Goal: Task Accomplishment & Management: Use online tool/utility

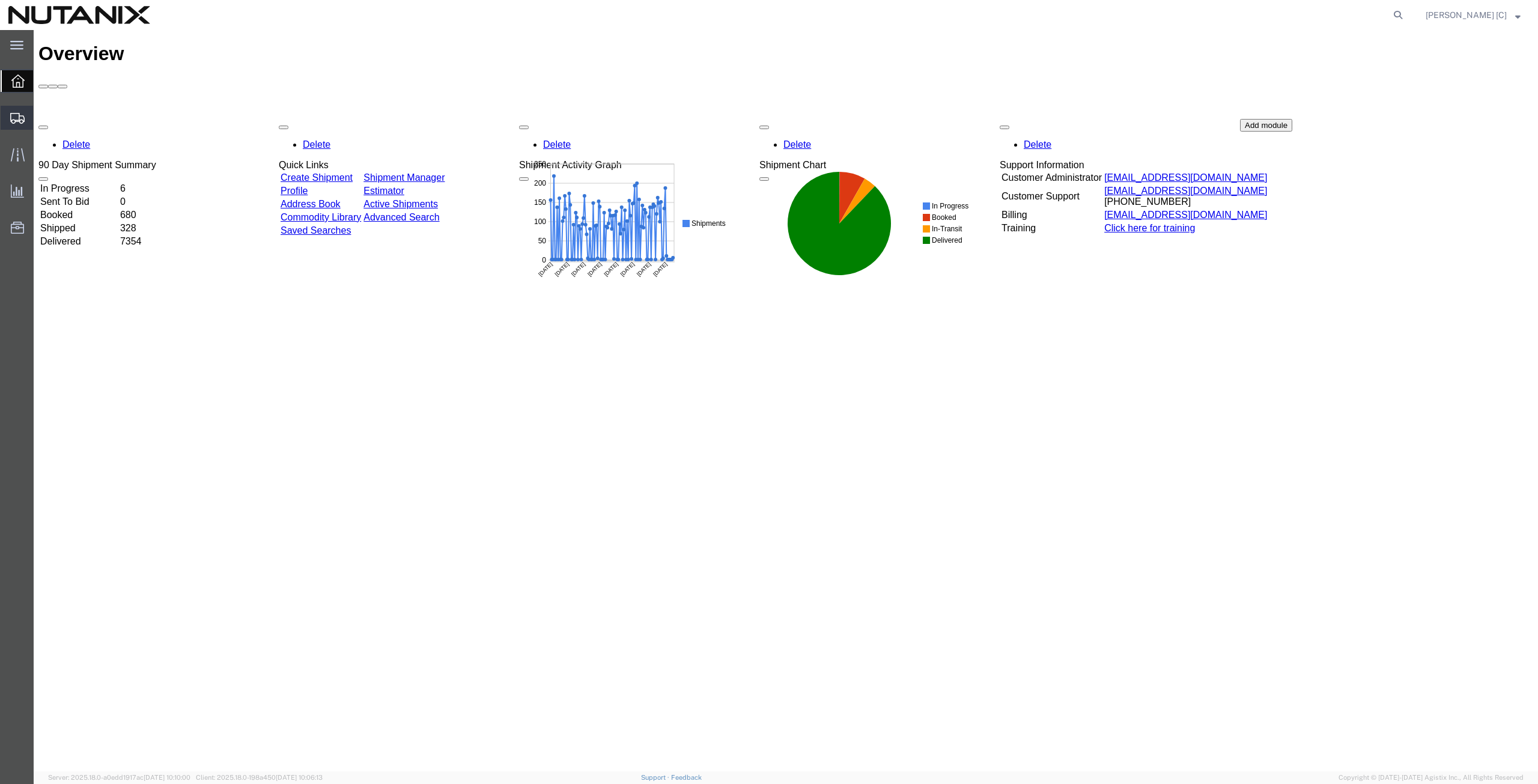
click at [0, 0] on span "Create from Template" at bounding box center [0, 0] width 0 height 0
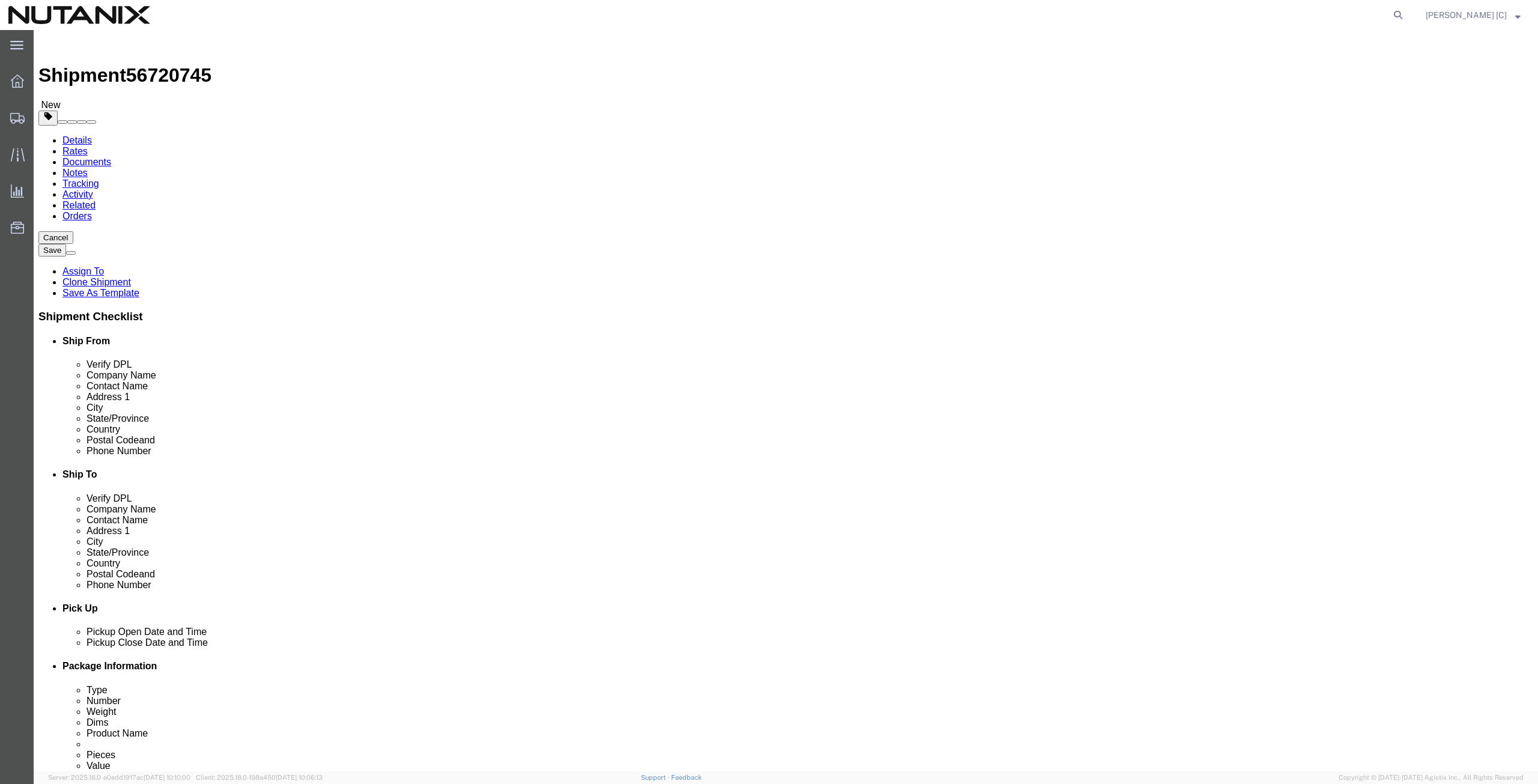
select select
select select "46554"
click div "Location US - Durham My Profile Location AE - Dubai City AU - Australia DE - Mu…"
type input "art"
click p "- Nutanix HQ - (Art Campos) 1740 Technology Dr, San Jose, CA, 95110, US"
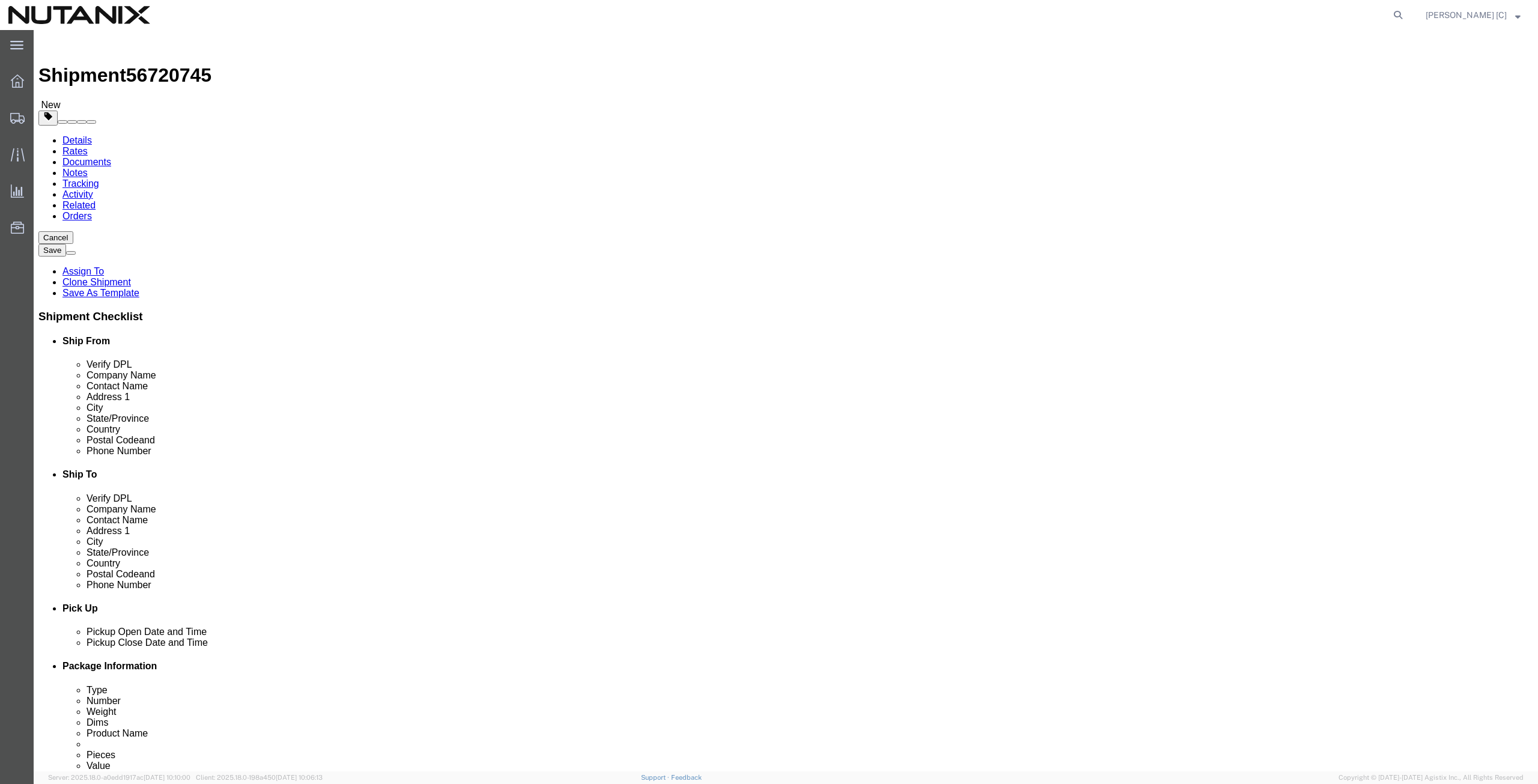
select select
type input "Nutanix HQ"
type input "Art Campos"
type input "1740 Technology Dr"
type input "San Jose"
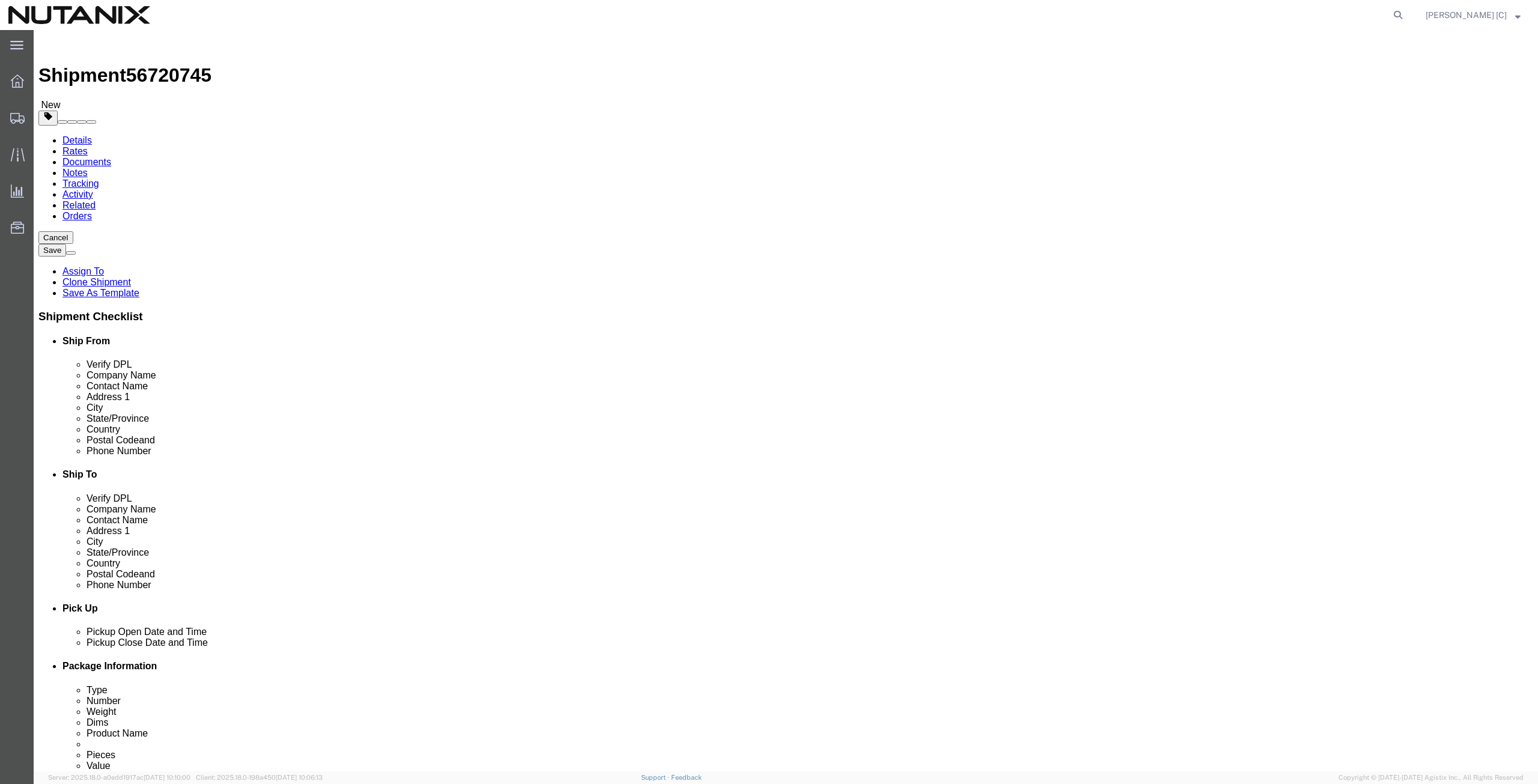
type input "95110"
type input "408-398-0665"
type input "arthur.campos@nutanix.com"
select select "CA"
type input "Art Campos"
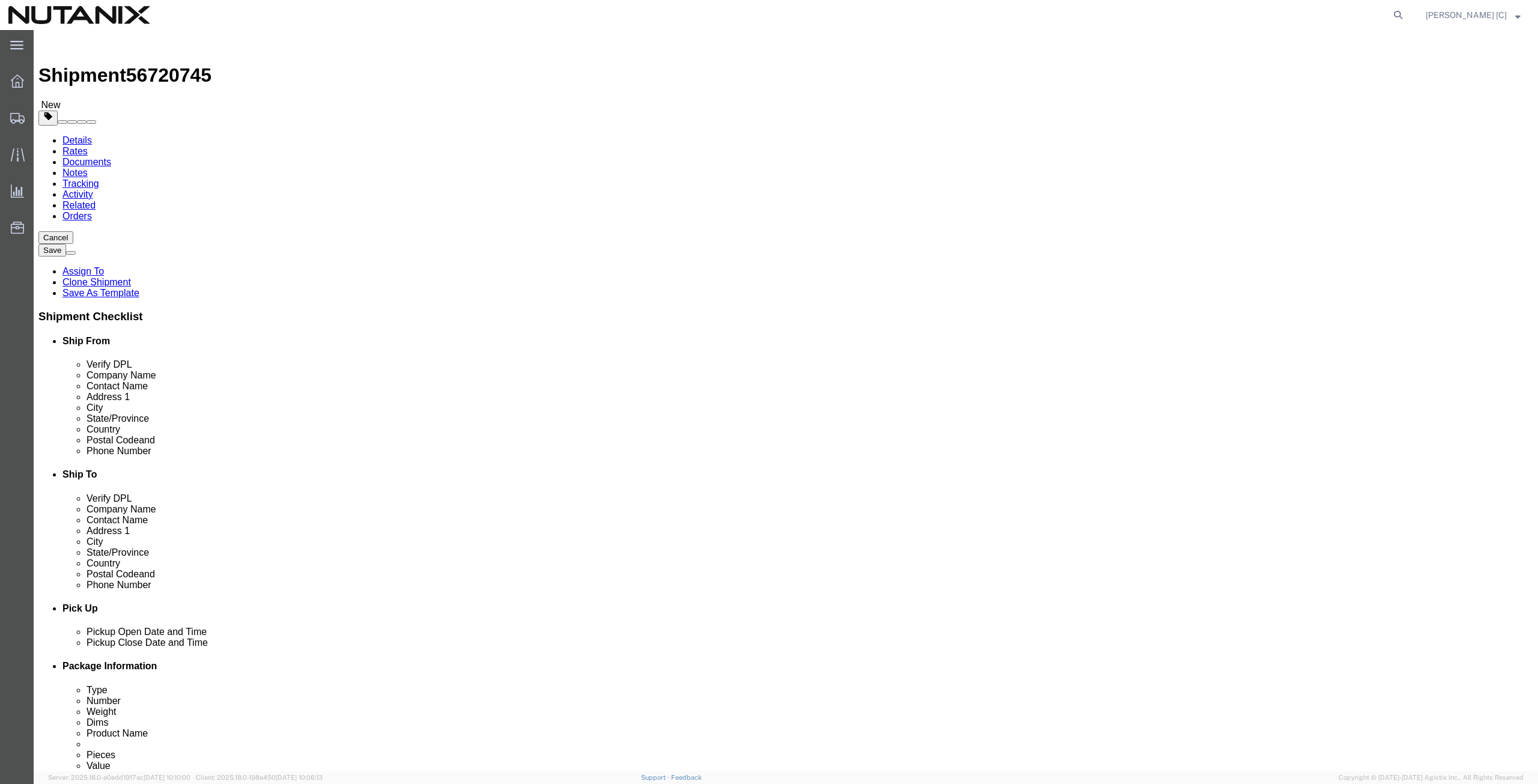
drag, startPoint x: 295, startPoint y: 224, endPoint x: 128, endPoint y: 205, distance: 168.1
click div "Location My Profile Location AE - Dubai City AU - Australia DE - Munchen DE - O…"
paste input "Priya Pendyal"
type input "Priya Pendyala"
drag, startPoint x: 295, startPoint y: 245, endPoint x: 90, endPoint y: 257, distance: 205.4
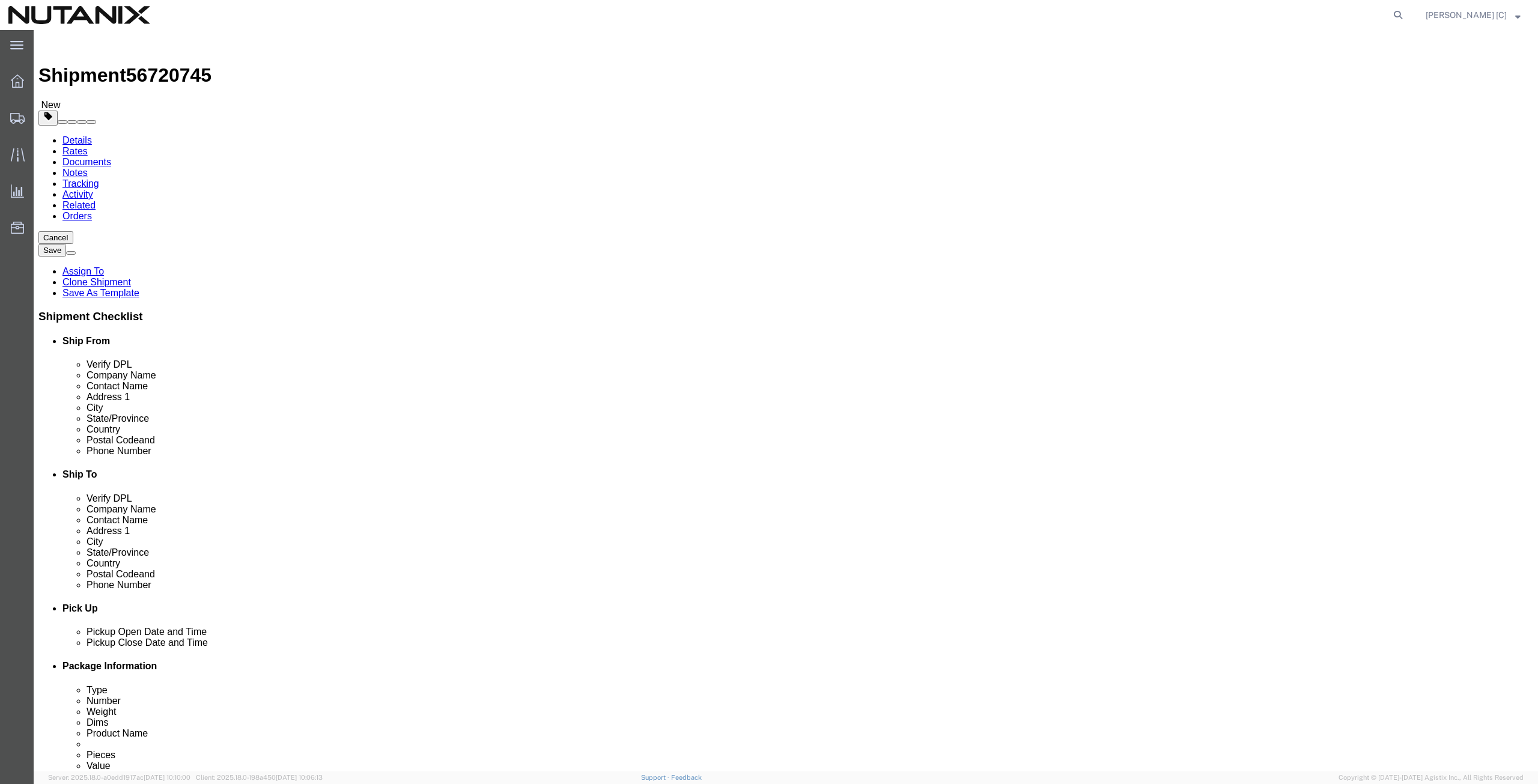
click div "Location My Profile Location AE - Dubai City AU - Australia DE - Munchen DE - O…"
paste input "Priya Pendyal"
type input "Priya Pendyala"
click div "Location My Profile Location AE - Dubai City AU - Australia DE - Munchen DE - O…"
paste input "5219 117th AVE SE"
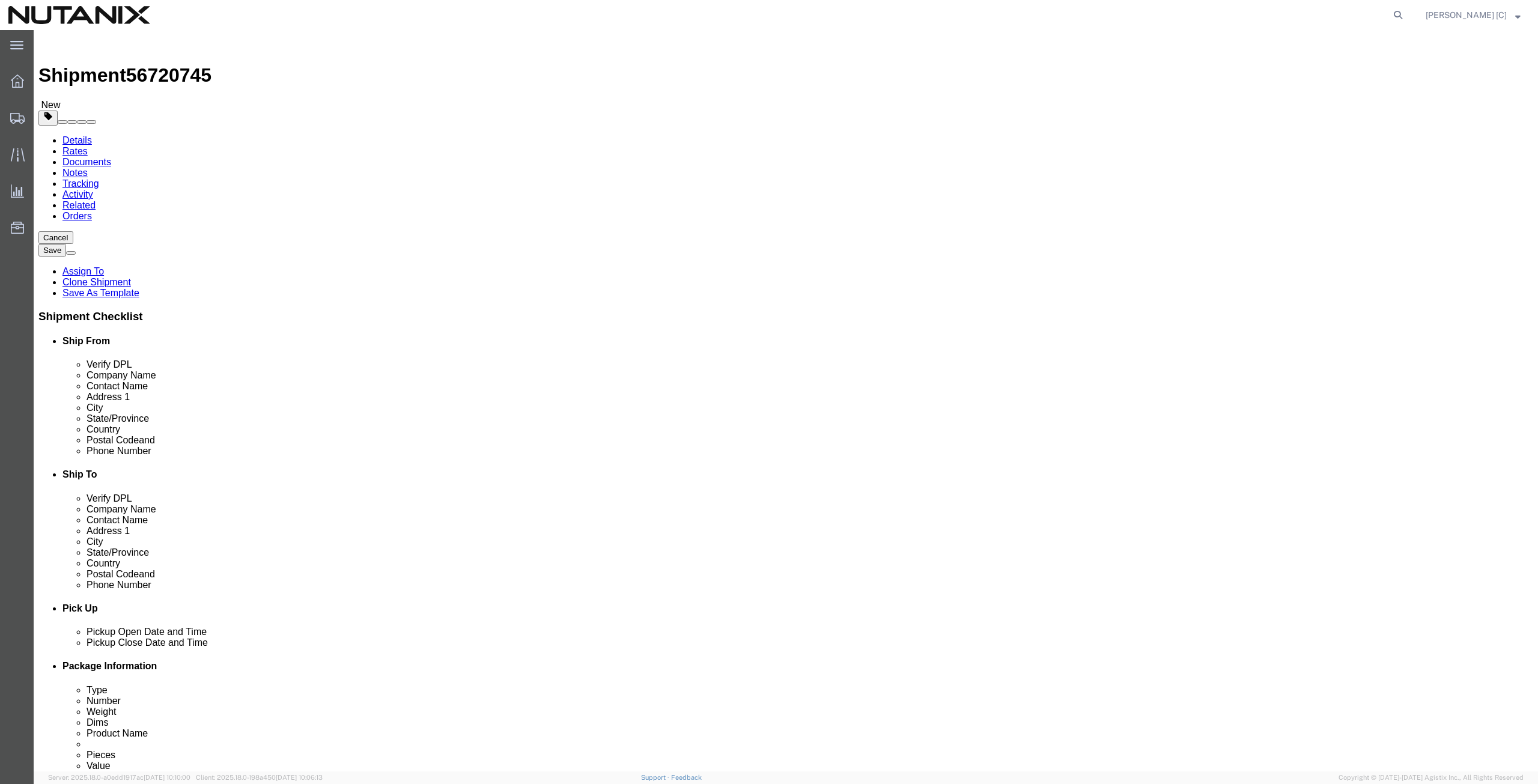
type input "5219 117th AVE SE"
select select
drag, startPoint x: 163, startPoint y: 291, endPoint x: 146, endPoint y: 292, distance: 17.0
click div "Address 2 Apt 901"
drag, startPoint x: 262, startPoint y: 316, endPoint x: 189, endPoint y: 310, distance: 73.2
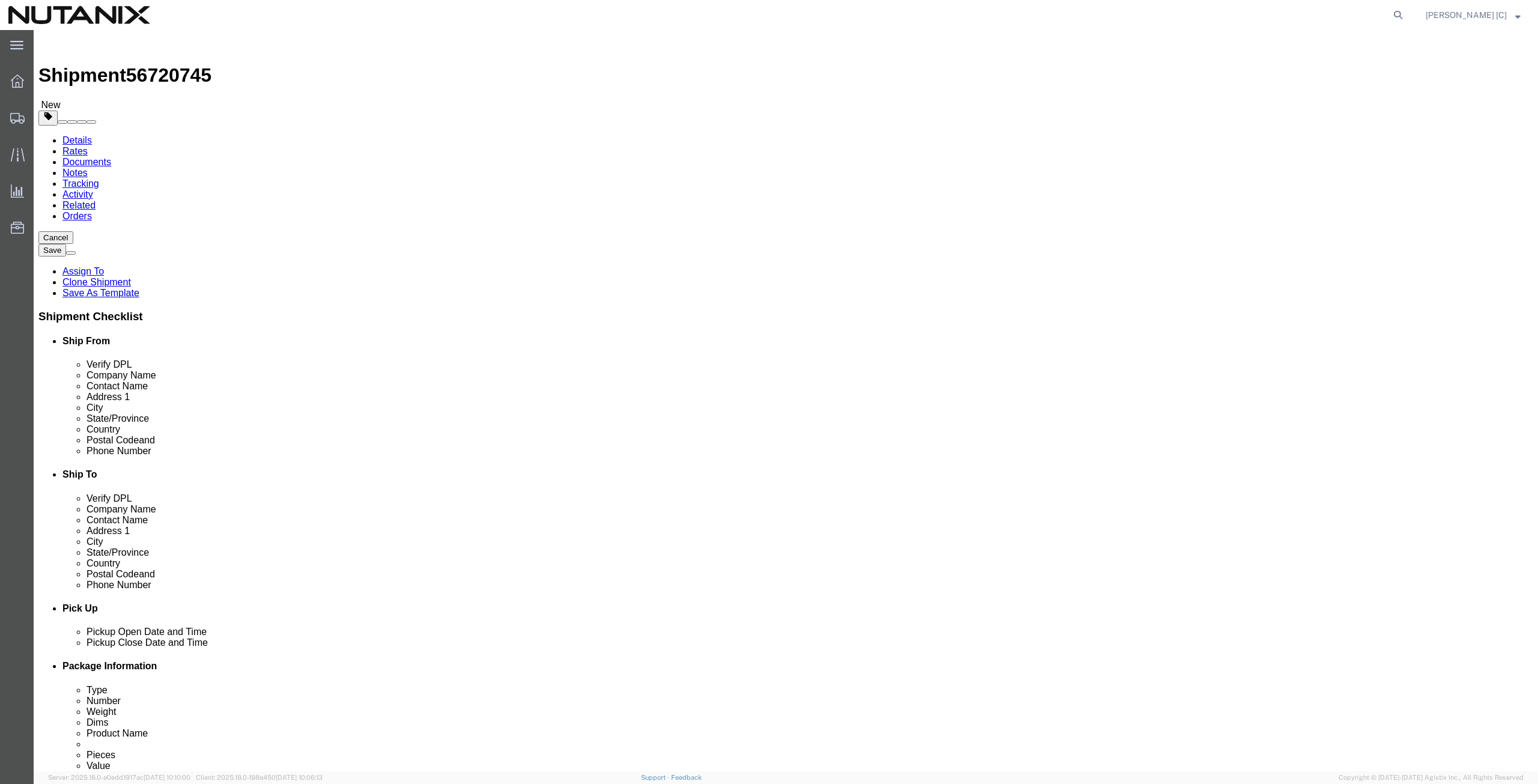
click div "City Plano"
paste input "BELLEVUE"
type input "BELLEVUE"
select select
type input "Washimgton"
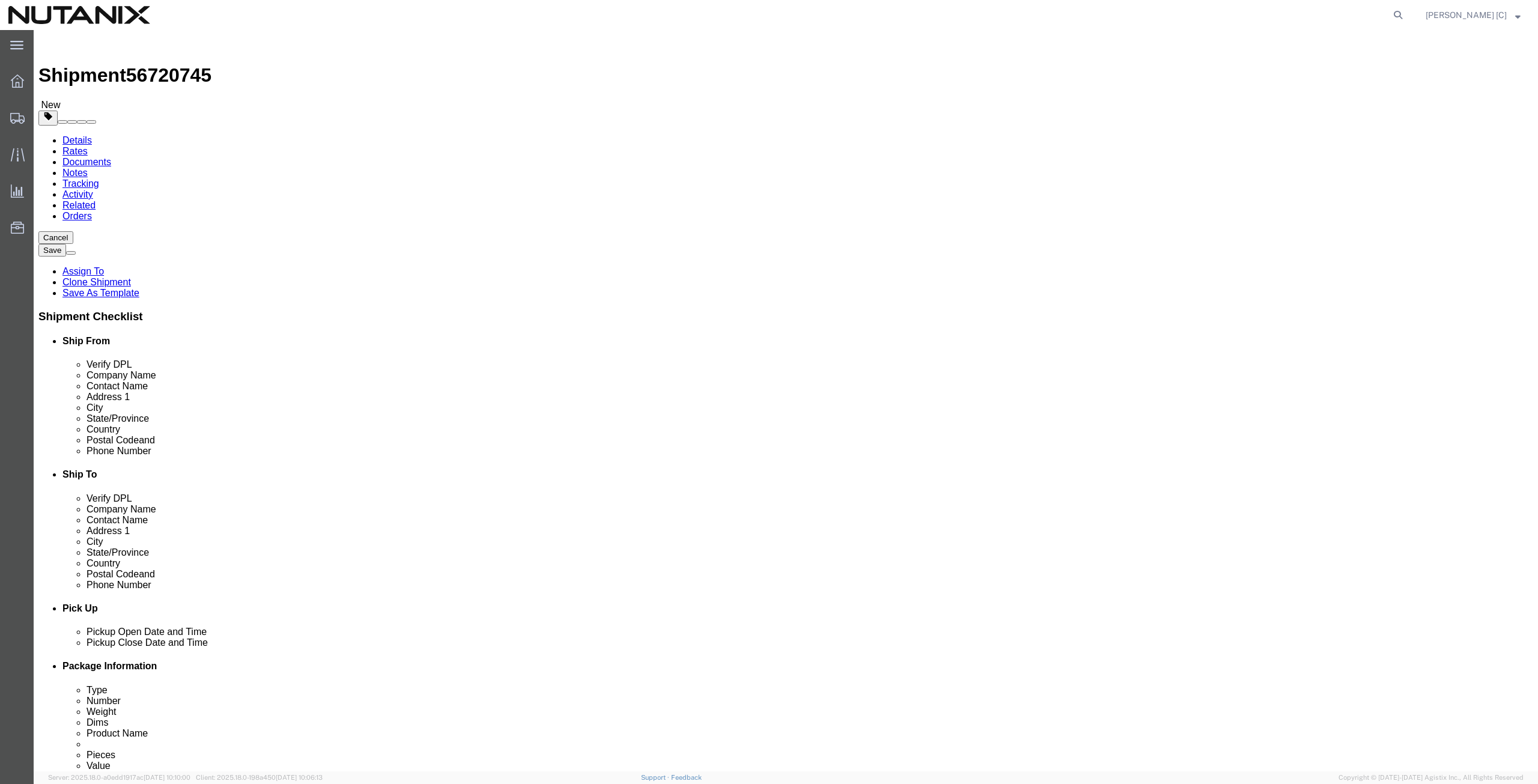
click div "Location My Profile Location AE - Dubai City AU - Australia DE - Munchen DE - O…"
paste input "98006"
type input "98006"
select select
click div "Location My Profile Location AE - Dubai City AU - Australia DE - Munchen DE - O…"
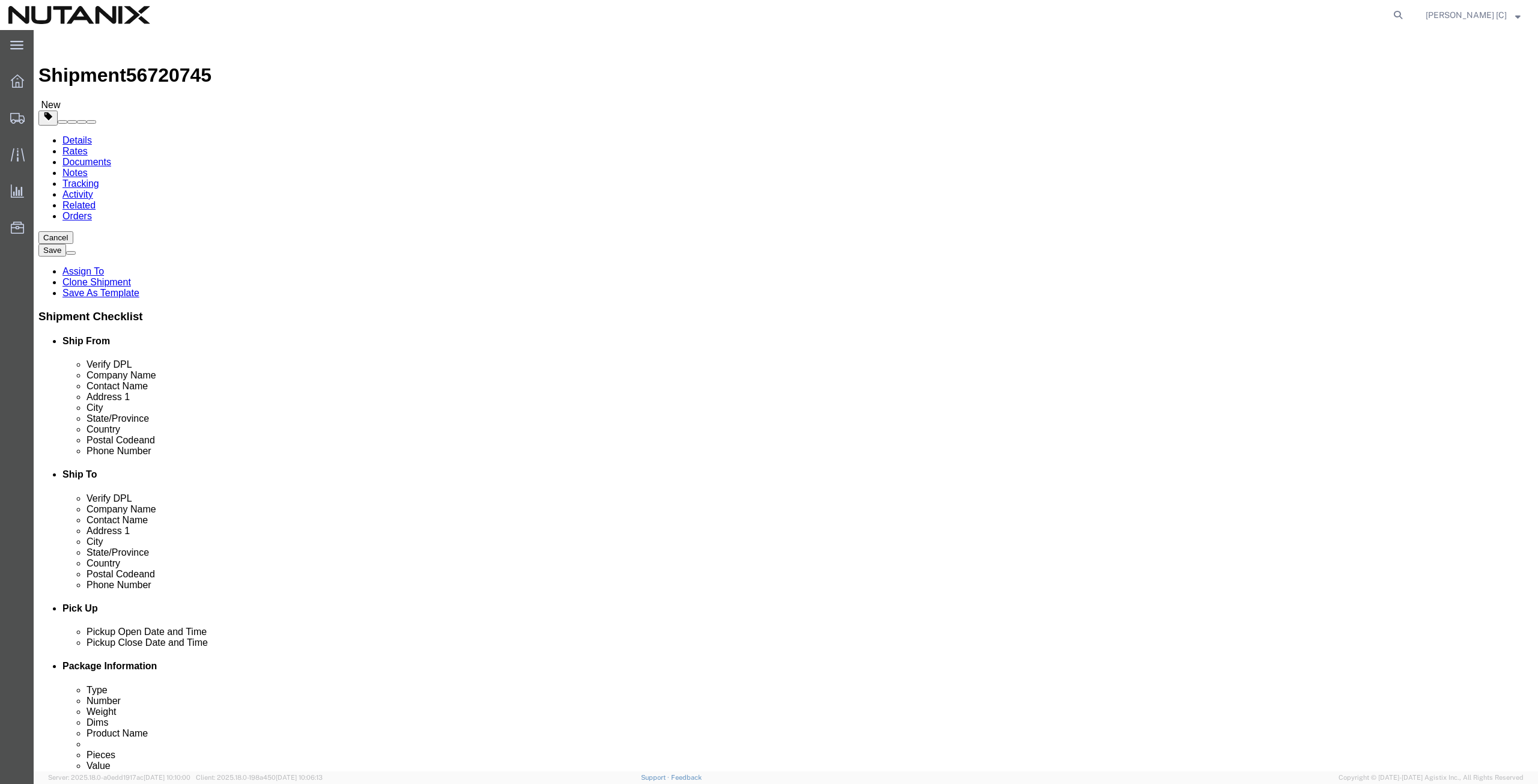
paste input "425-775"
type input "408-425-7755"
drag, startPoint x: 363, startPoint y: 434, endPoint x: 201, endPoint y: 429, distance: 162.1
click div "Email nelson.chapa@nutanix.com"
paste input "priya.pendyal"
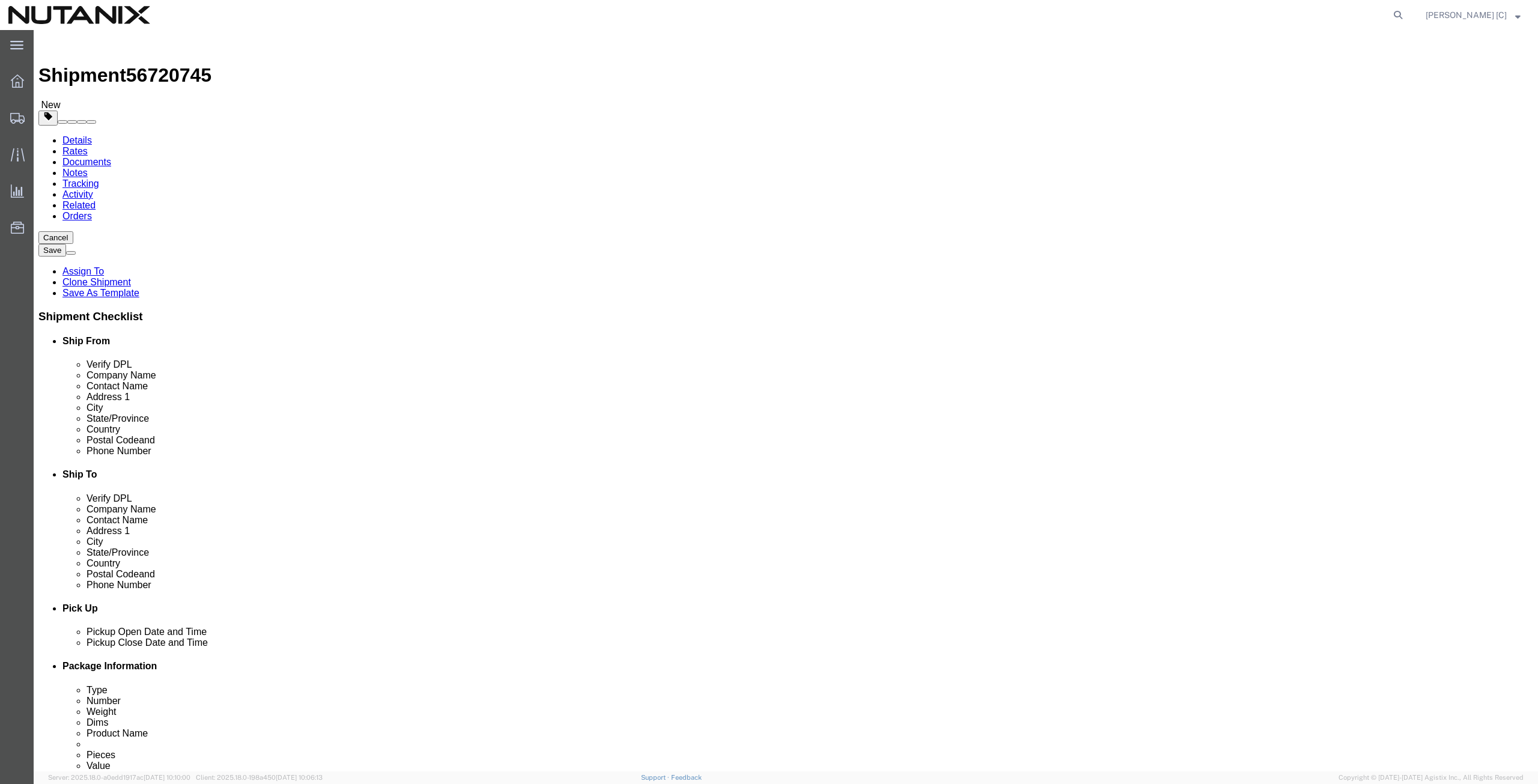
type input "priya.pendyala@nutanix.com"
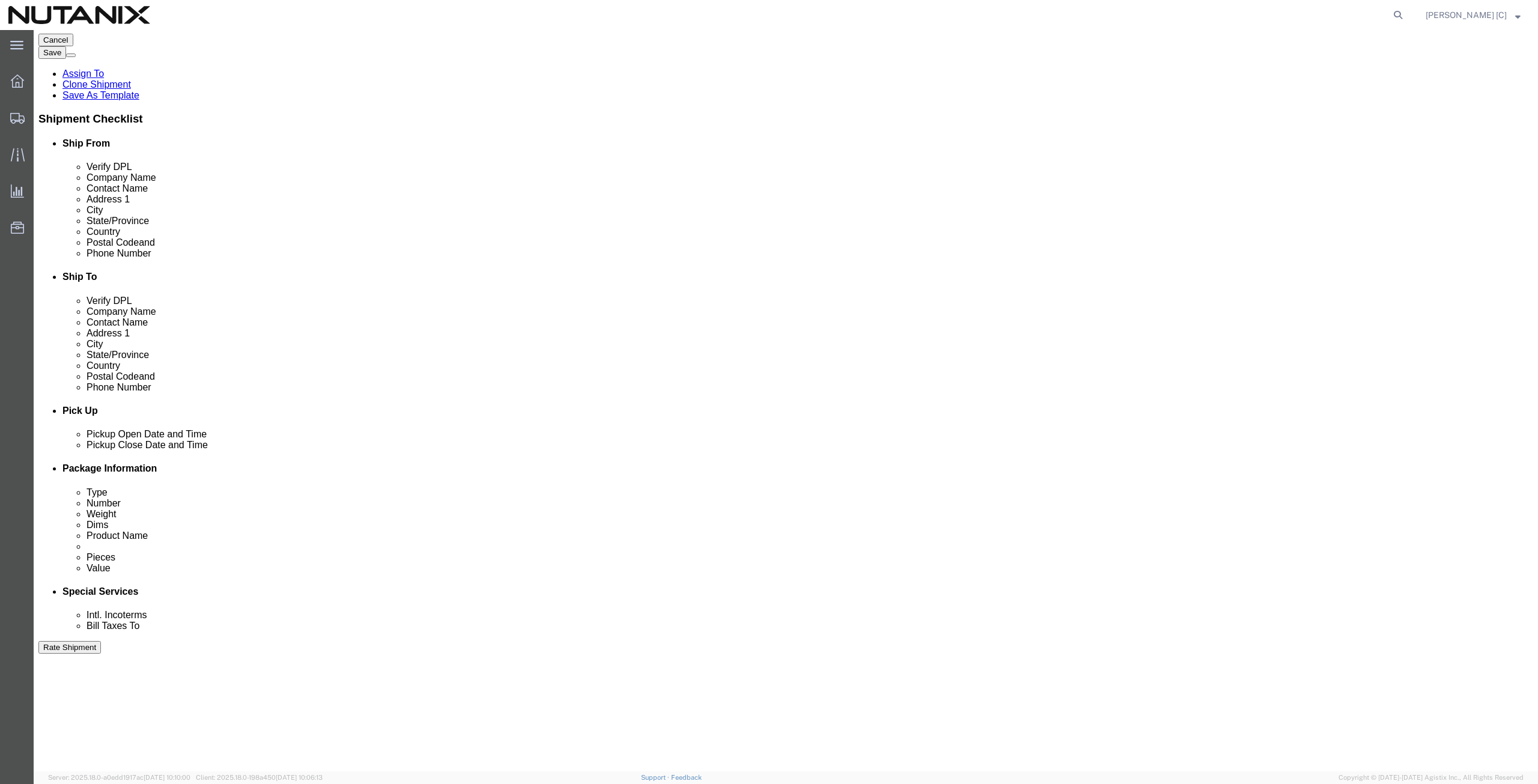
scroll to position [290, 0]
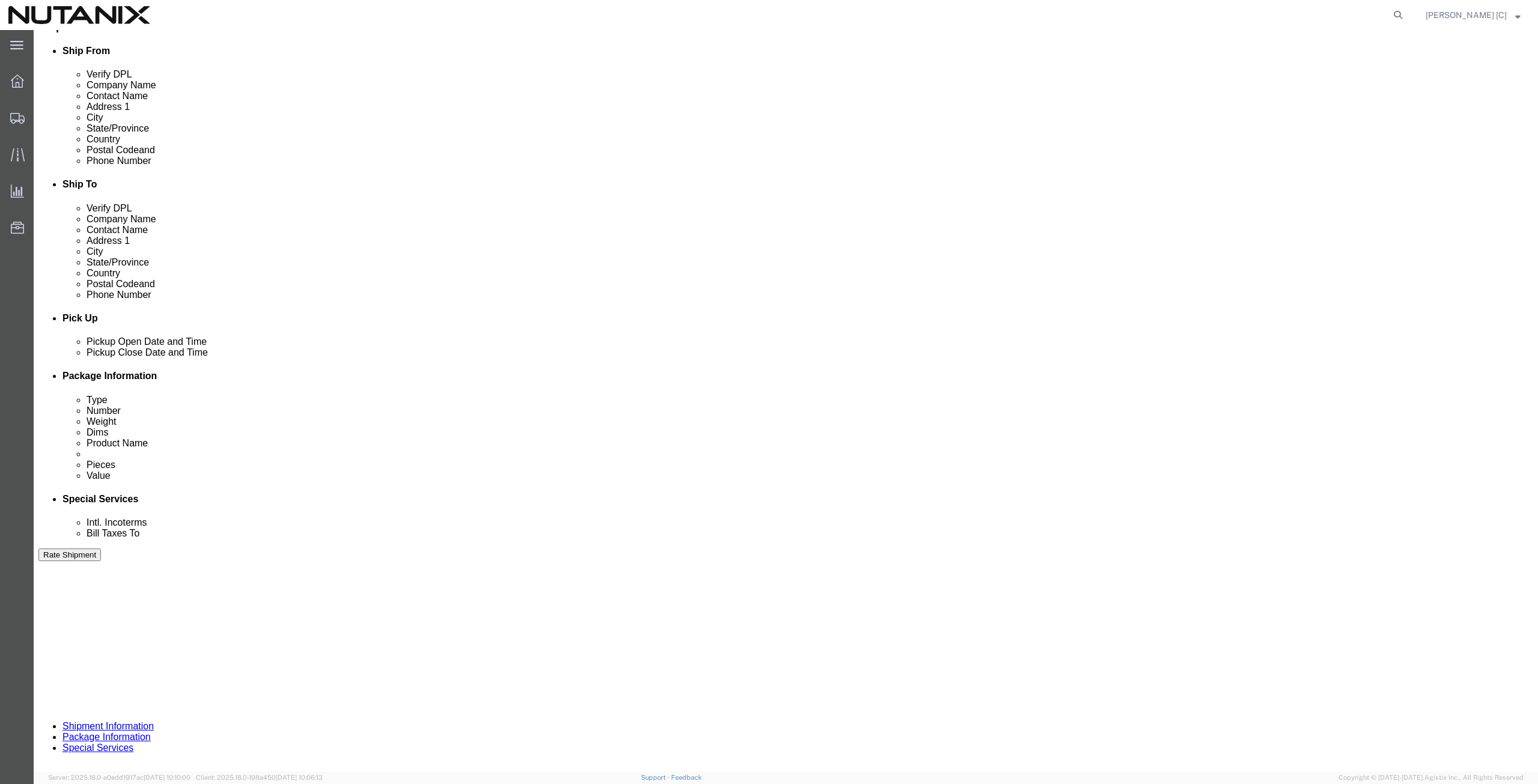
drag, startPoint x: 252, startPoint y: 450, endPoint x: 181, endPoint y: 449, distance: 71.0
click div "Select Account Type Activity ID Airline Appointment Number ASN Batch Request # …"
type input "79101"
click button "Continue"
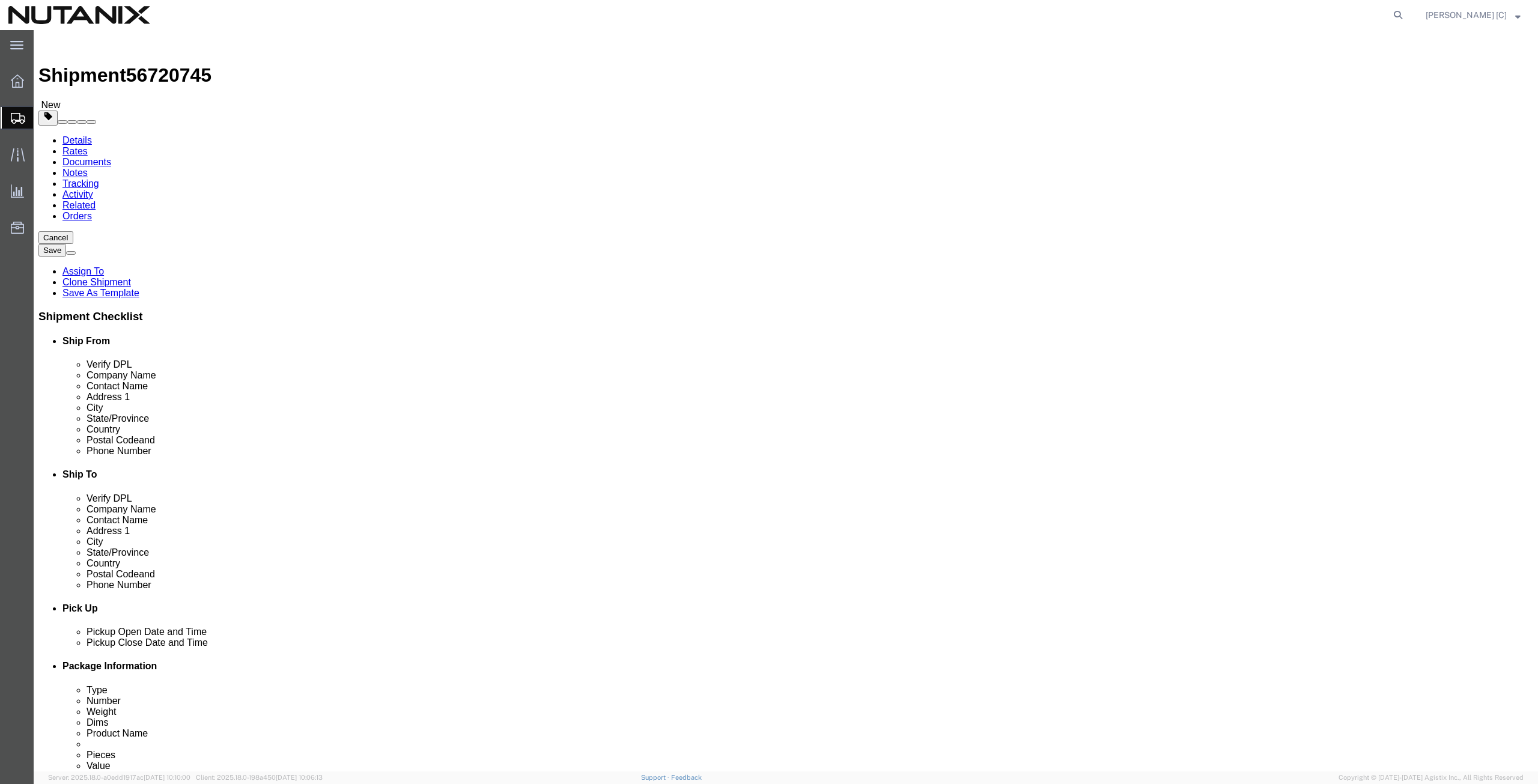
click div "1 x Your Packaging Package Type Select Envelope Large Box Medium Box PAK Rack S…"
click div
click dd "1.00 USD"
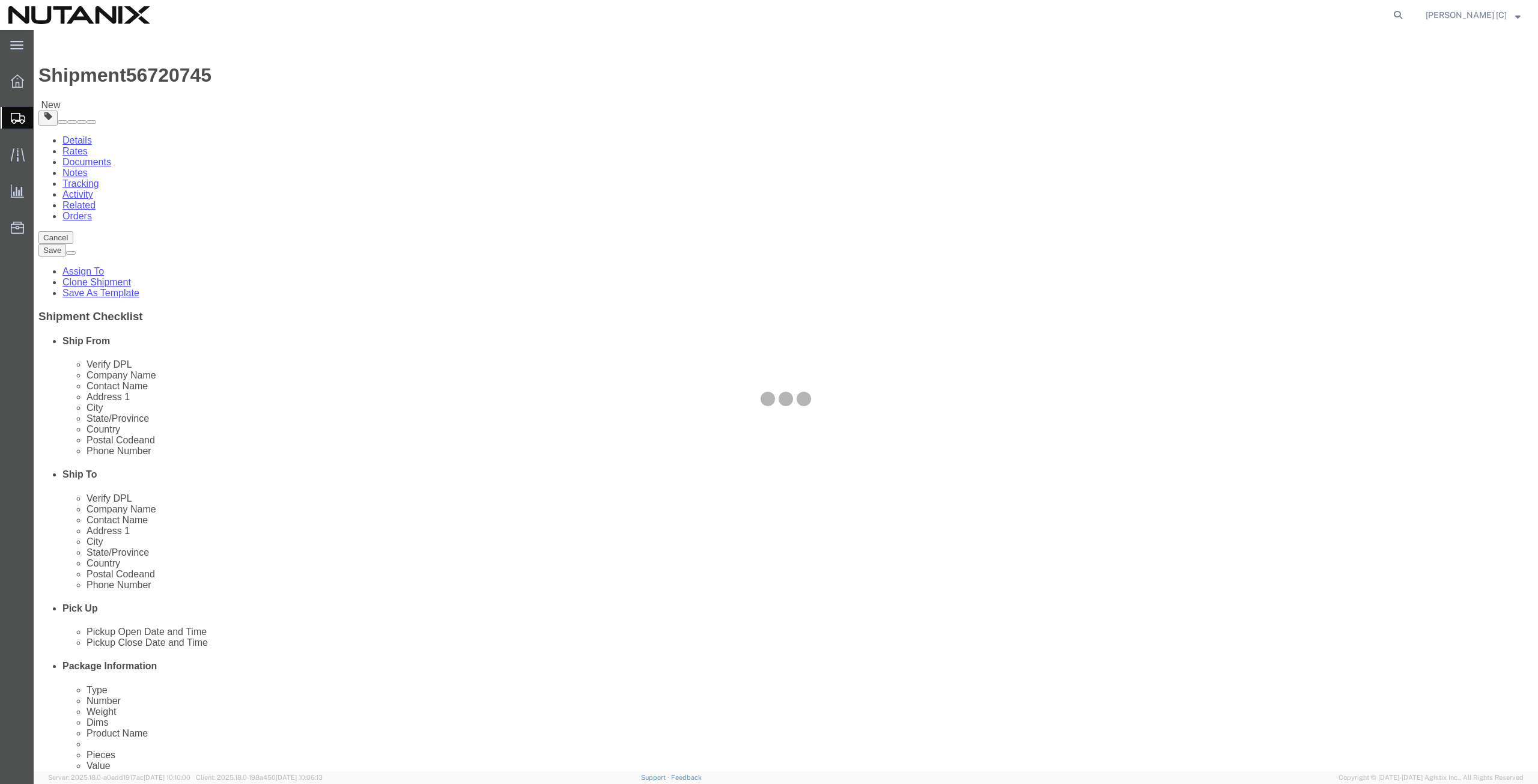
drag, startPoint x: 197, startPoint y: 354, endPoint x: 231, endPoint y: 385, distance: 46.0
click div
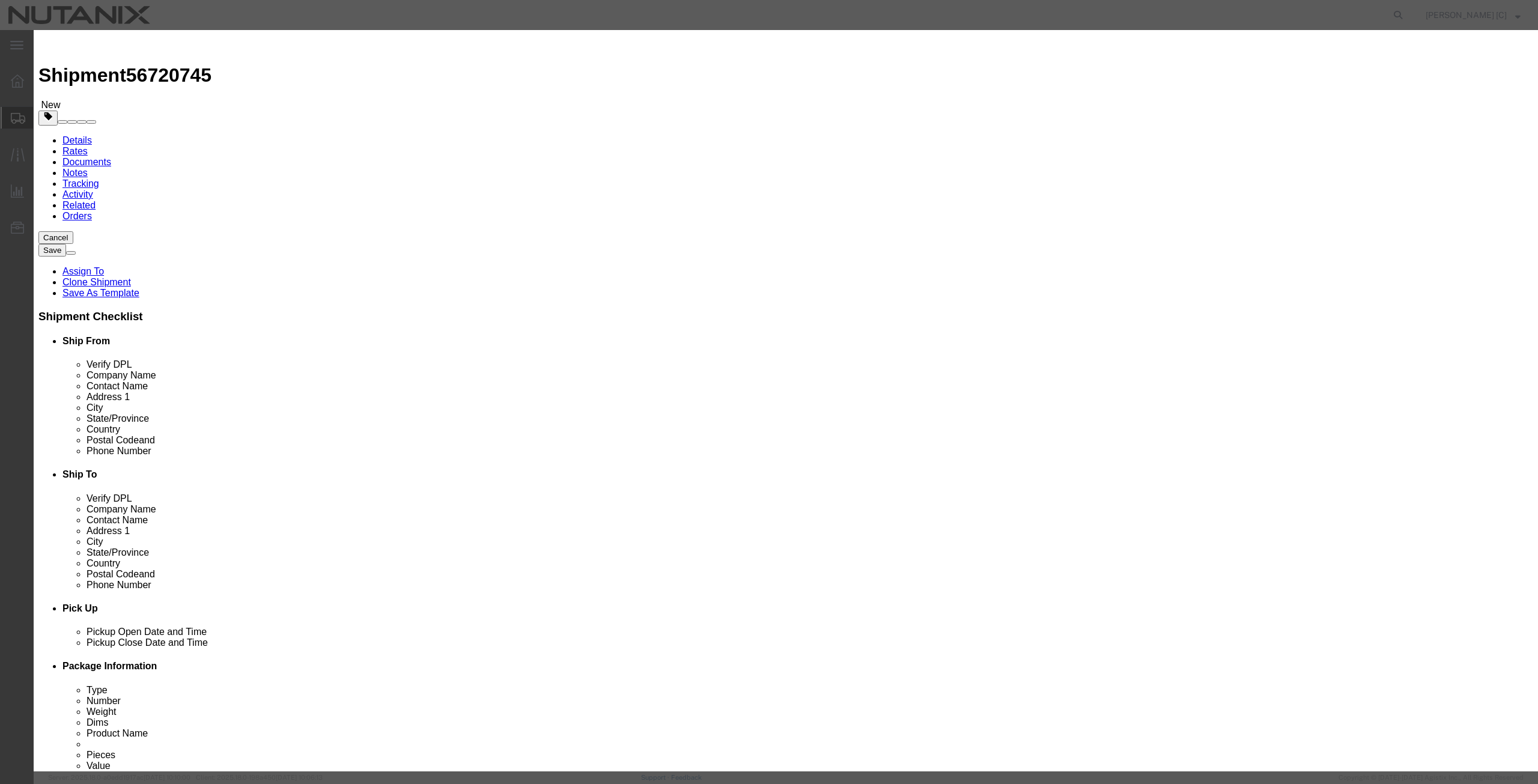
drag, startPoint x: 523, startPoint y: 138, endPoint x: 508, endPoint y: 141, distance: 15.3
click div "Total Value 1.00 Select ADP AED AFN ALL AMD AOA ARS ATS AUD AWG AZN BAM BBD BDT…"
type input "1000"
click button "Save & Close"
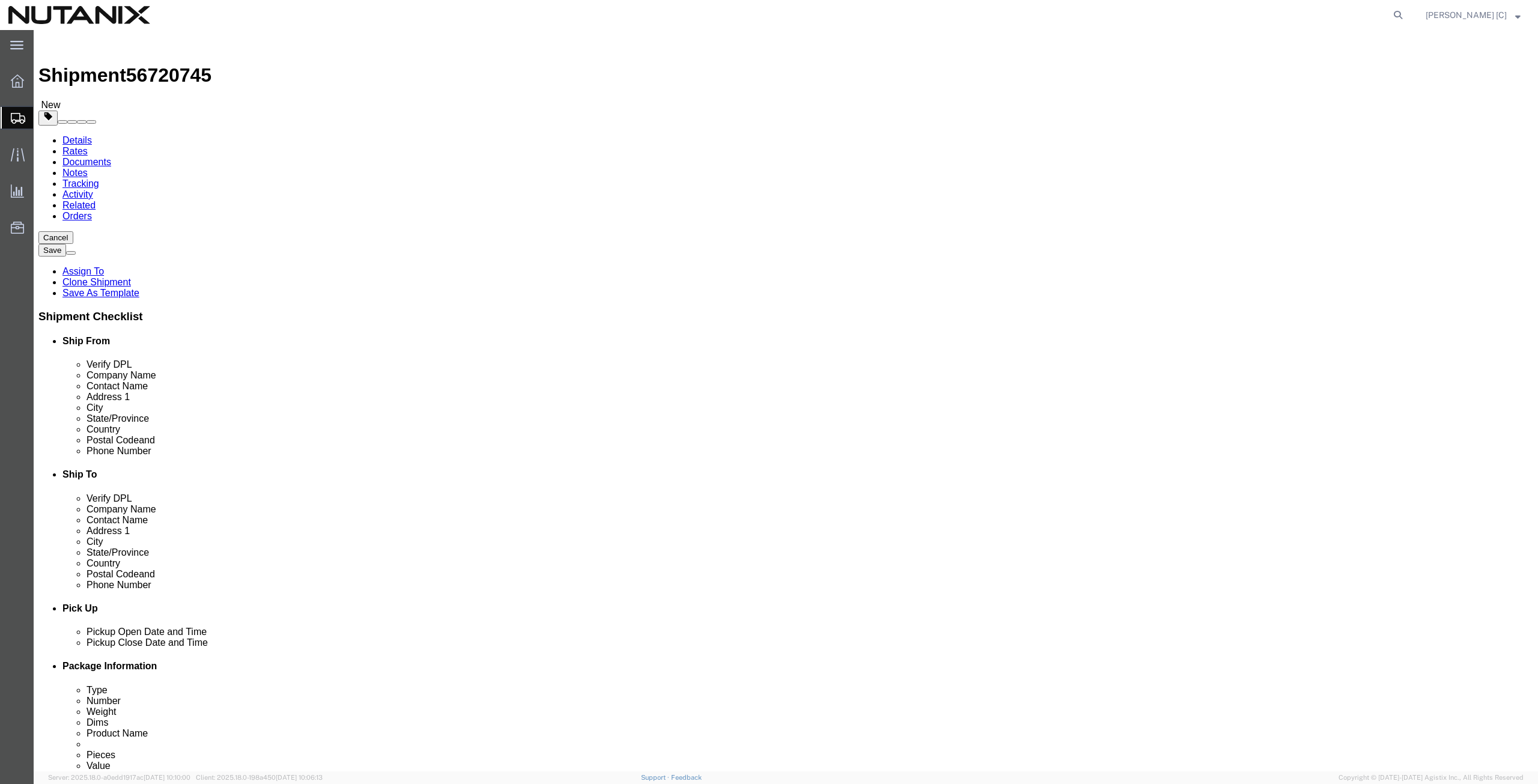
click button "Continue"
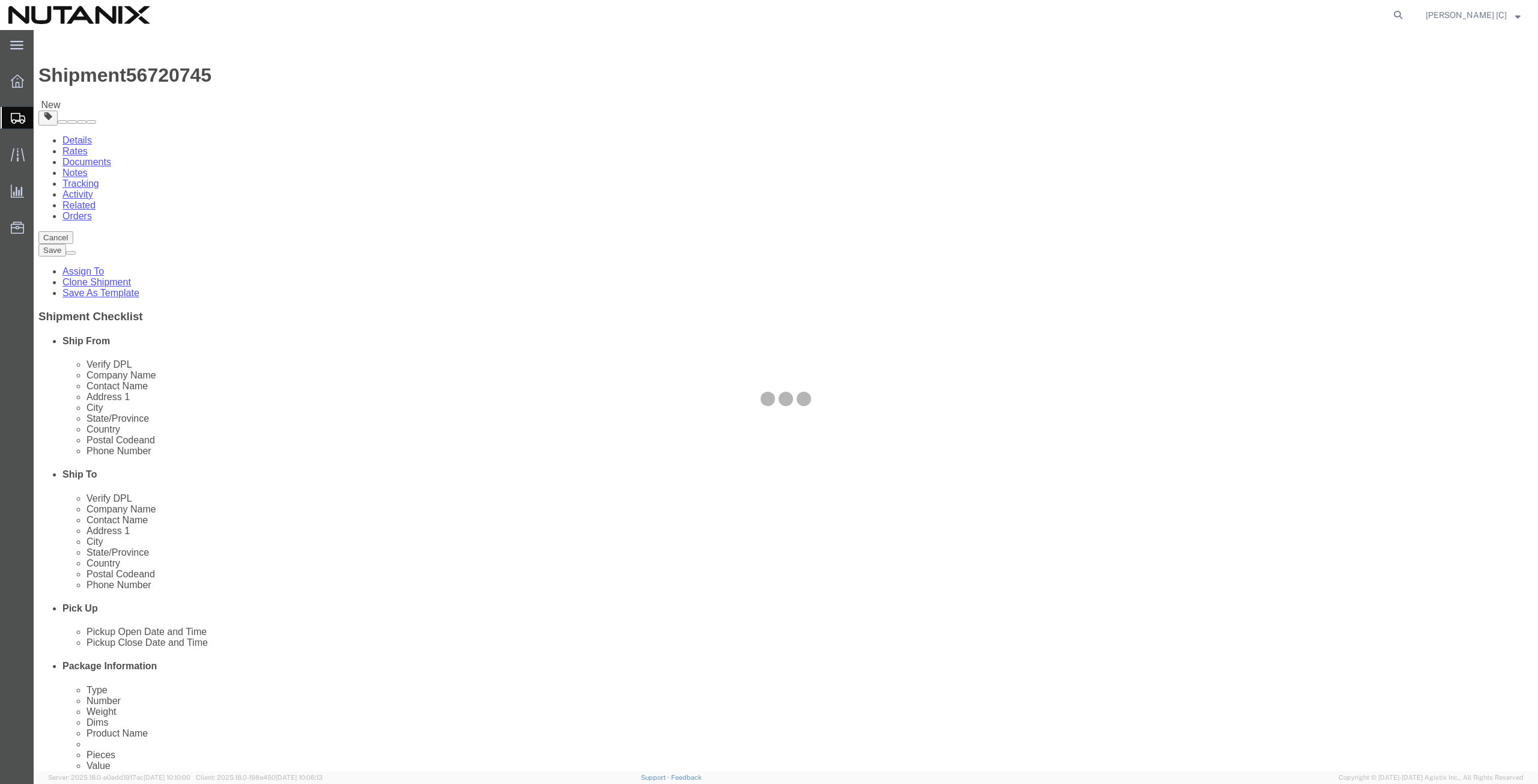
select select
select select "COSTCENTER"
select select "48694"
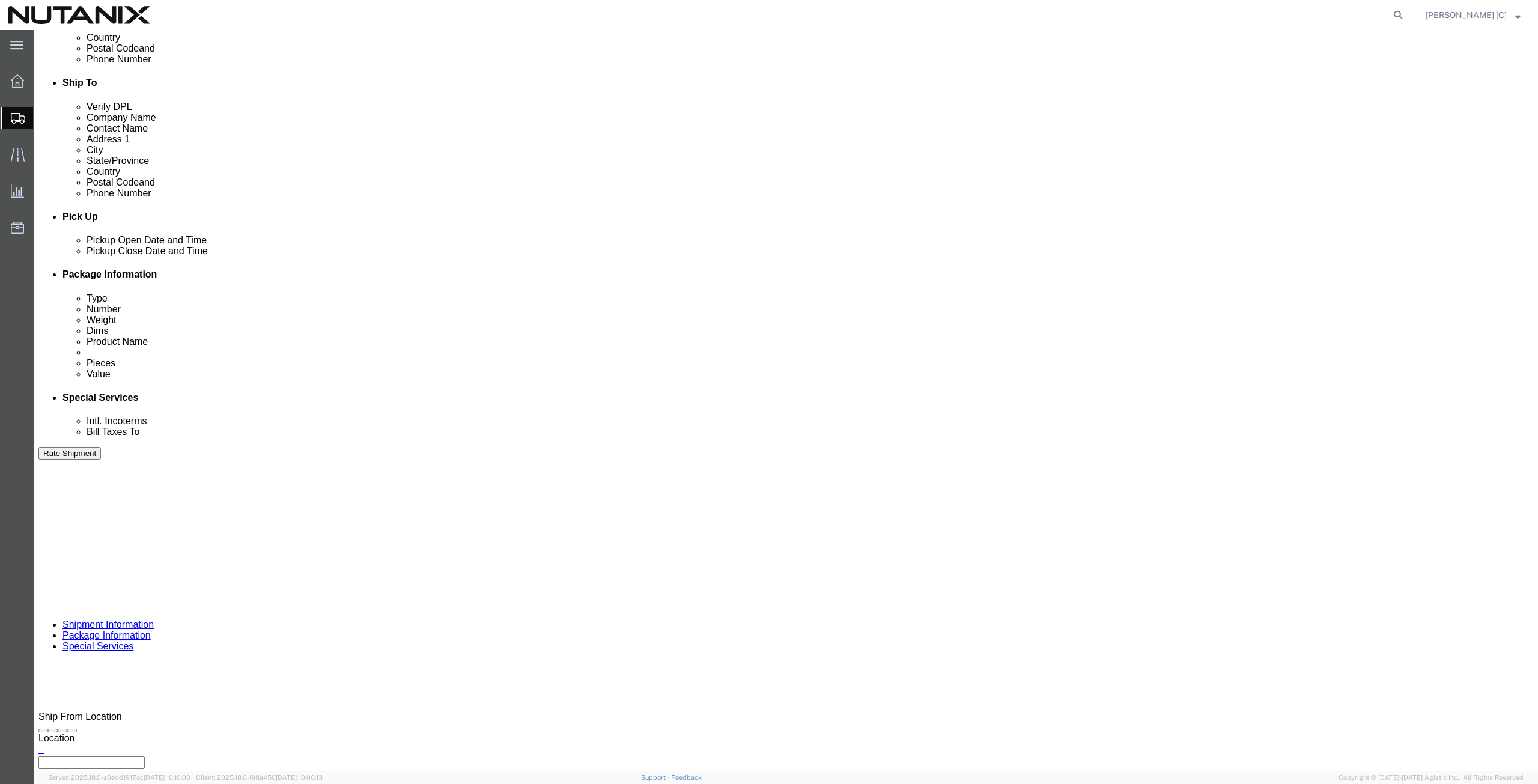
scroll to position [418, 0]
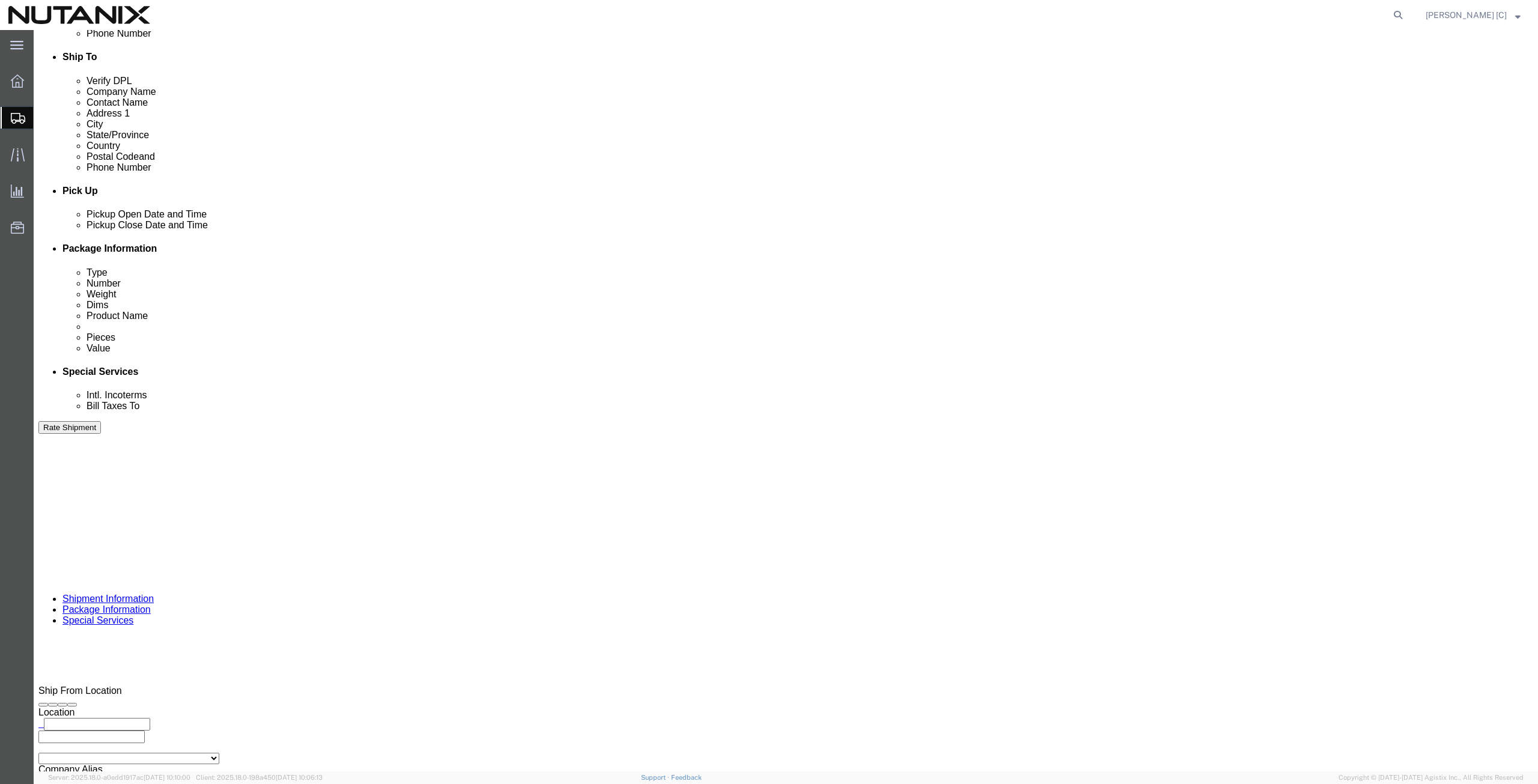
click button "Rate Shipment"
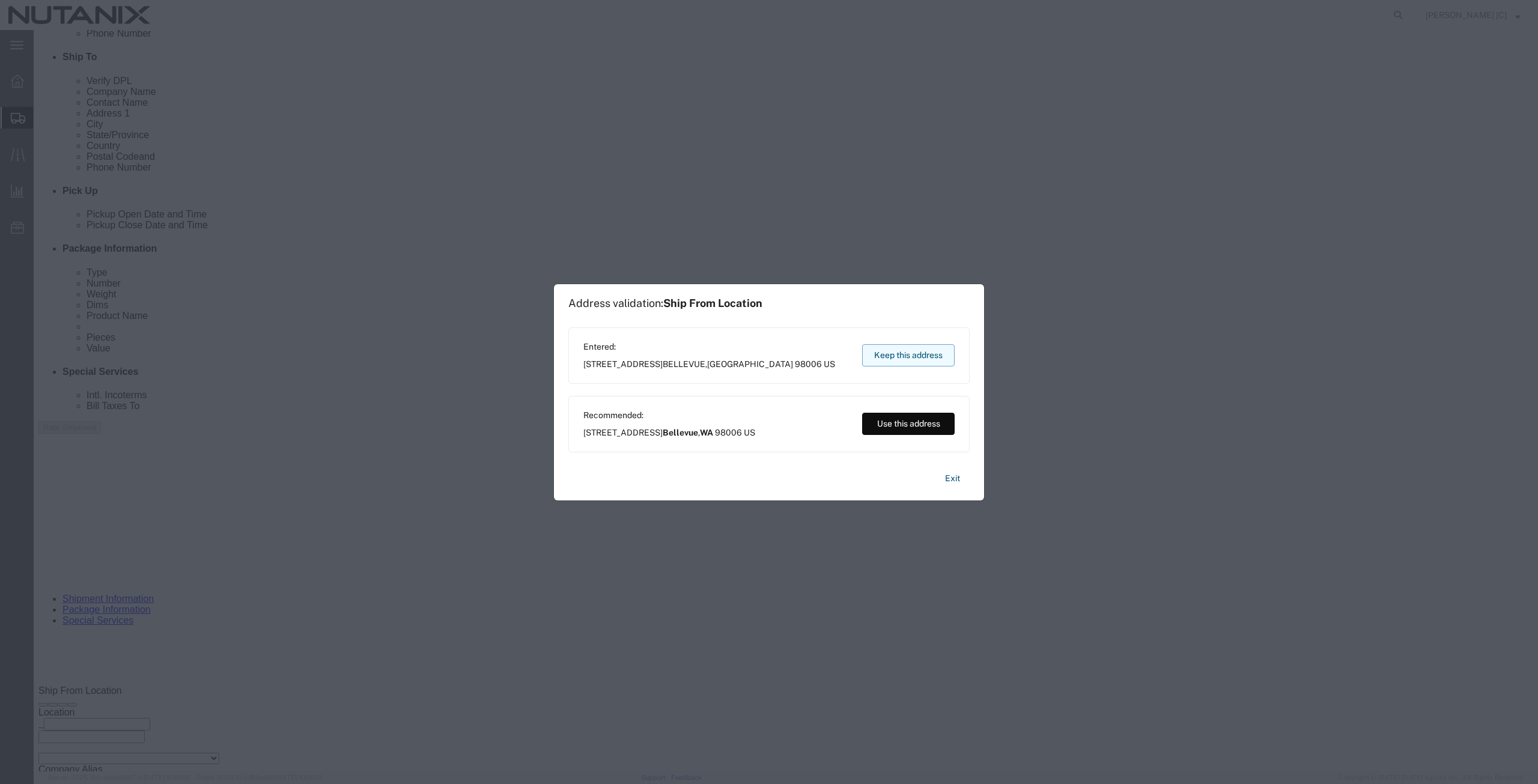
click at [883, 355] on button "Keep this address" at bounding box center [908, 355] width 93 height 22
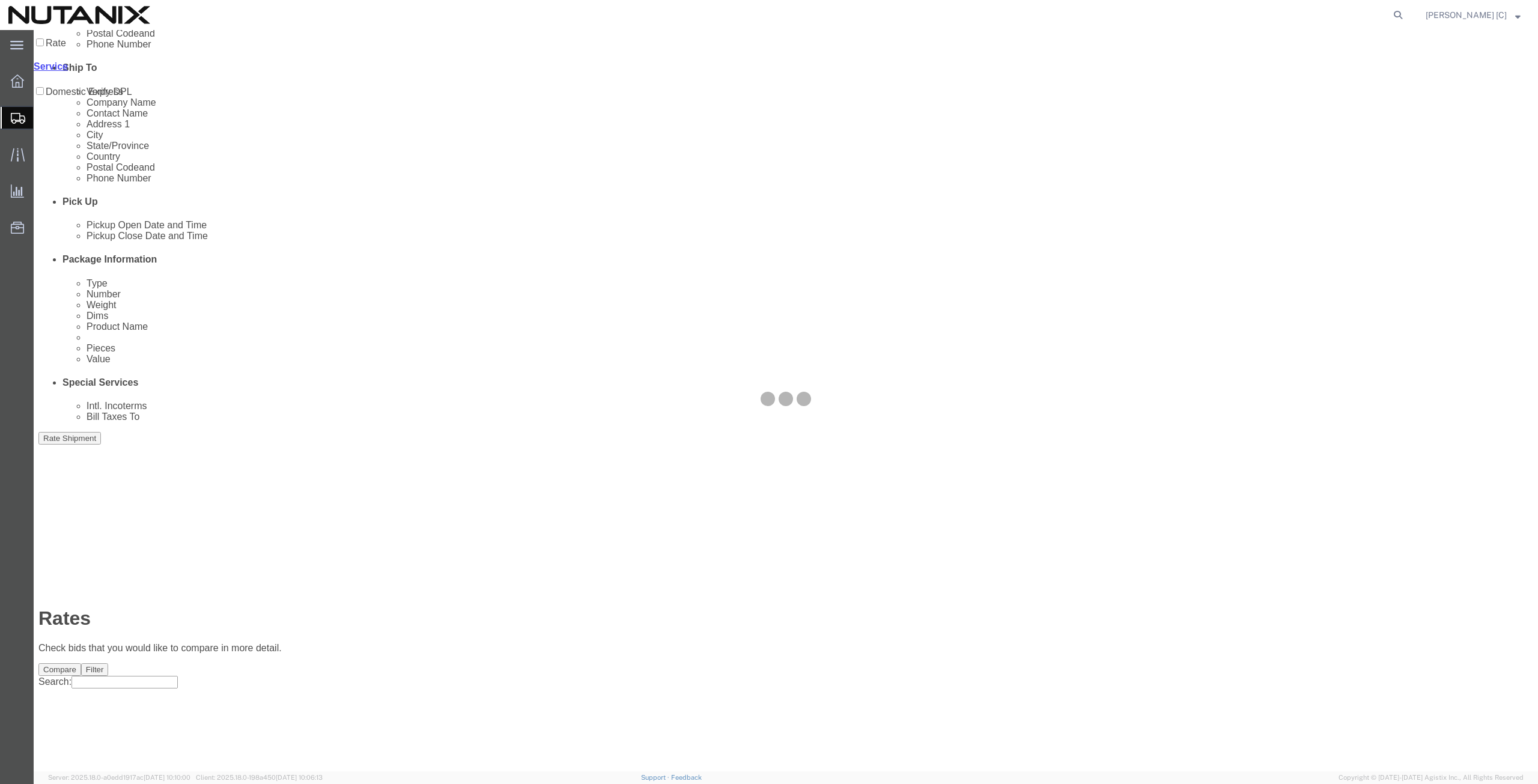
scroll to position [0, 0]
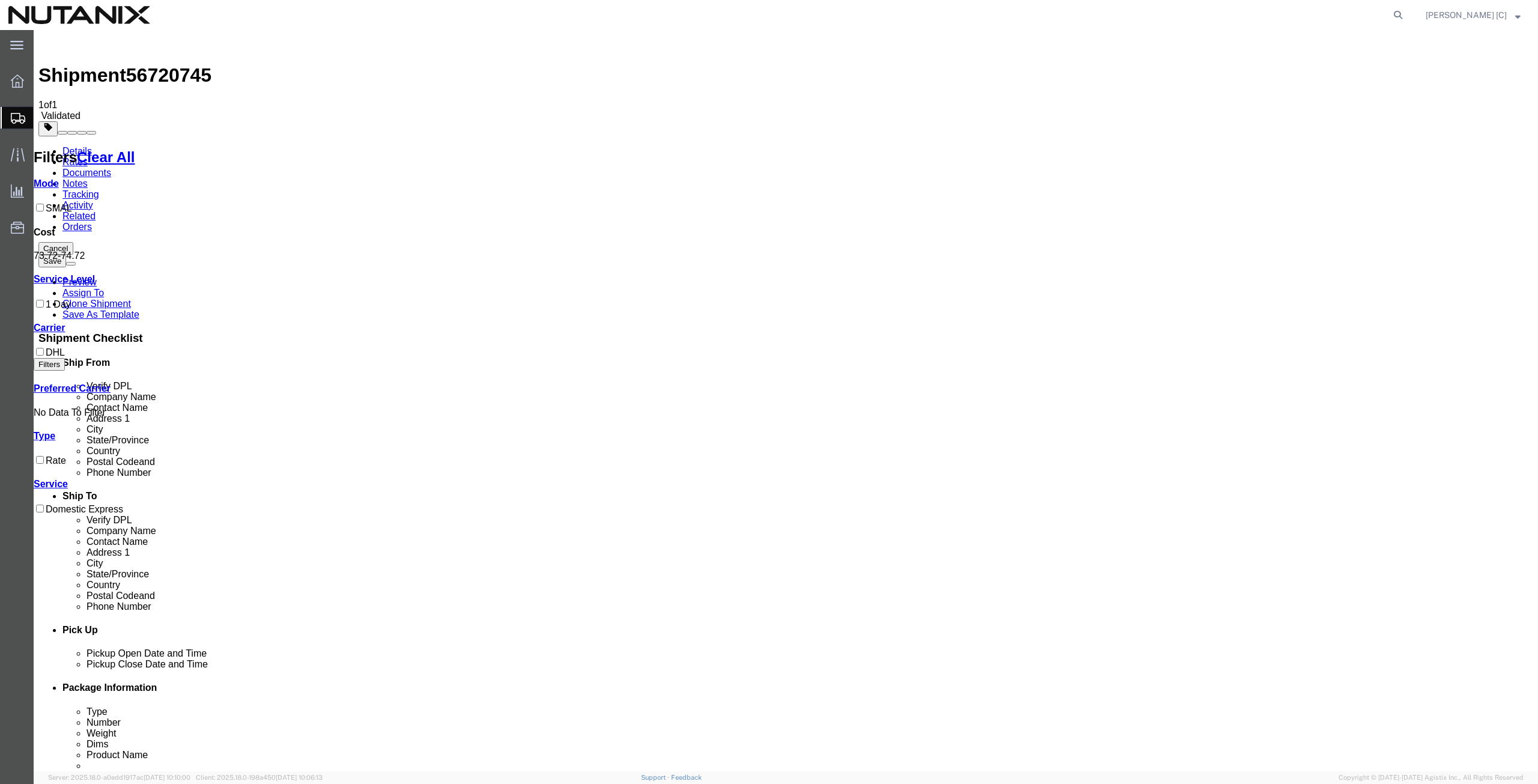
click at [68, 146] on link "Details" at bounding box center [77, 151] width 29 height 10
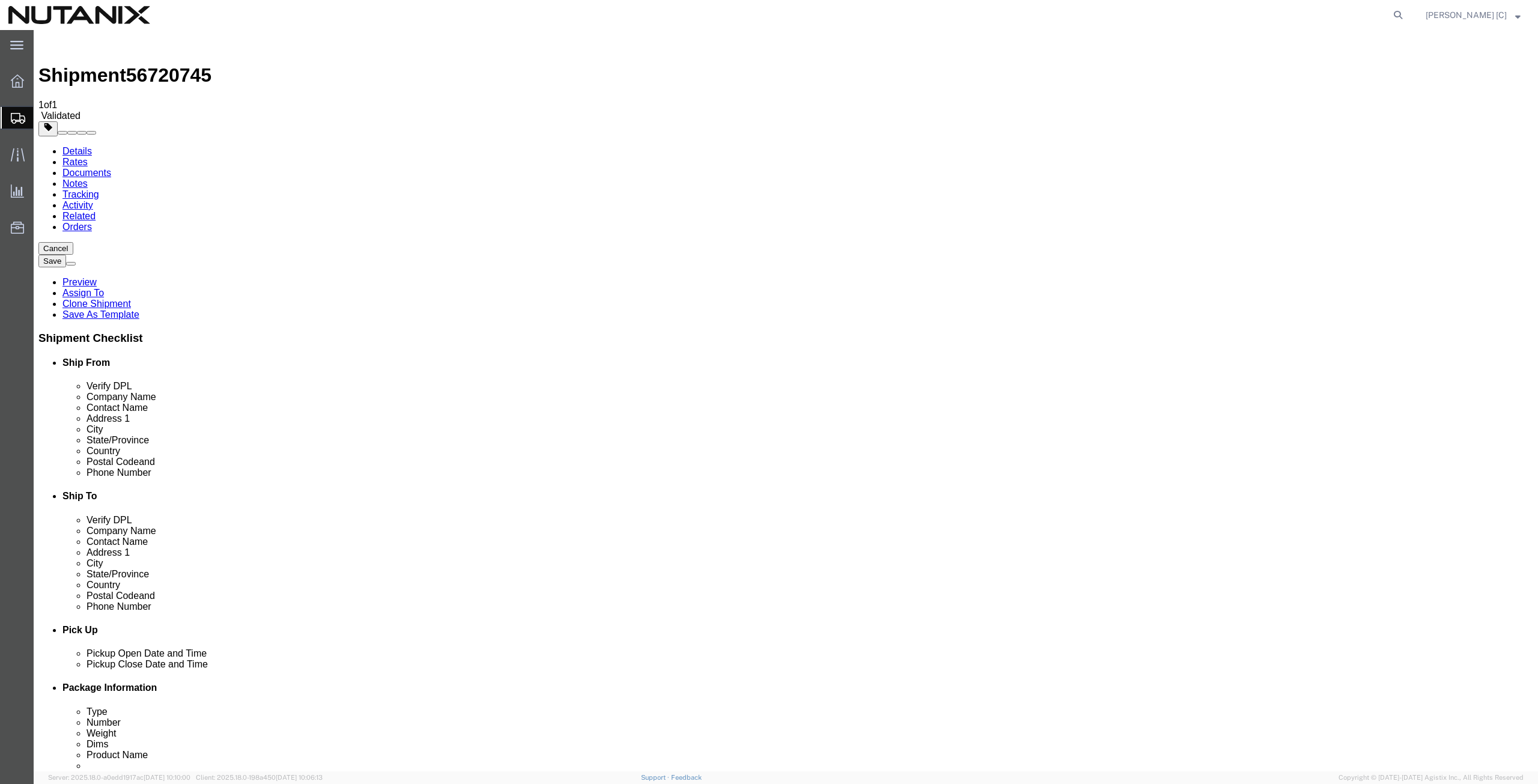
click icon
click dd "1000.00 USD"
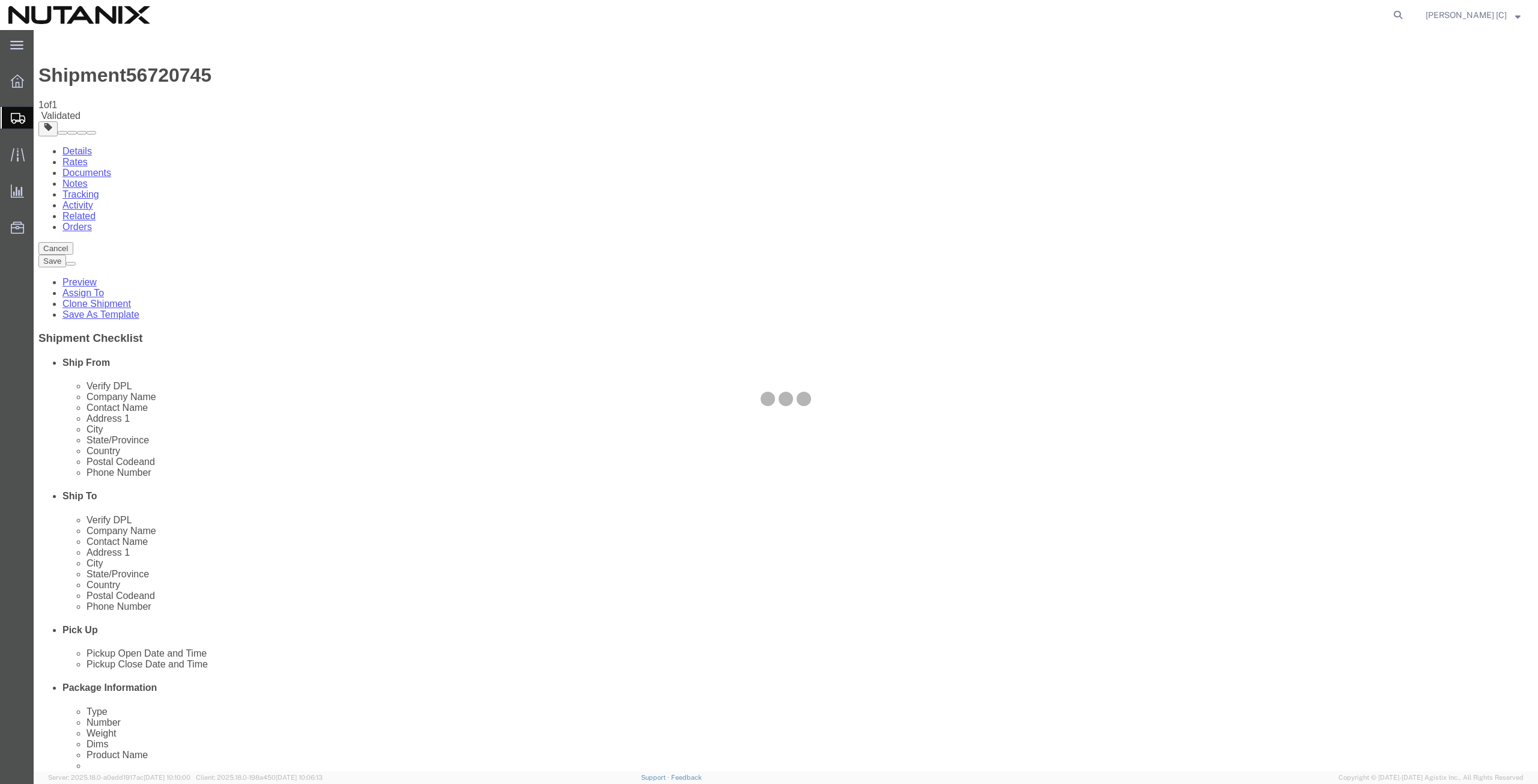
click at [267, 382] on div at bounding box center [786, 401] width 1504 height 741
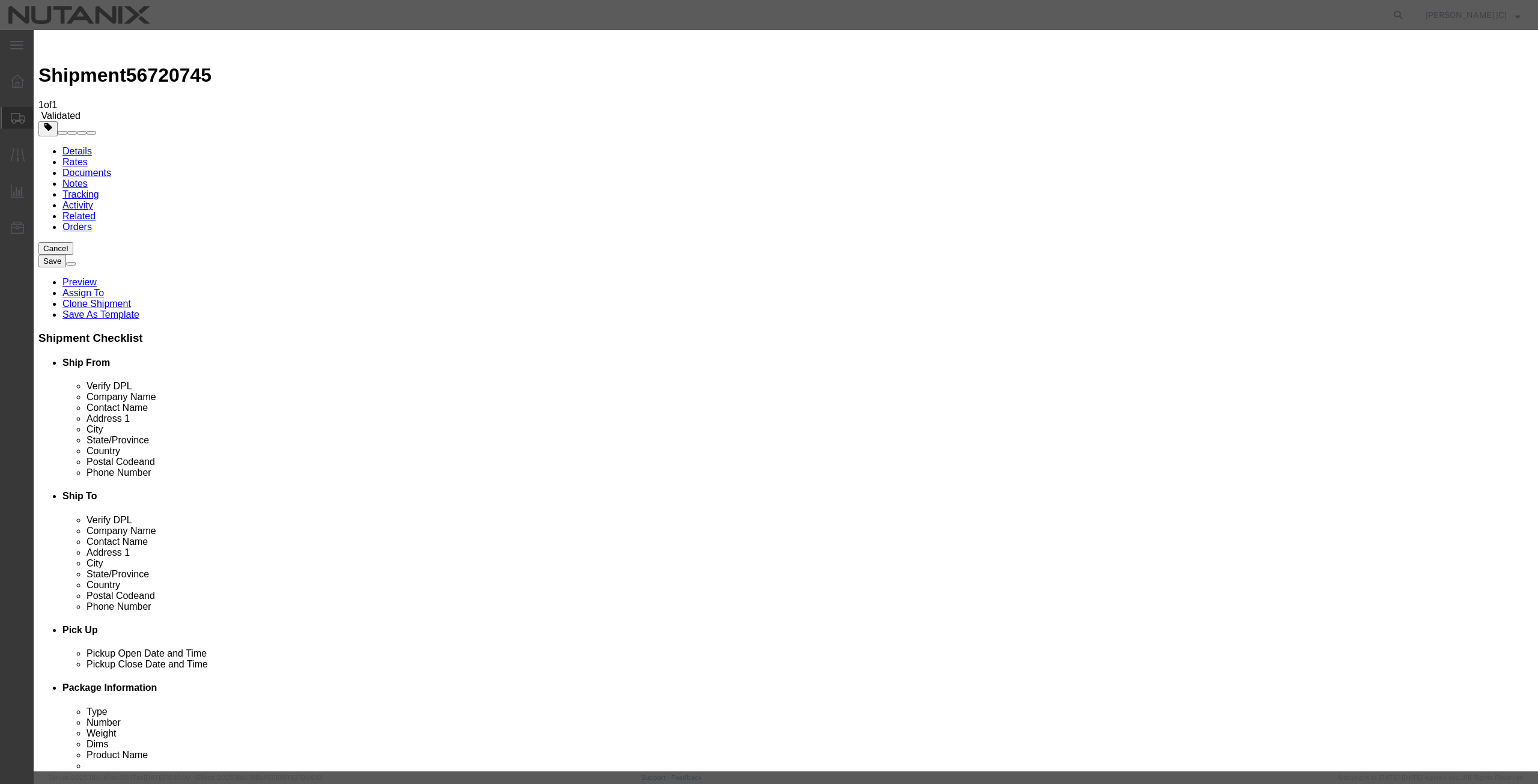
click button "Save & Close"
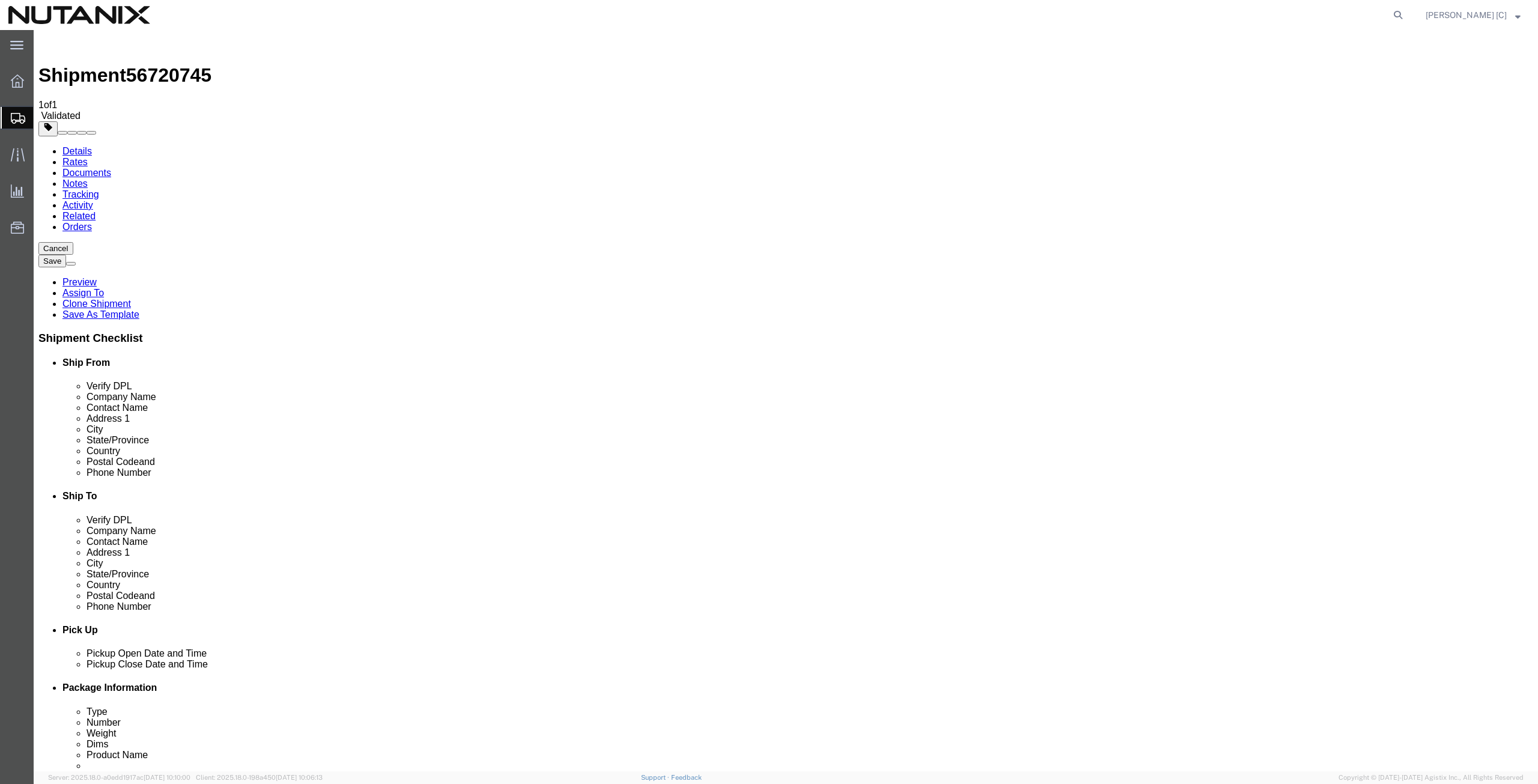
click icon
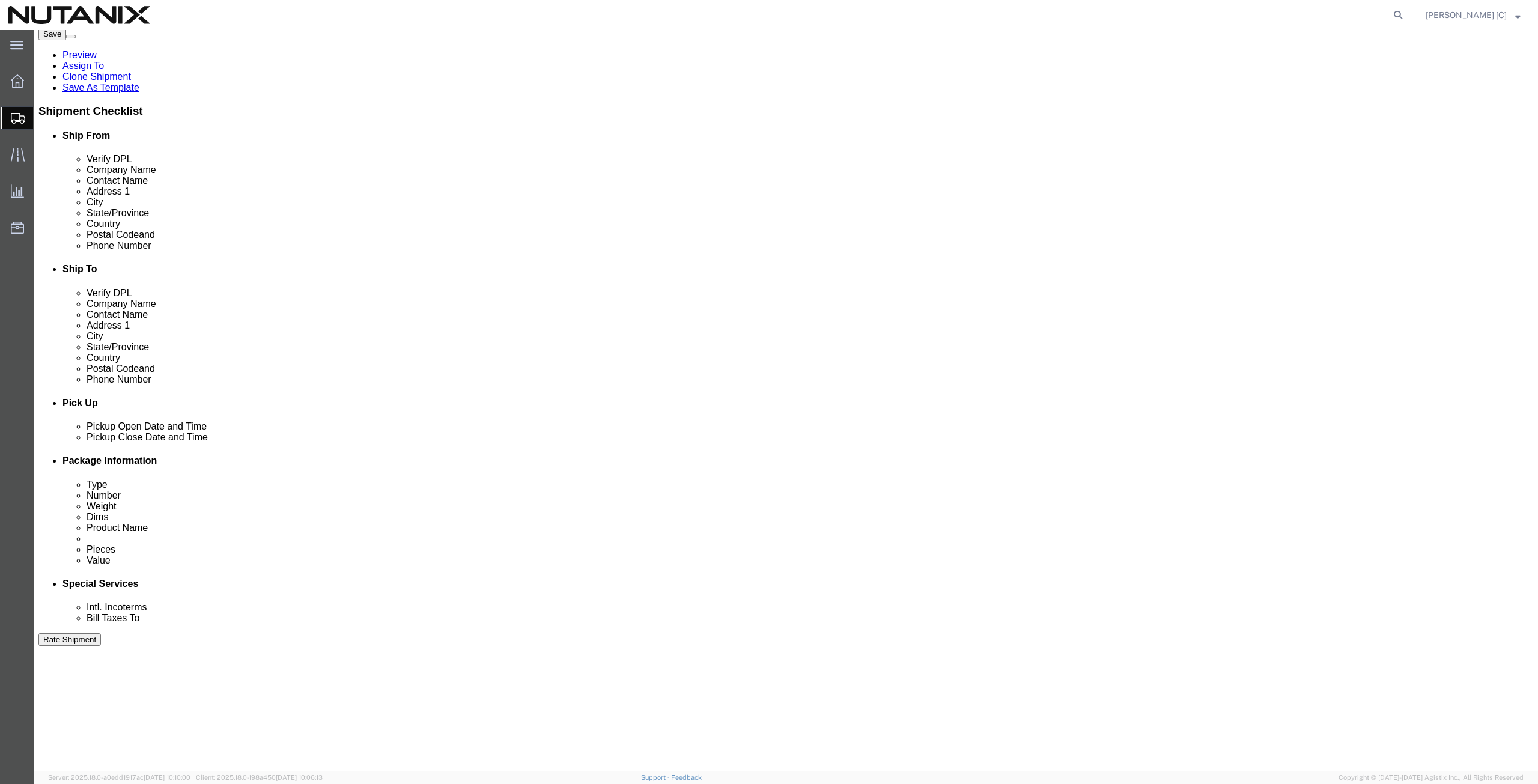
scroll to position [280, 0]
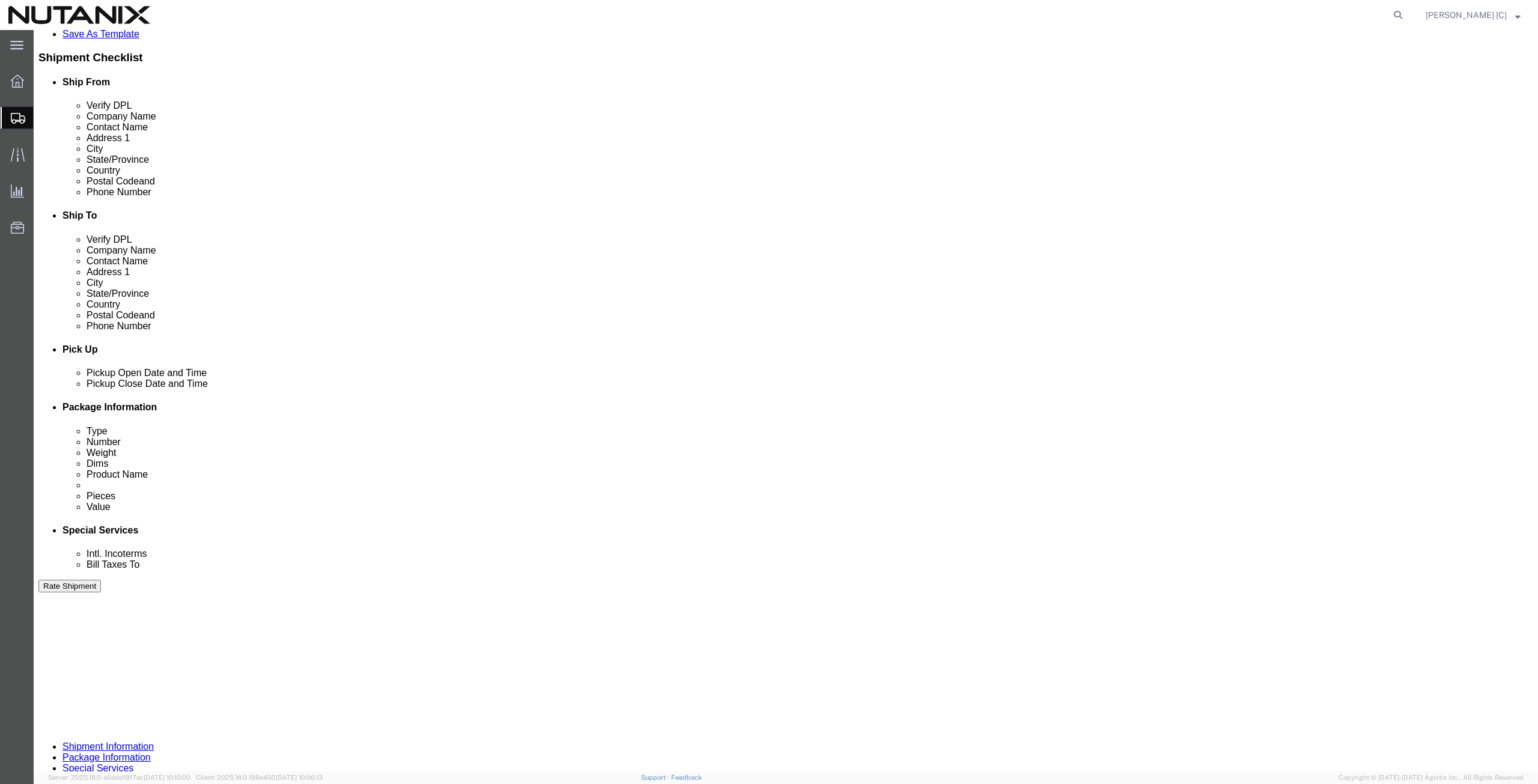
click button "Continue"
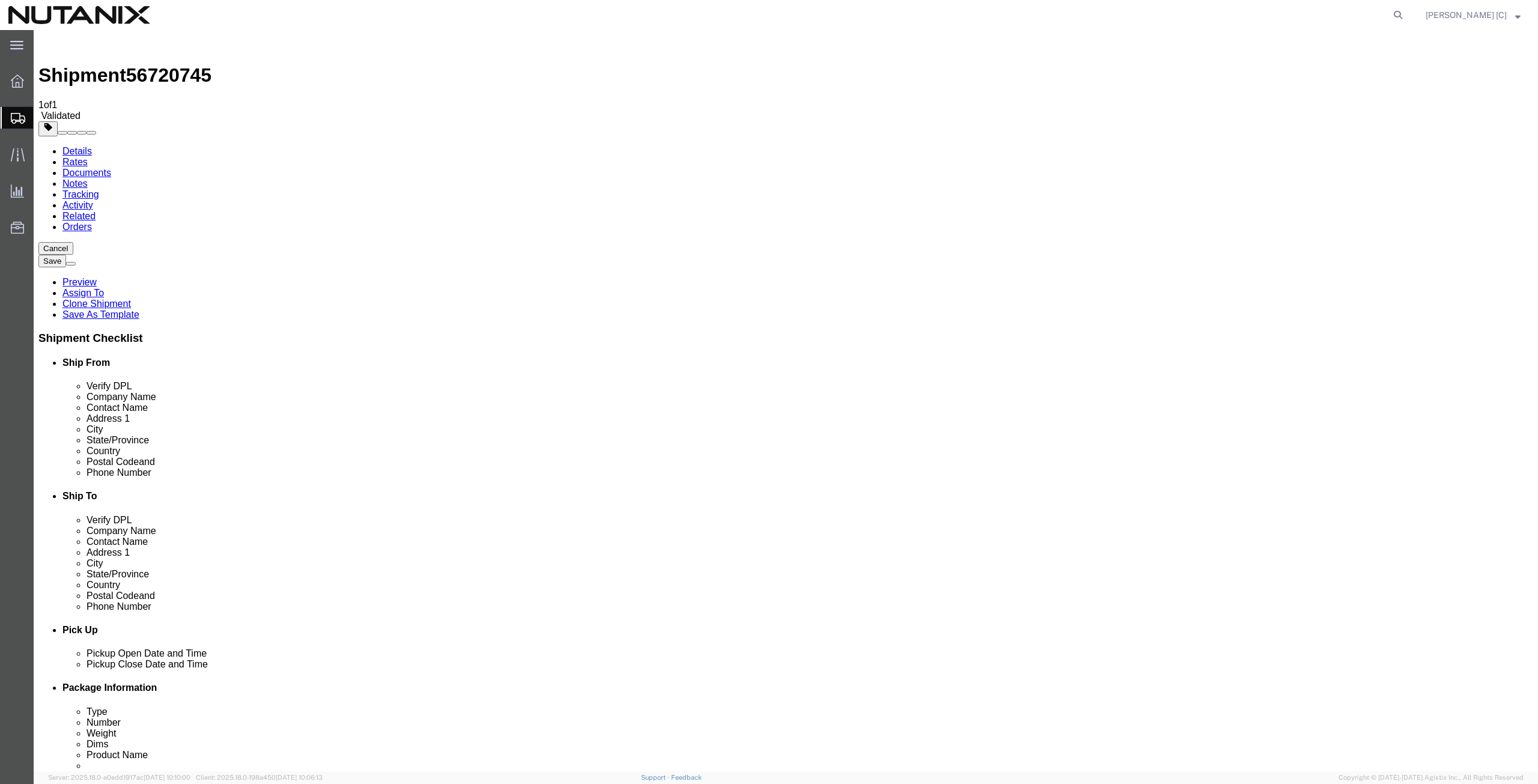
click button "Continue"
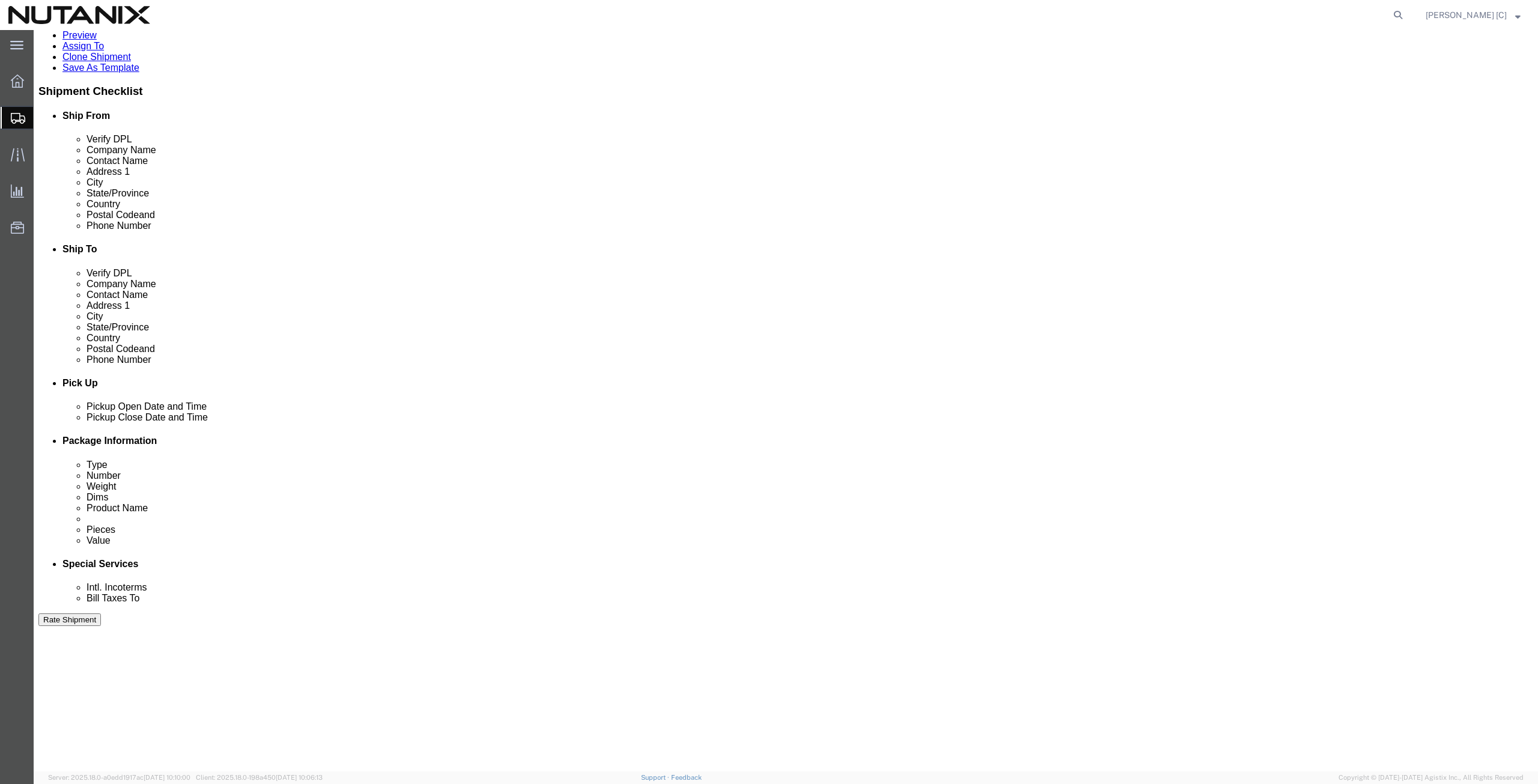
scroll to position [418, 0]
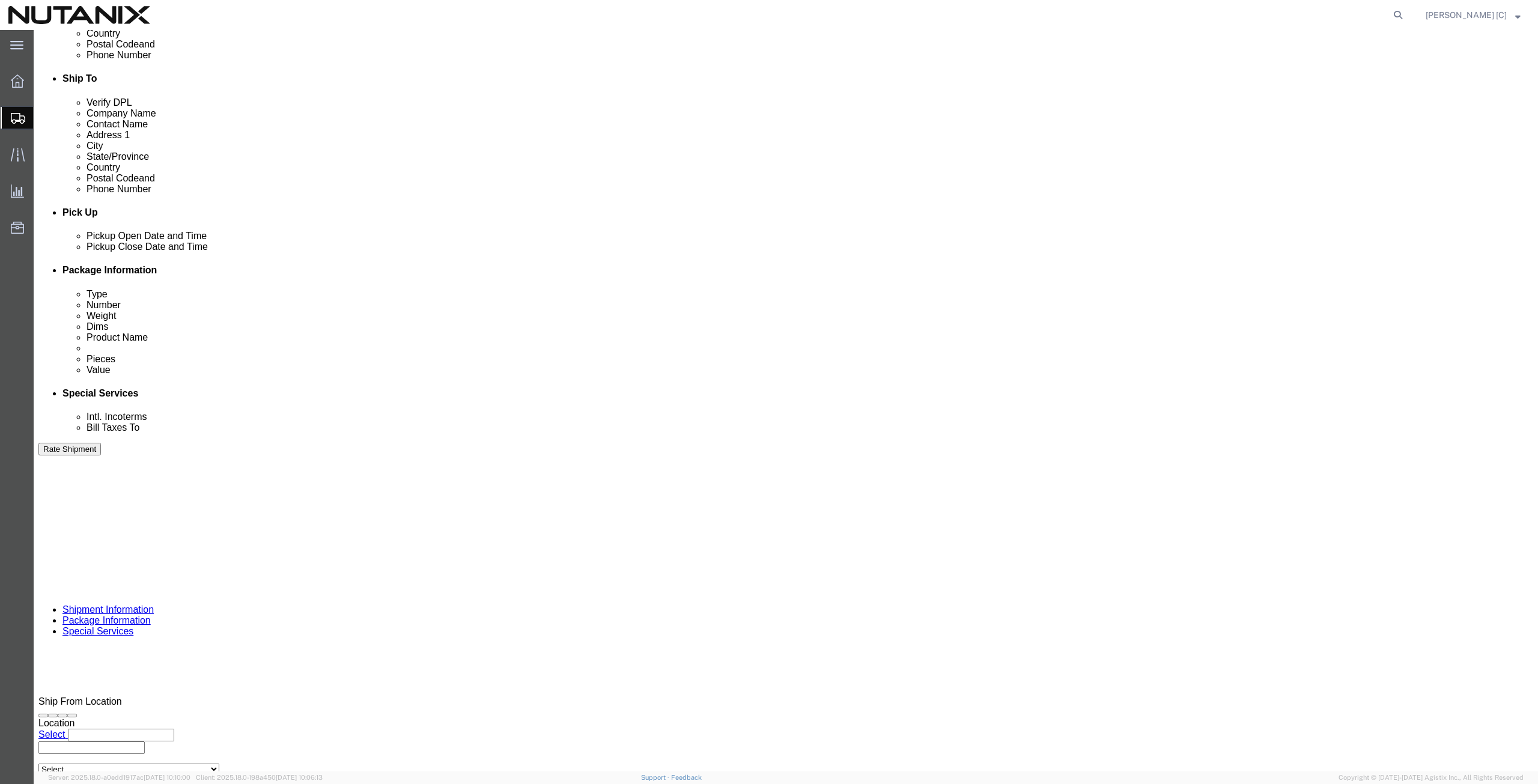
click button "Rate Shipment"
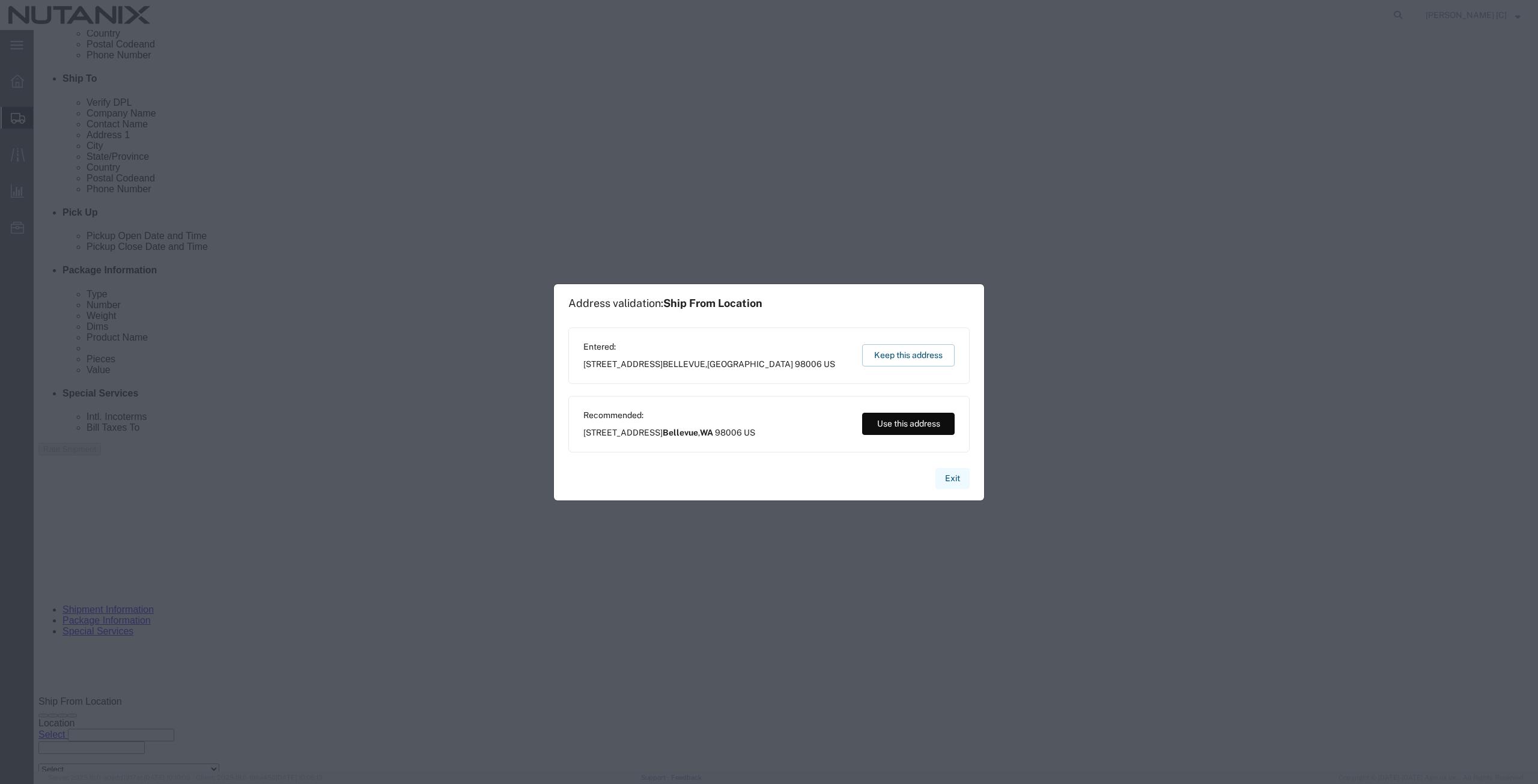
drag, startPoint x: 950, startPoint y: 472, endPoint x: 914, endPoint y: 441, distance: 47.5
click at [950, 472] on button "Exit" at bounding box center [953, 478] width 35 height 21
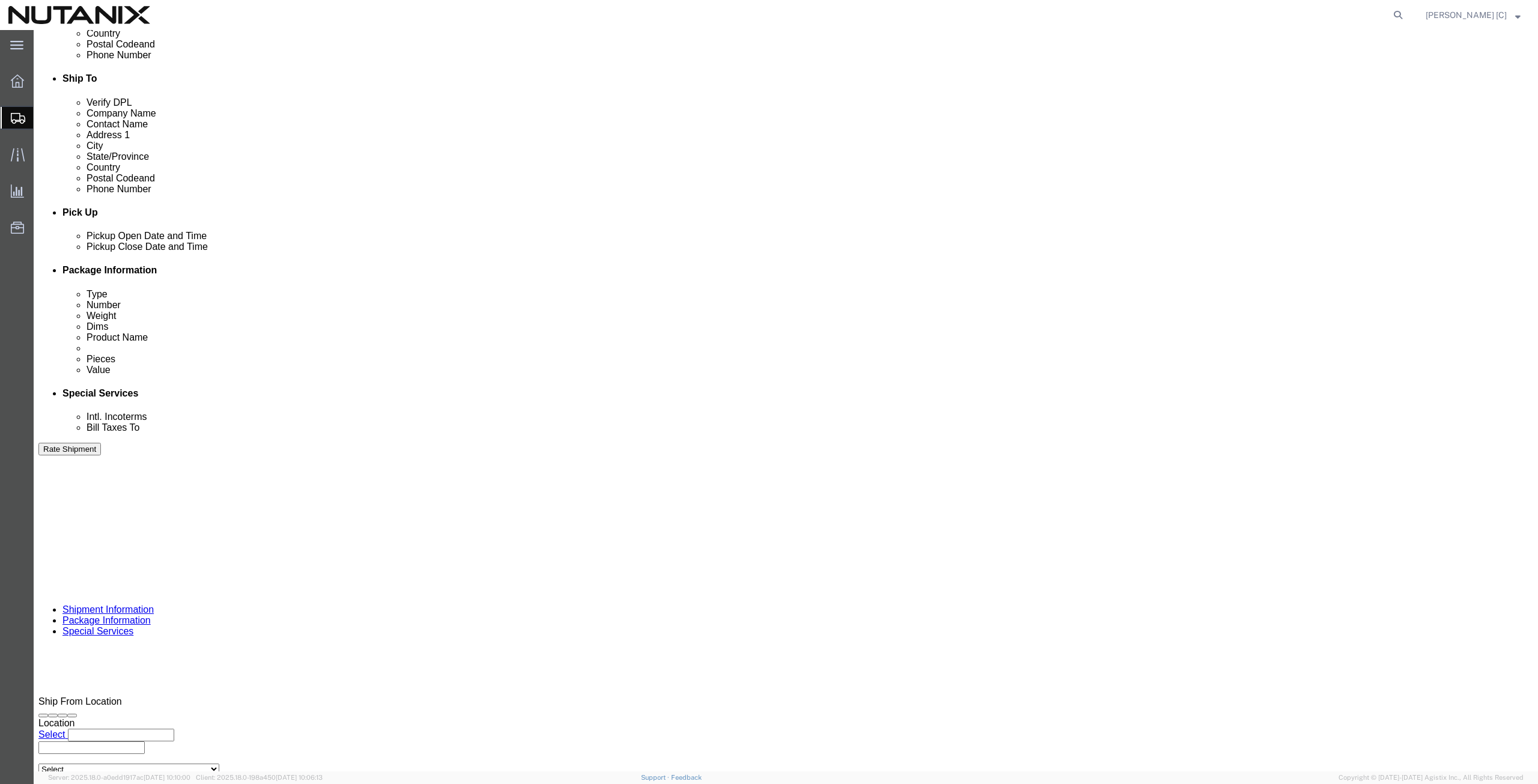
click icon
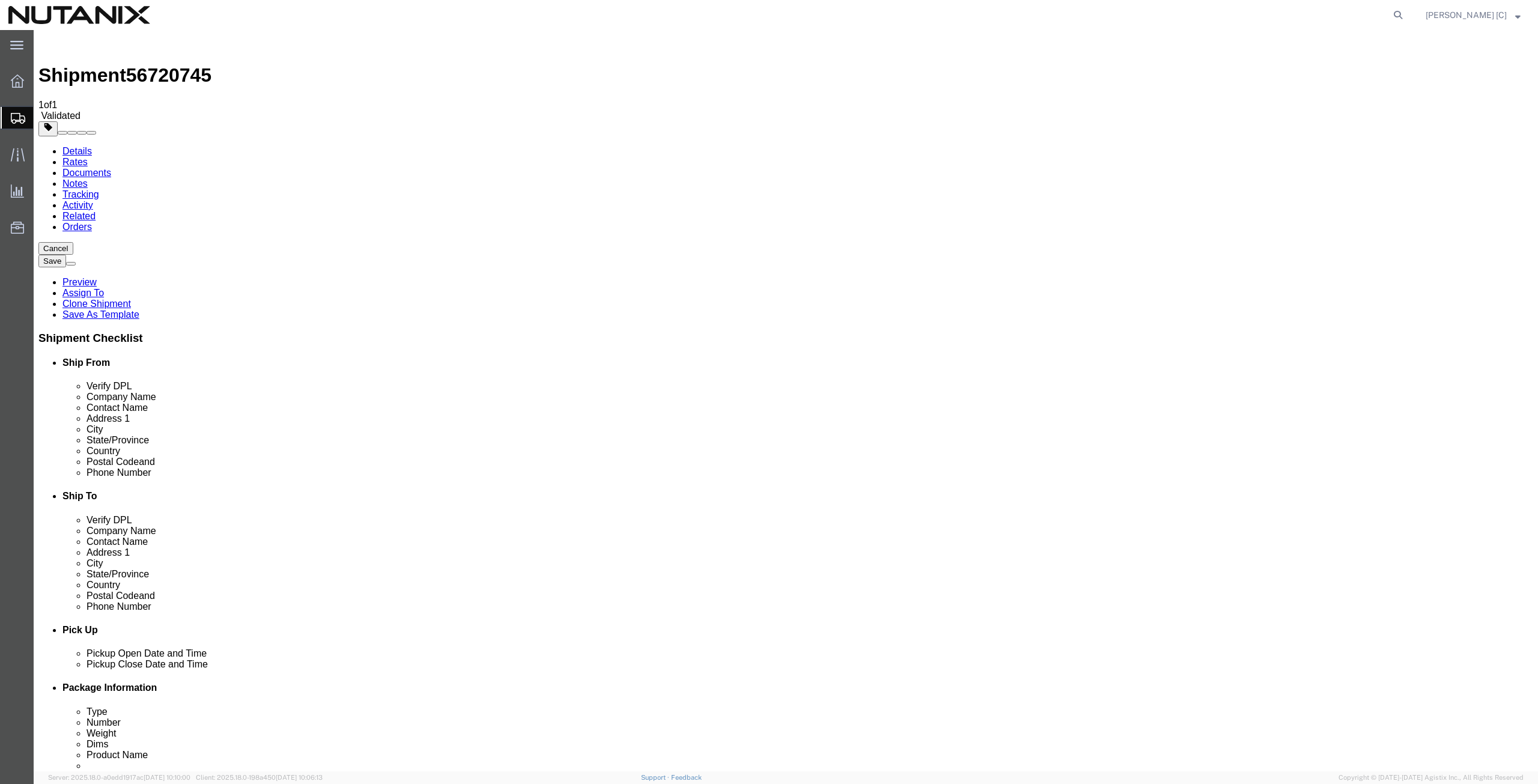
scroll to position [0, 0]
type input "washin"
select select "WA"
click button "Rate Shipment"
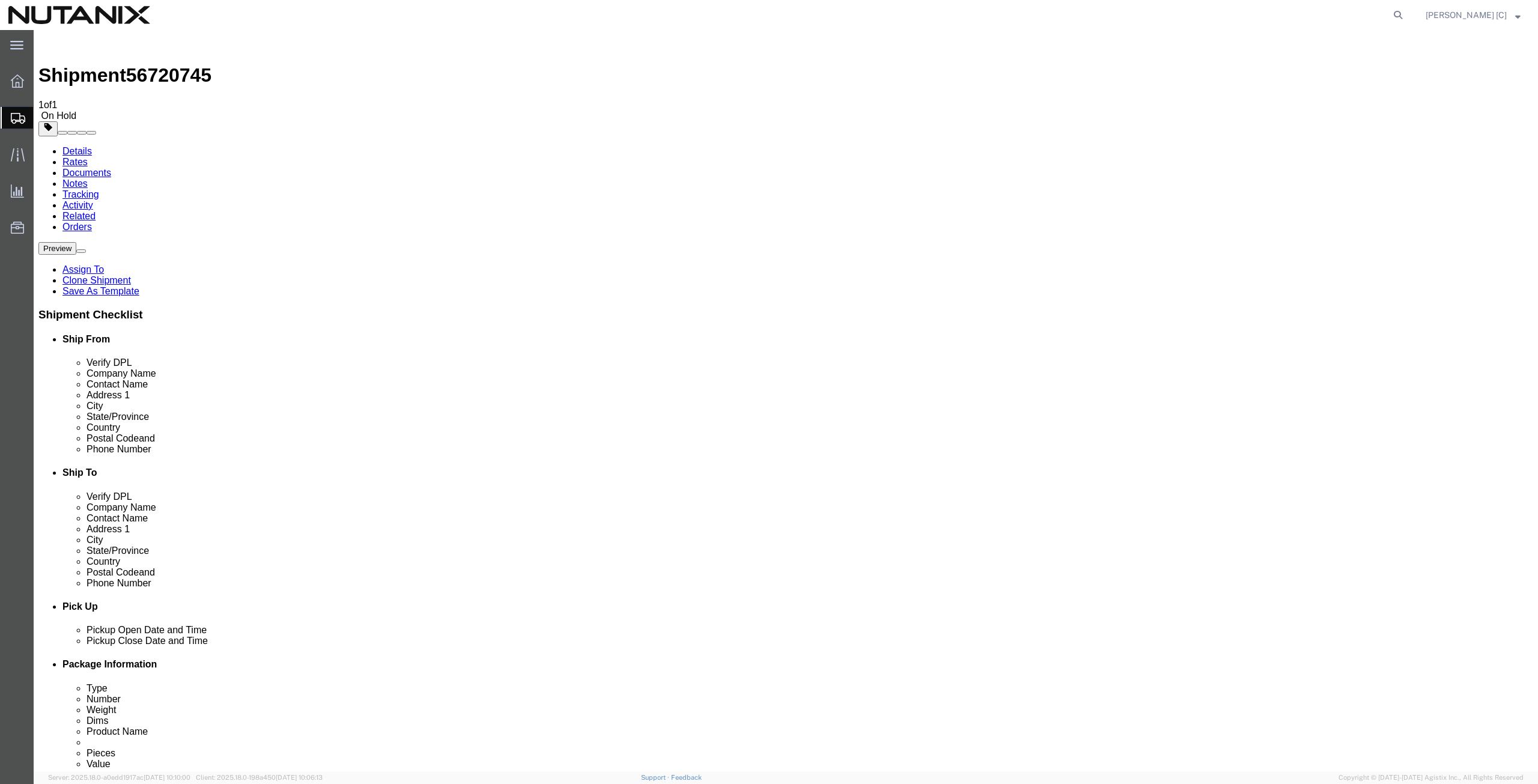
click button "Rate Shipment"
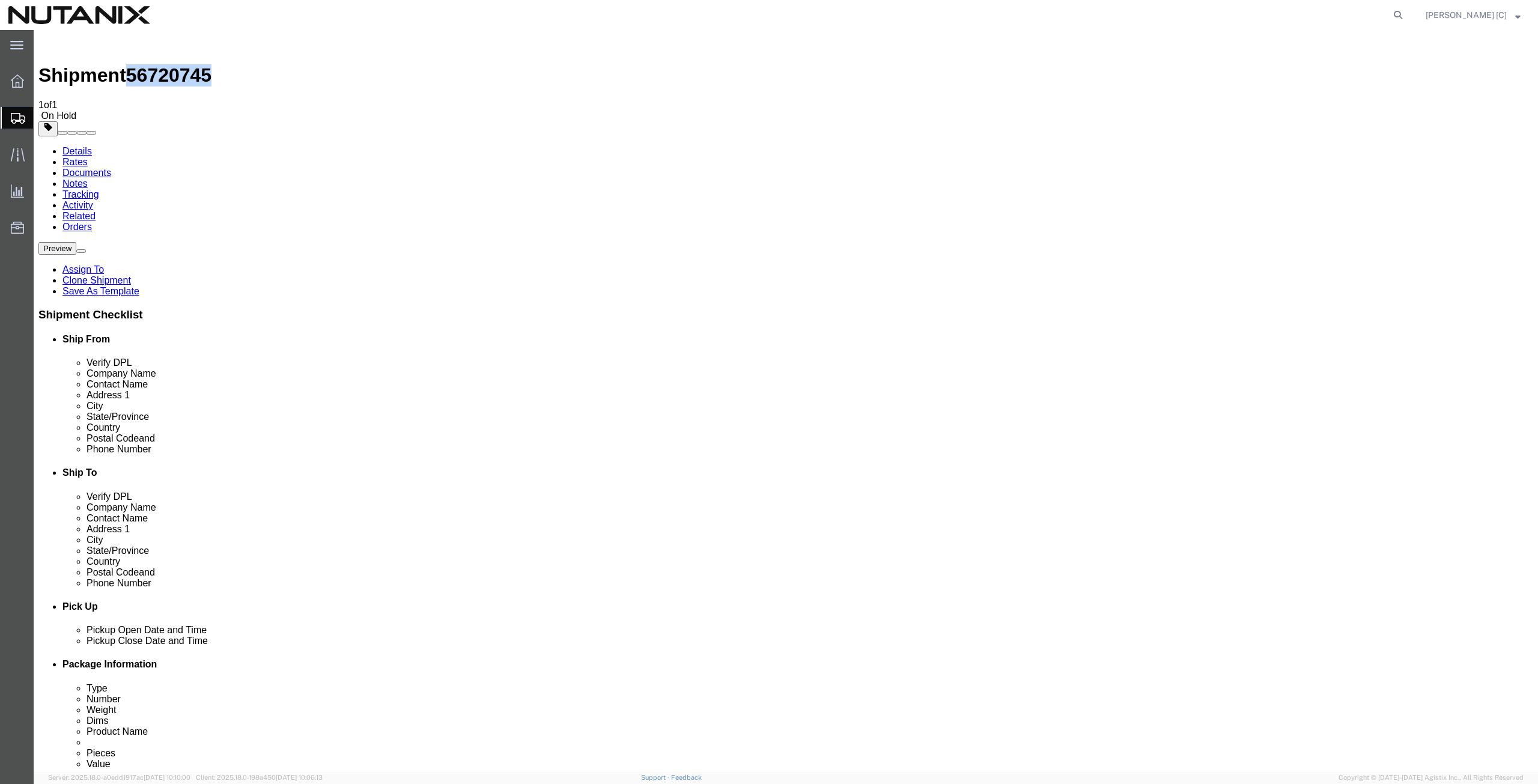
drag, startPoint x: 165, startPoint y: 11, endPoint x: 100, endPoint y: 18, distance: 65.4
click div "Shipment 56720745 1 of 1 On Hold"
copy span "56720745"
click button "Rate Shipment"
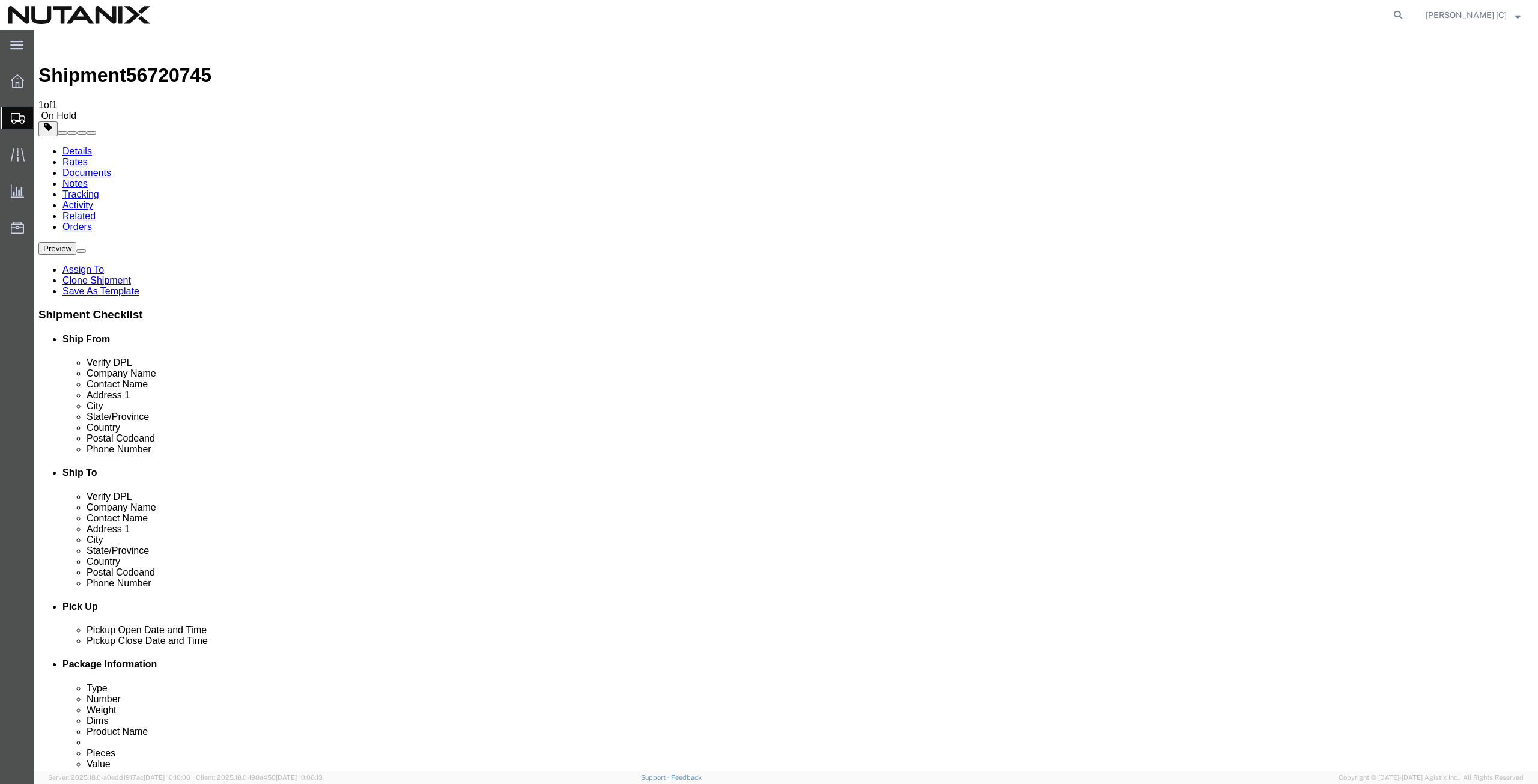
drag, startPoint x: 1406, startPoint y: 54, endPoint x: 1481, endPoint y: 57, distance: 75.1
click p "Your shipment has been sent to the Compliance team for review due to a potentia…"
copy p "potential denied party"
drag, startPoint x: 164, startPoint y: 14, endPoint x: 102, endPoint y: 15, distance: 62.0
click span "56720745"
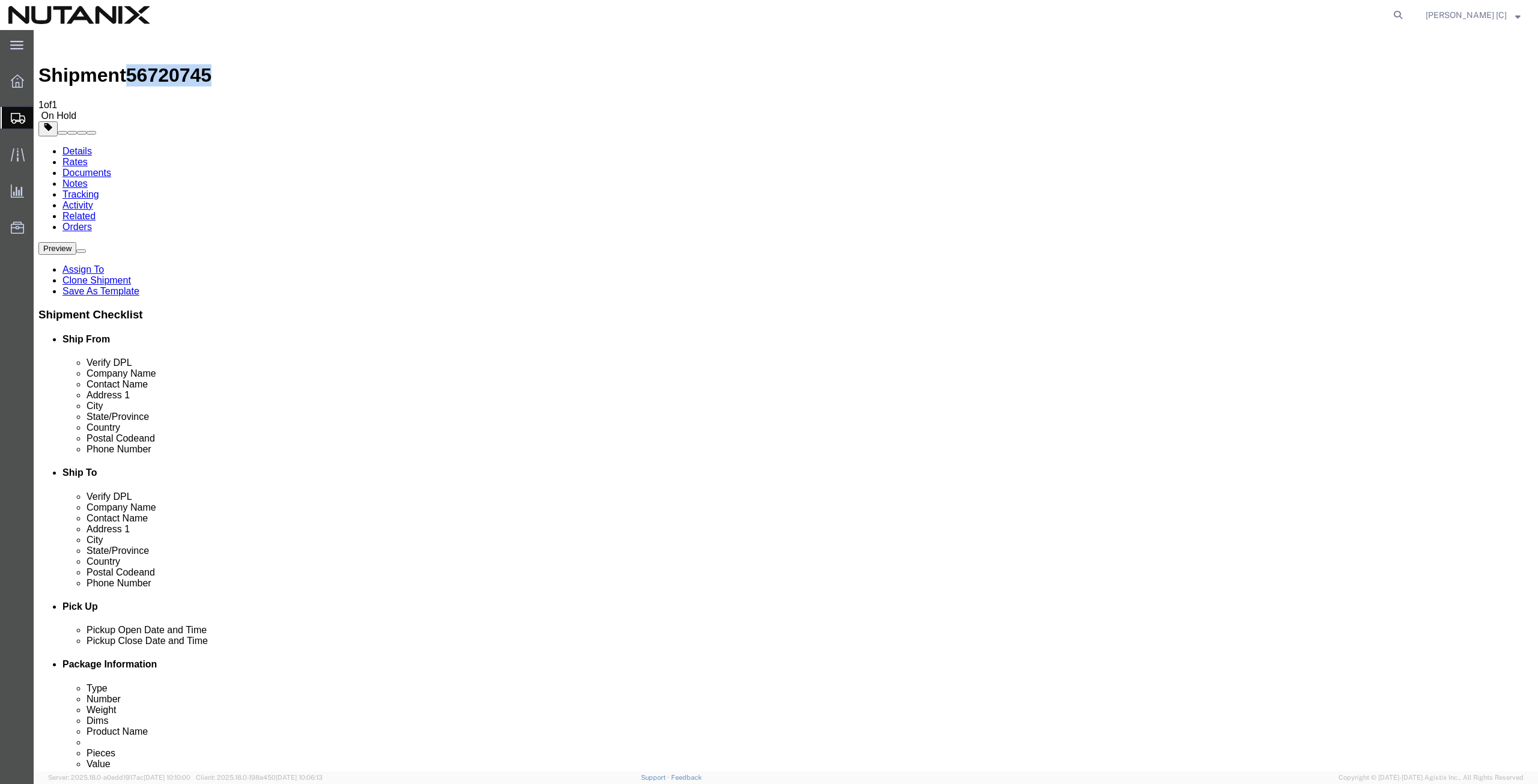
copy span "56720745"
drag, startPoint x: 295, startPoint y: 228, endPoint x: 231, endPoint y: 228, distance: 64.0
click input "Priya Pendyala"
click link "Clone Shipment"
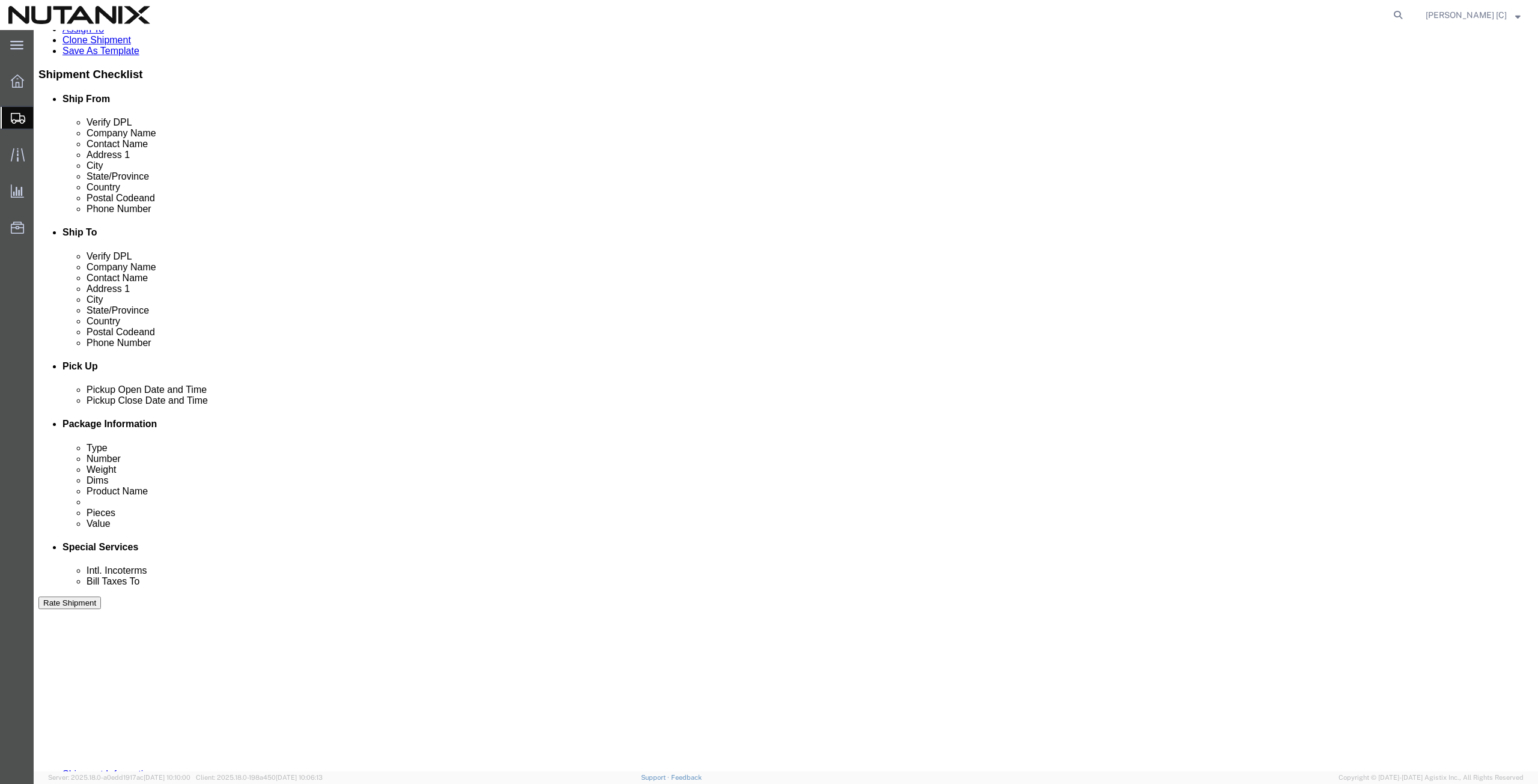
scroll to position [290, 0]
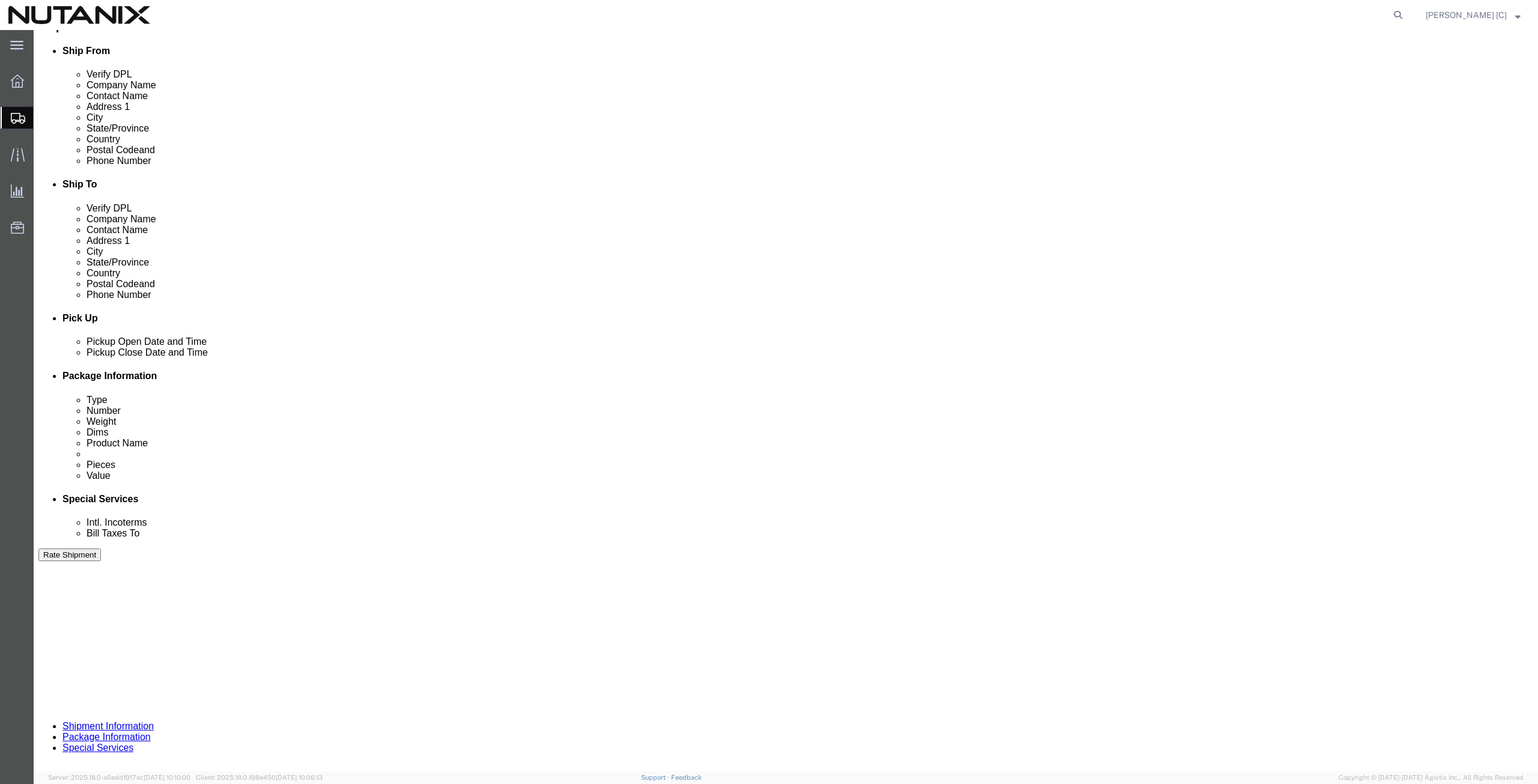
click button "Continue"
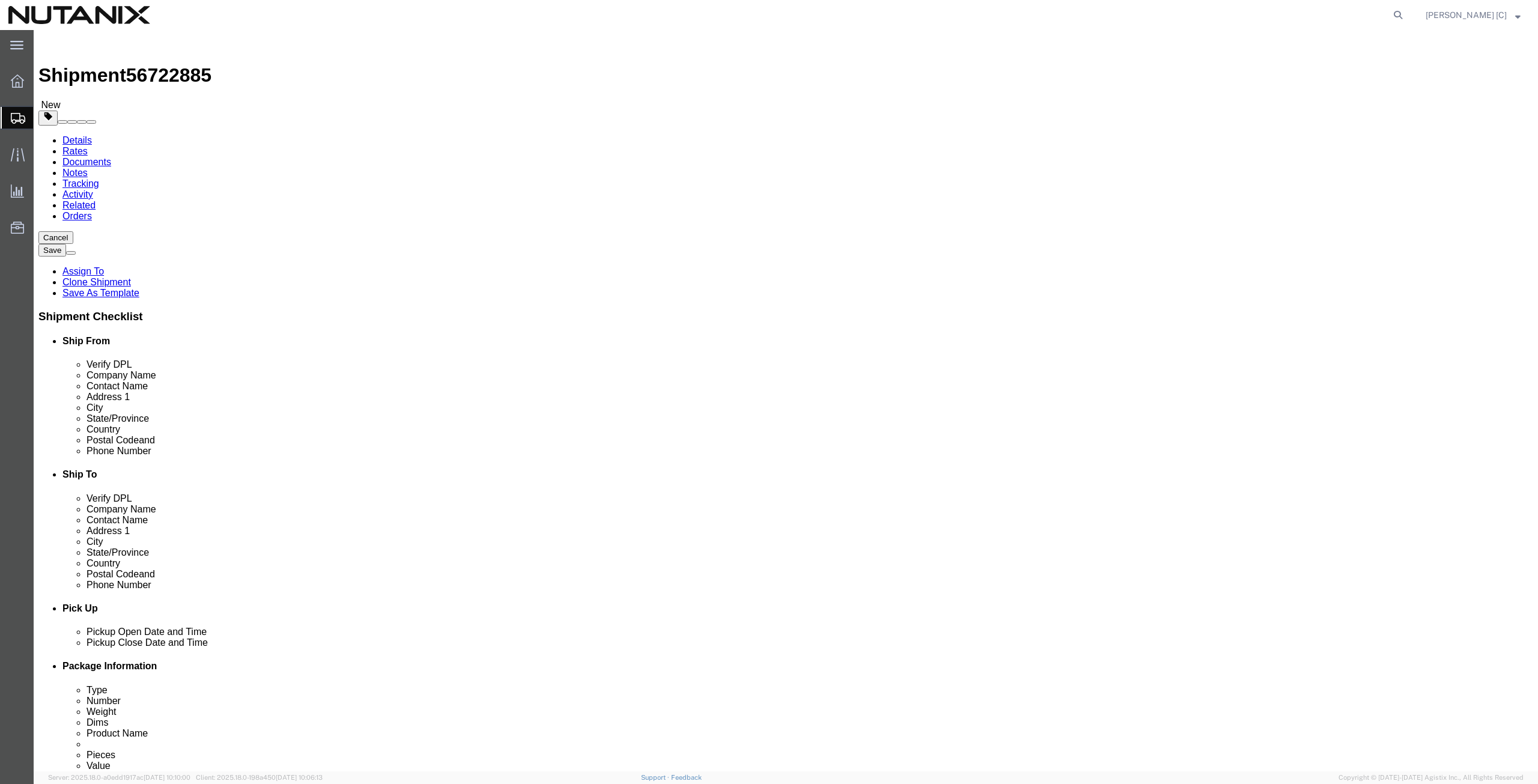
click button "Continue"
click icon
click button "Continue"
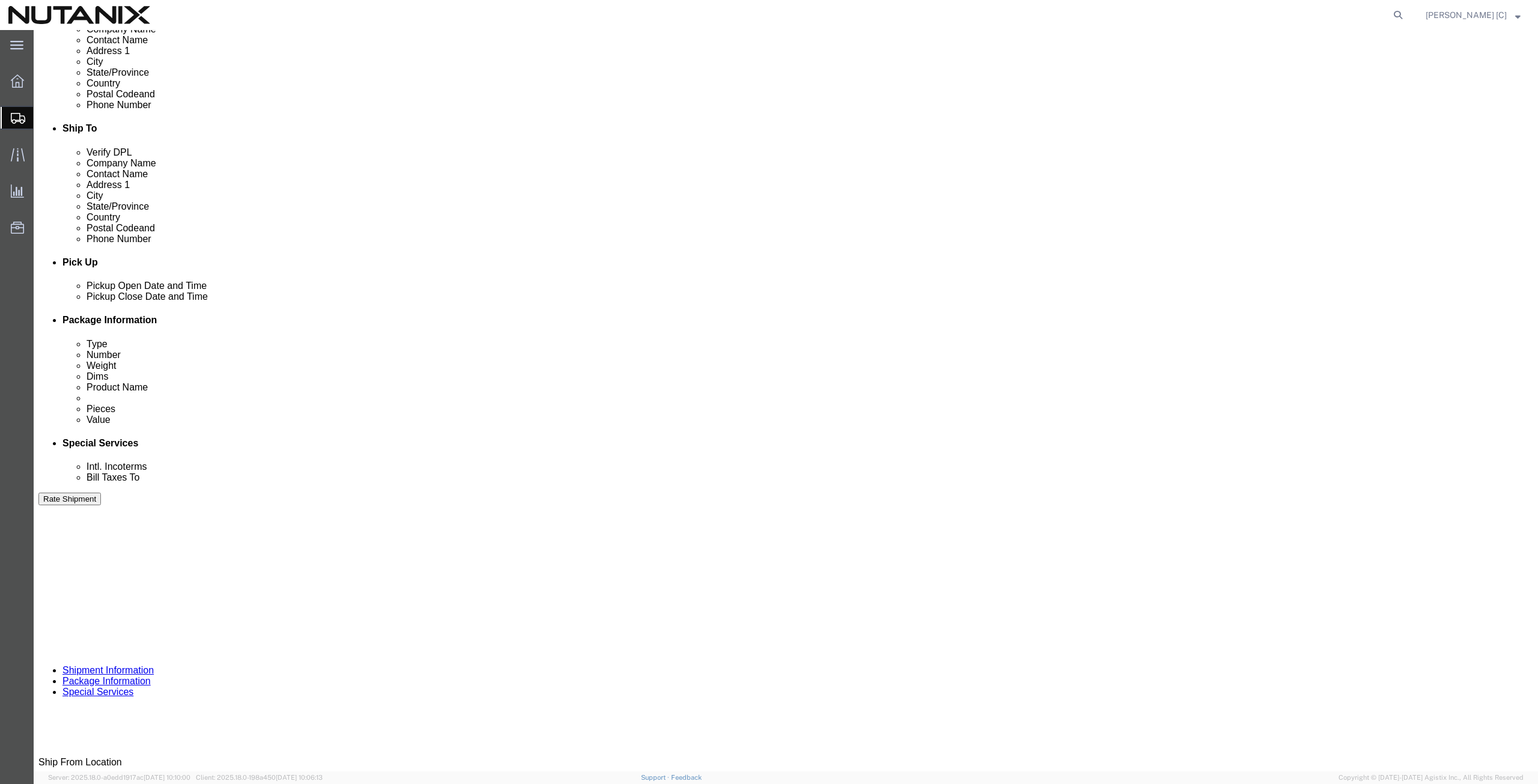
scroll to position [418, 0]
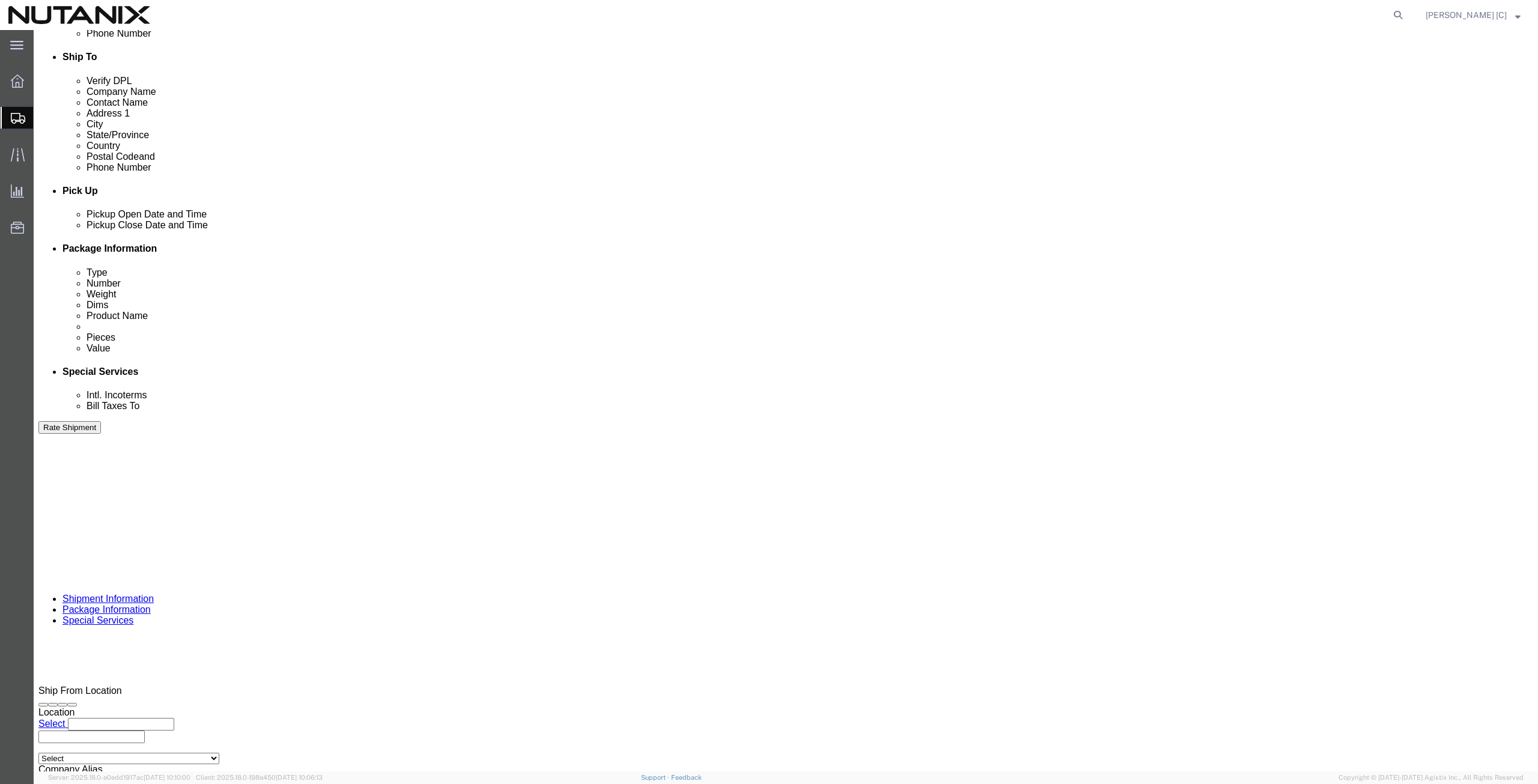
click button "Rate Shipment"
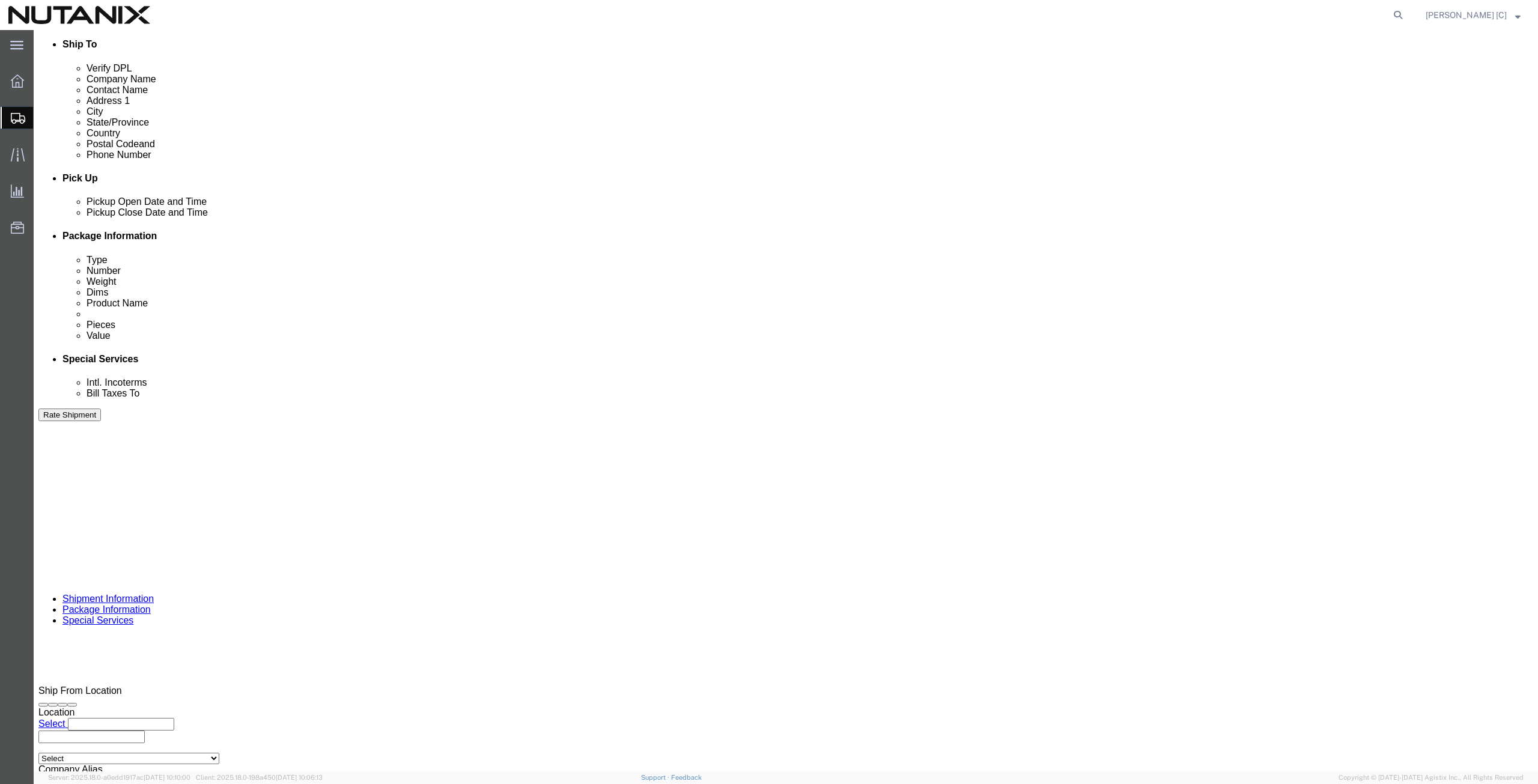
click button "Rate Shipment"
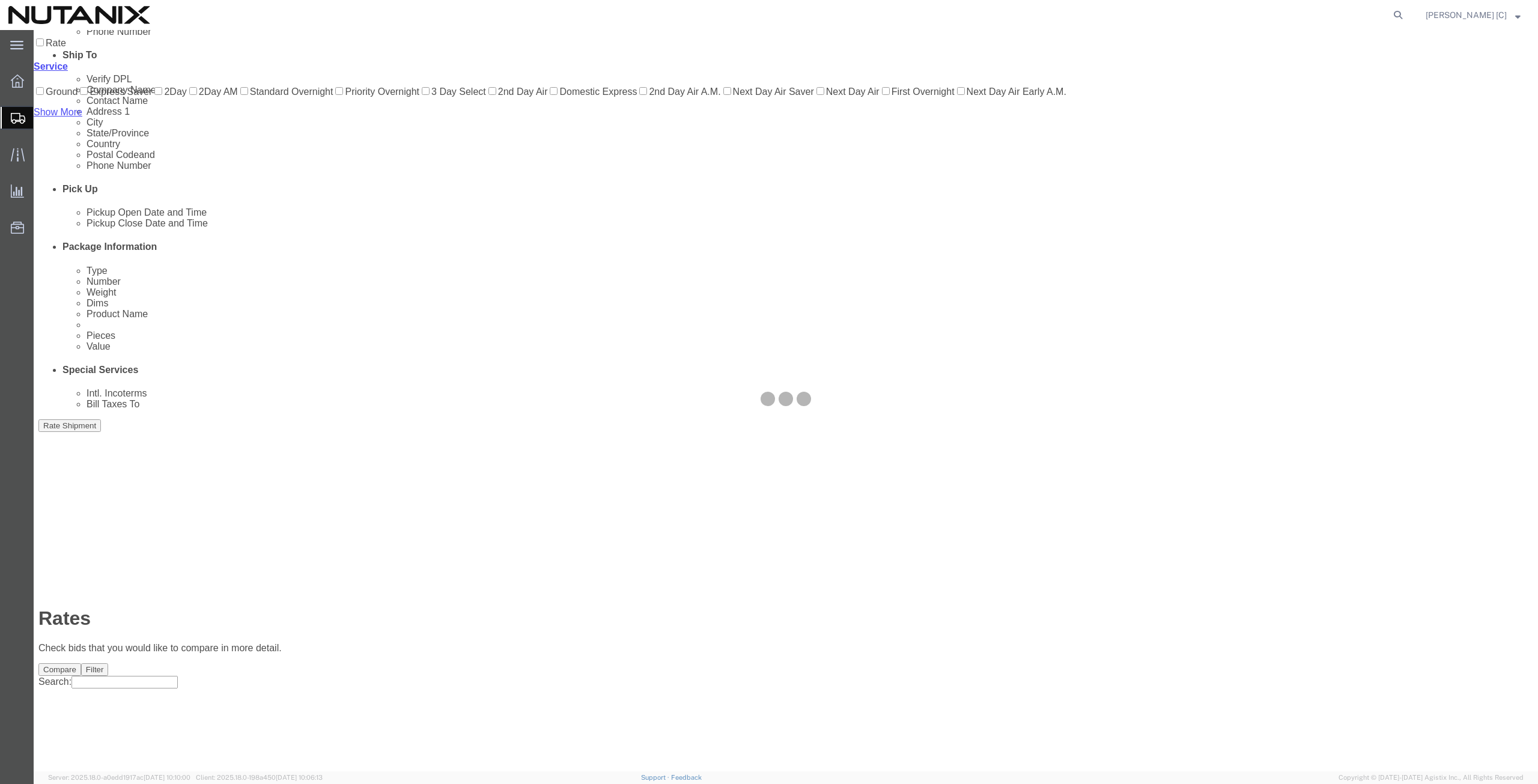
scroll to position [0, 0]
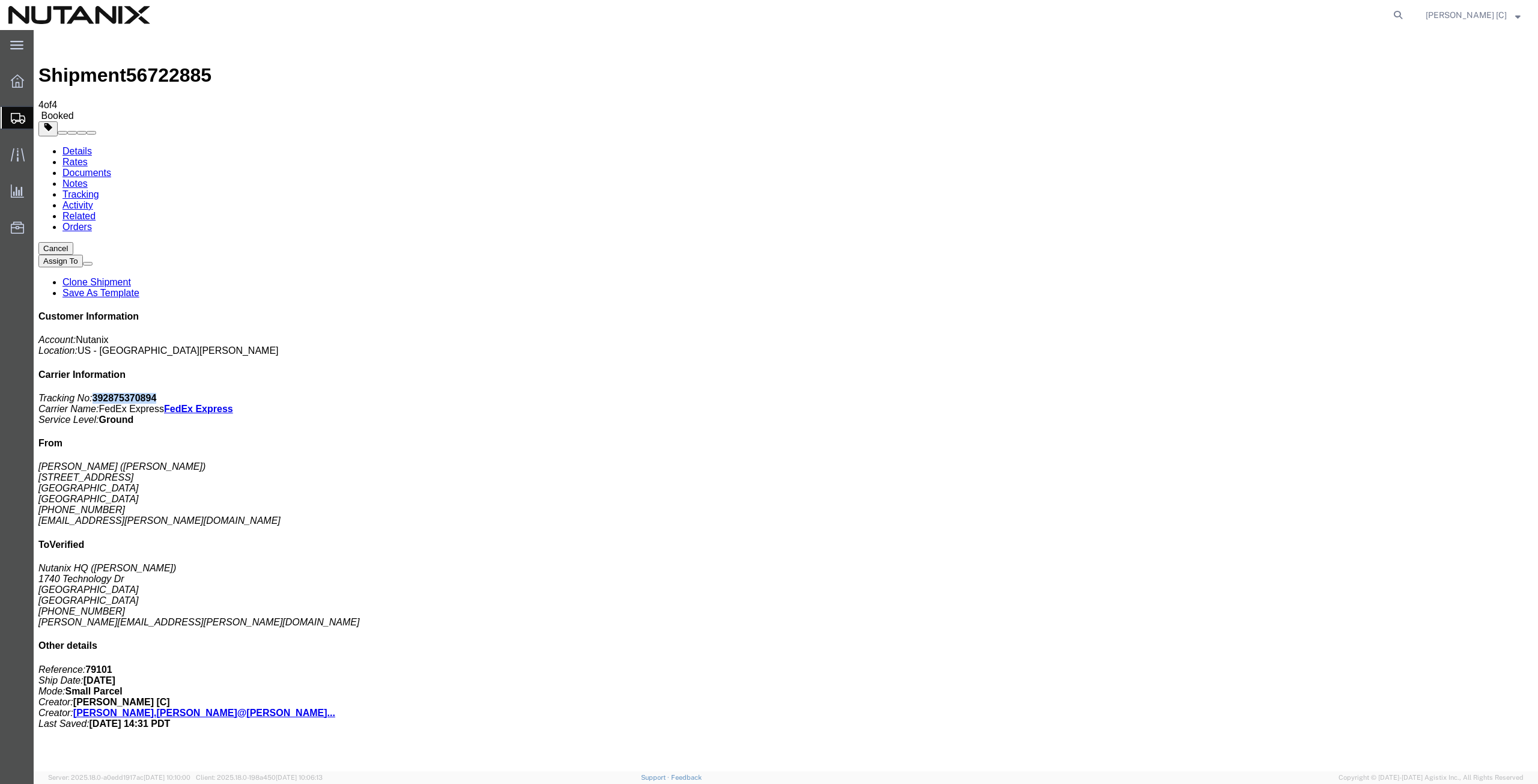
drag, startPoint x: 1425, startPoint y: 182, endPoint x: 1370, endPoint y: 181, distance: 55.0
click at [157, 393] on b "392875370894" at bounding box center [124, 398] width 64 height 10
copy b "392875370894"
click at [0, 0] on span "Shipment Manager" at bounding box center [0, 0] width 0 height 0
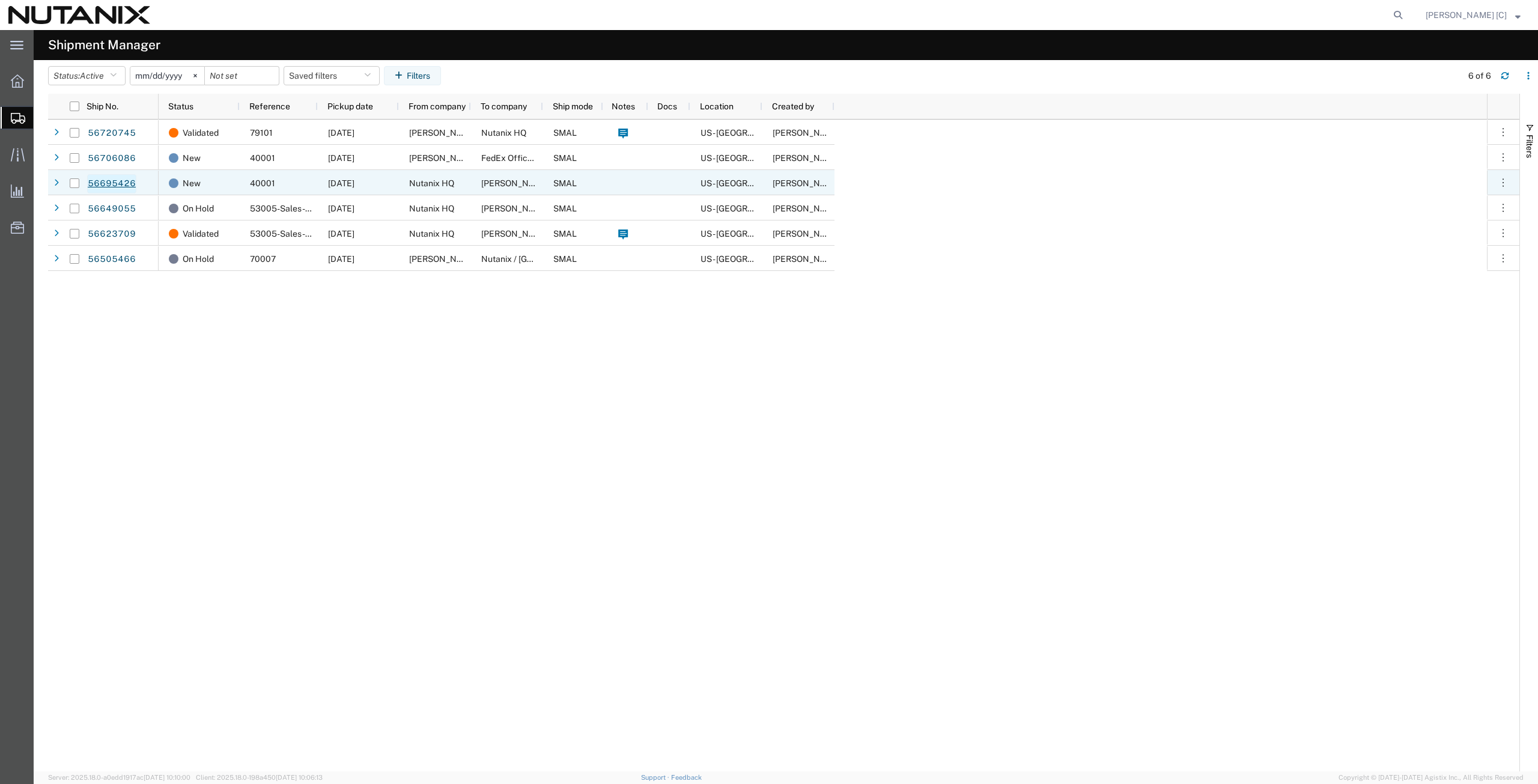
click at [103, 177] on link "56695426" at bounding box center [111, 184] width 49 height 19
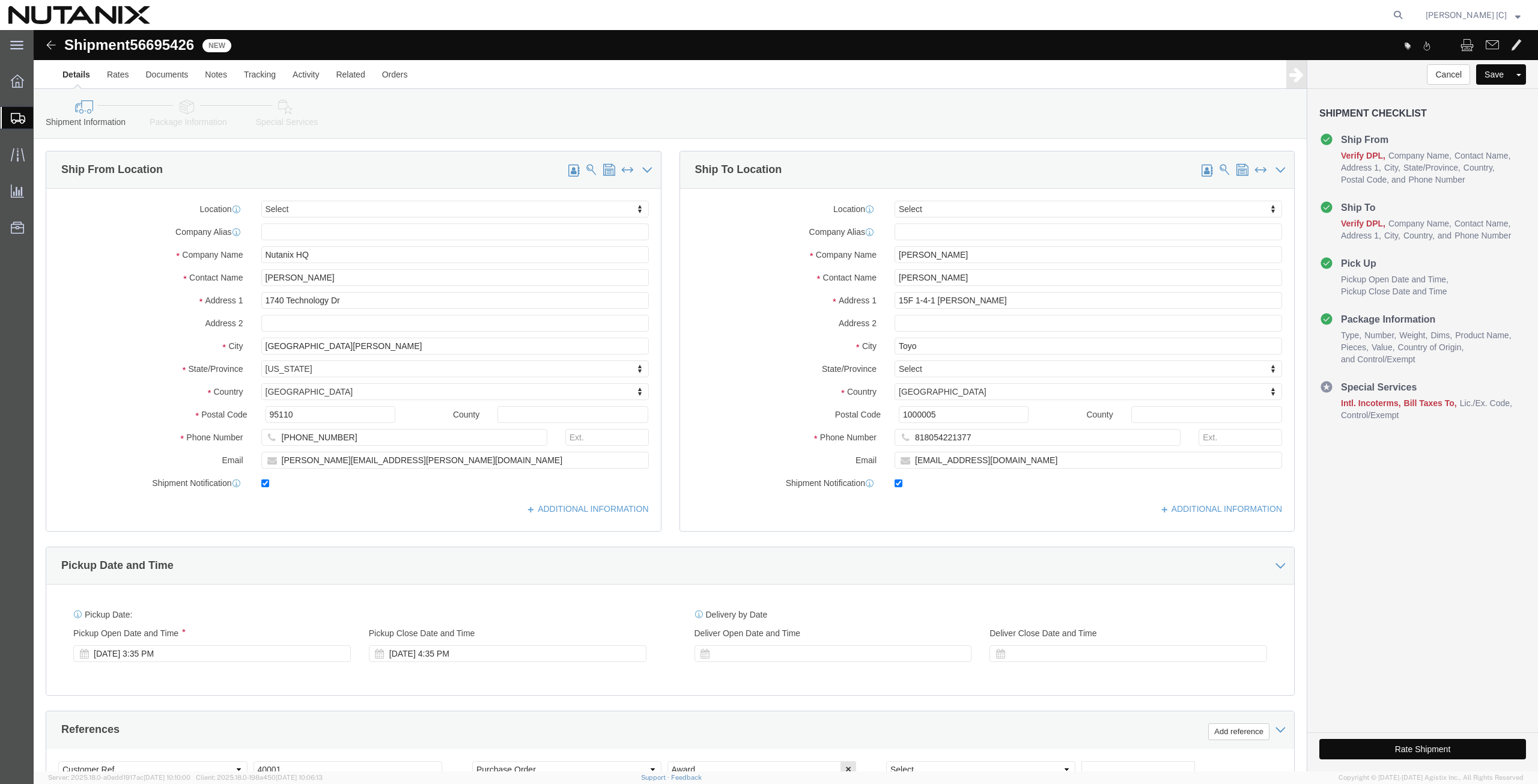
select select
click at [0, 0] on span "Shipment Manager" at bounding box center [0, 0] width 0 height 0
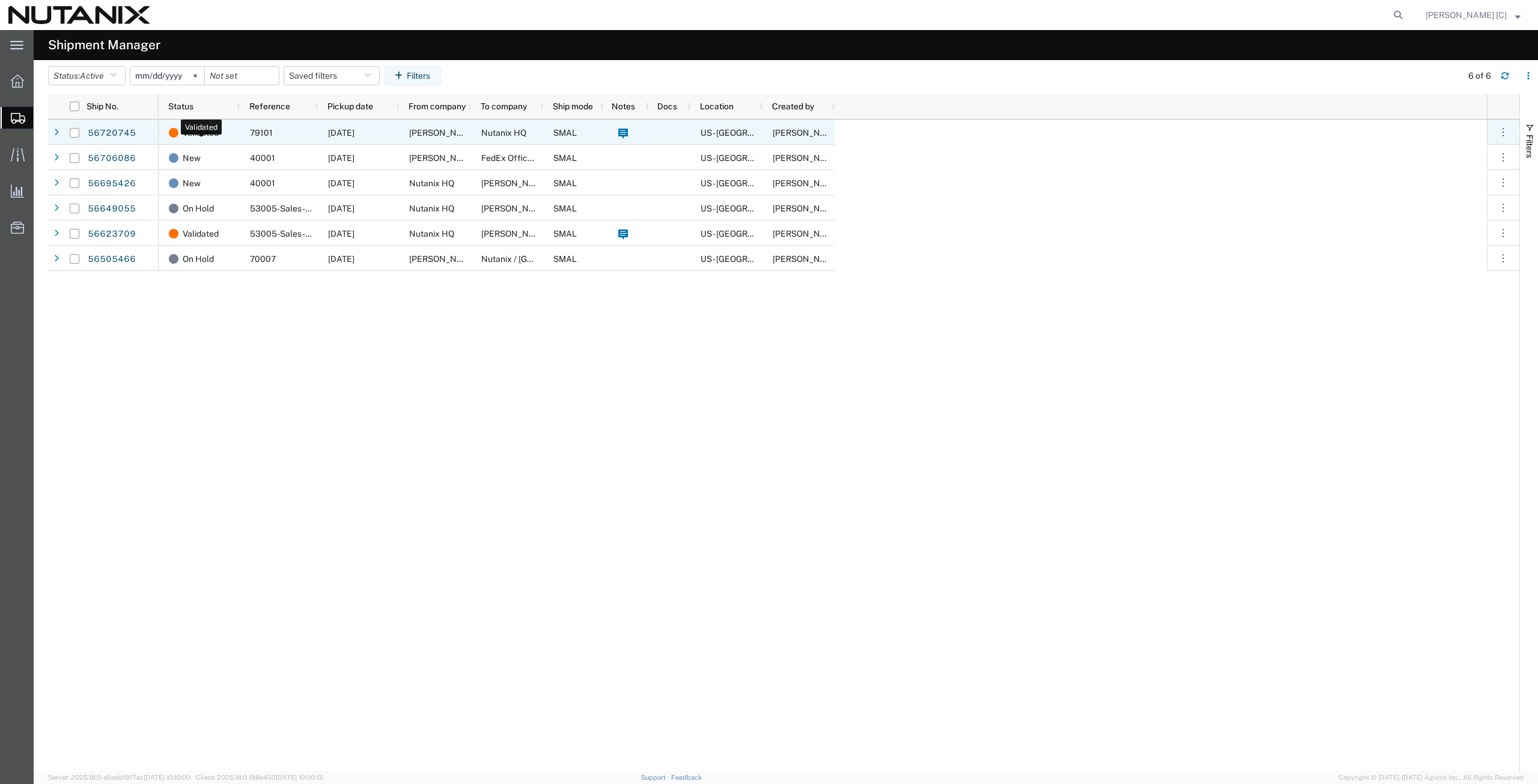
click at [188, 135] on span "Validated" at bounding box center [200, 132] width 36 height 25
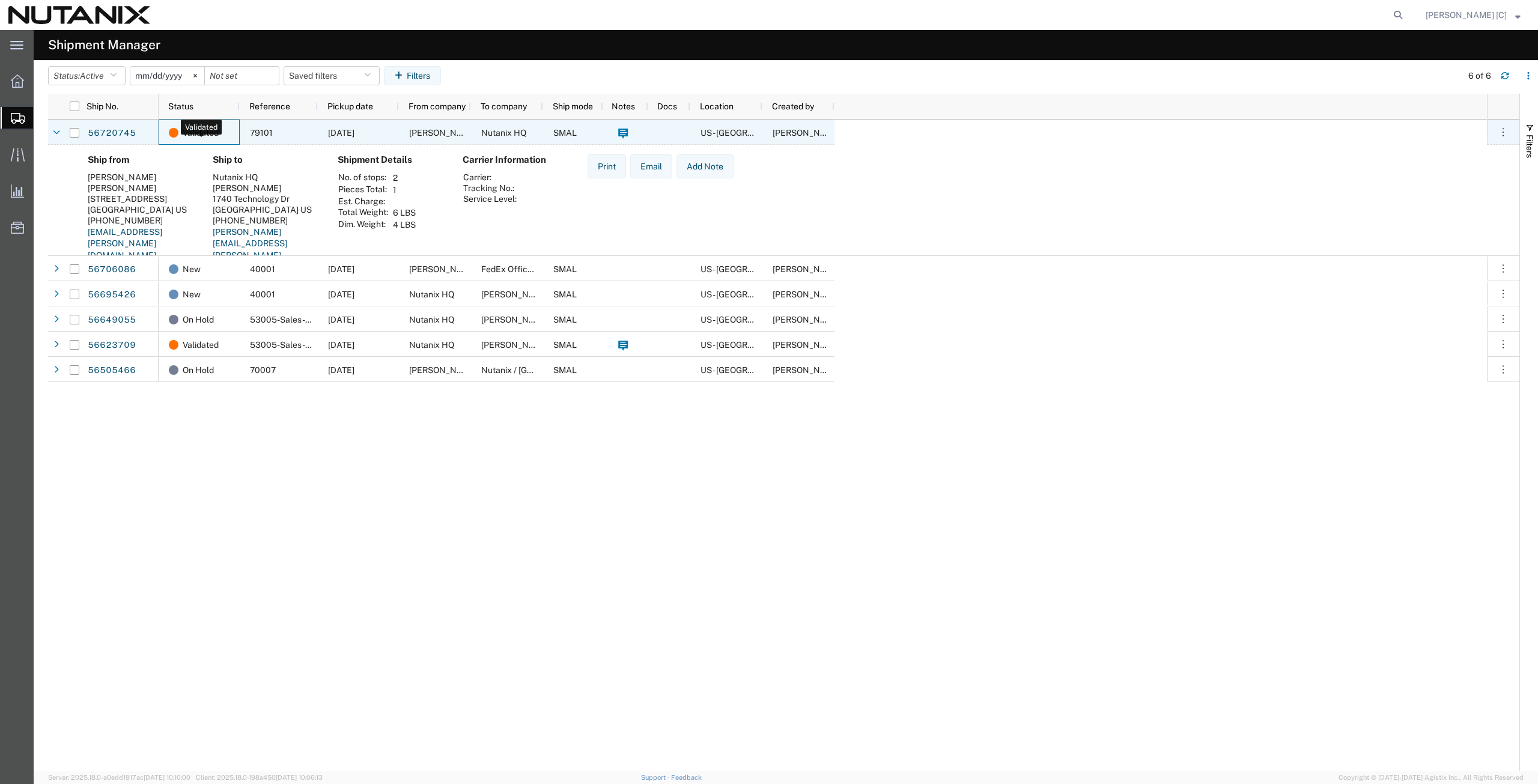
click at [210, 134] on span "Validated" at bounding box center [200, 132] width 36 height 25
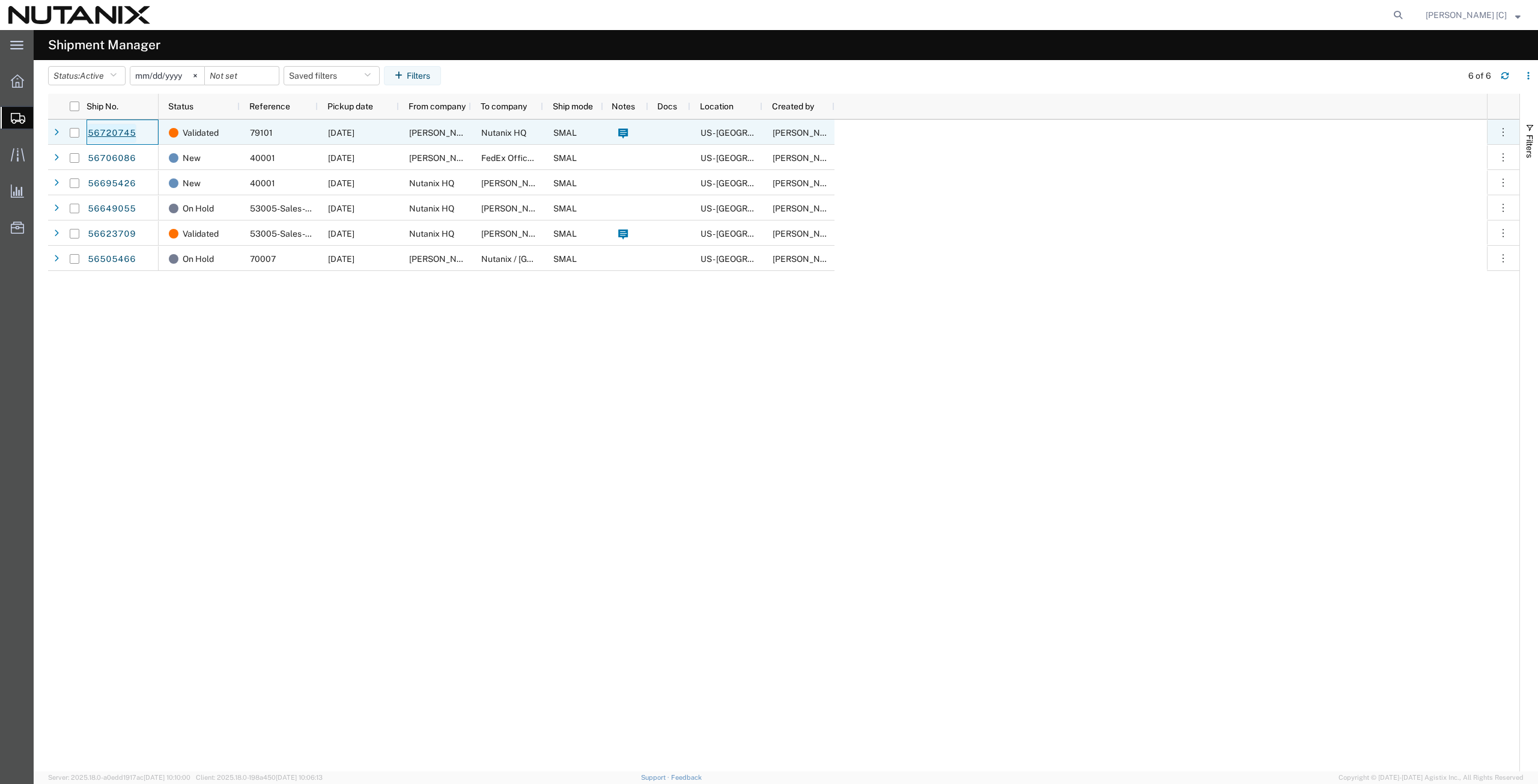
click at [110, 132] on link "56720745" at bounding box center [111, 133] width 49 height 19
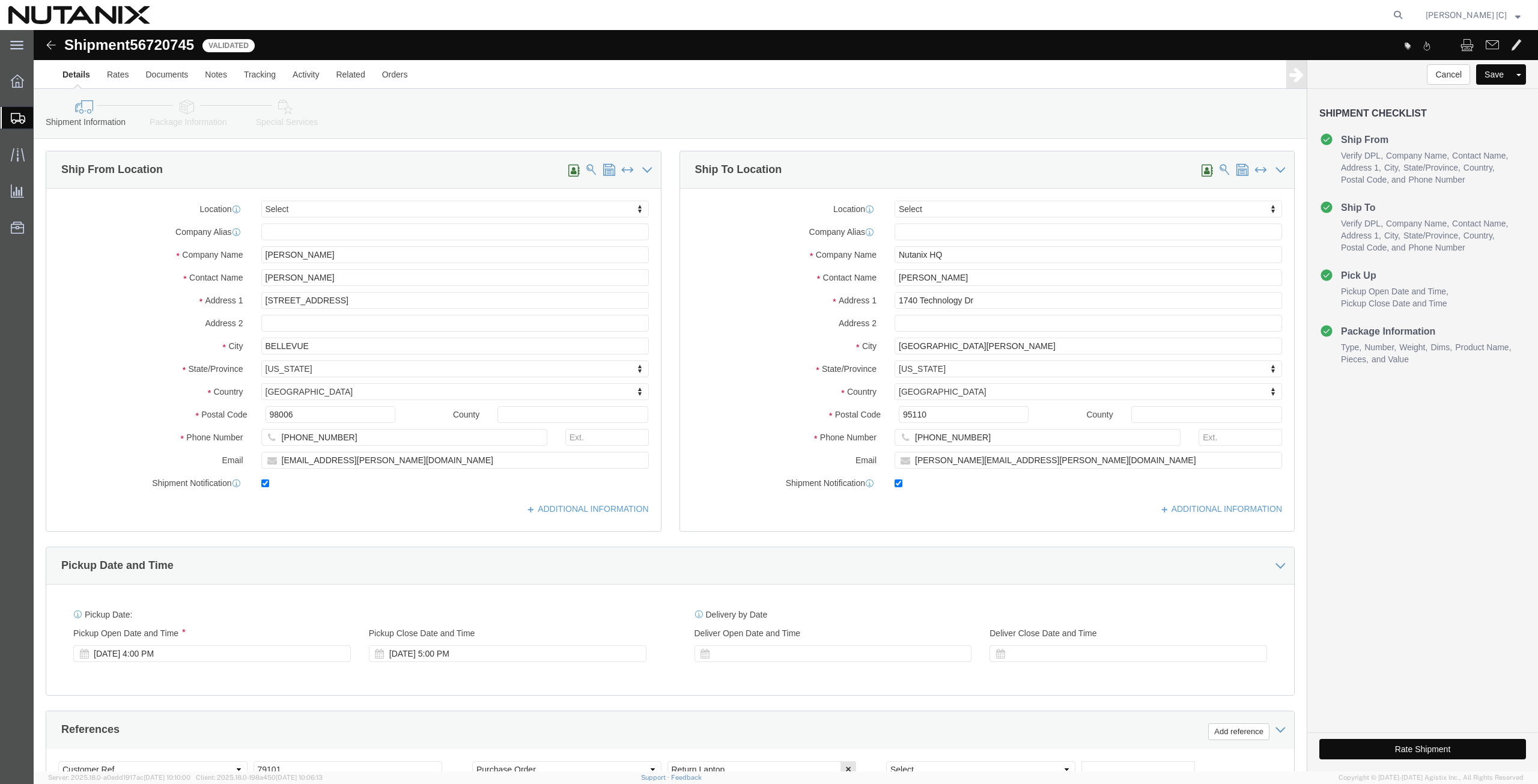
select select
click button "Cancel"
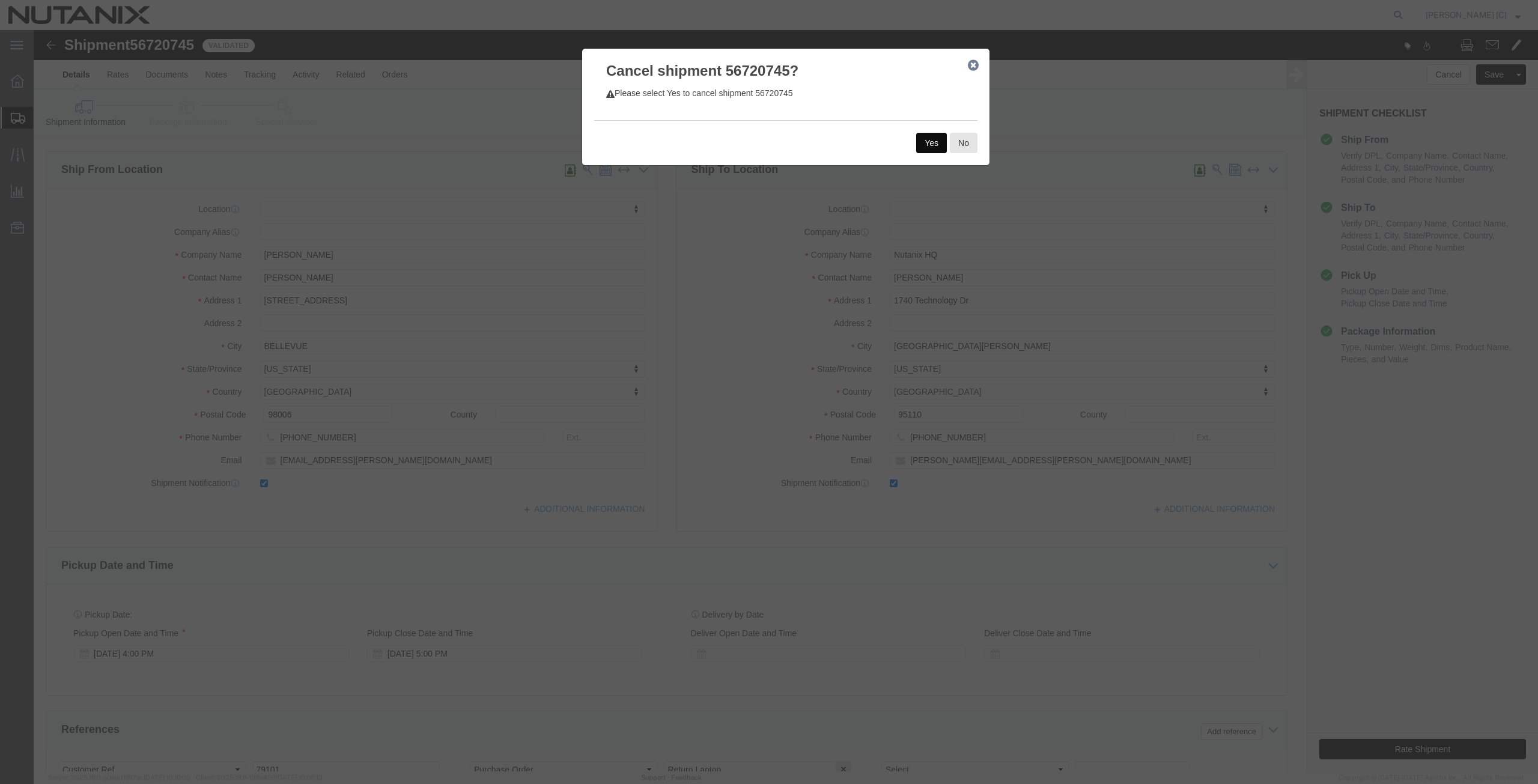
click button "Yes"
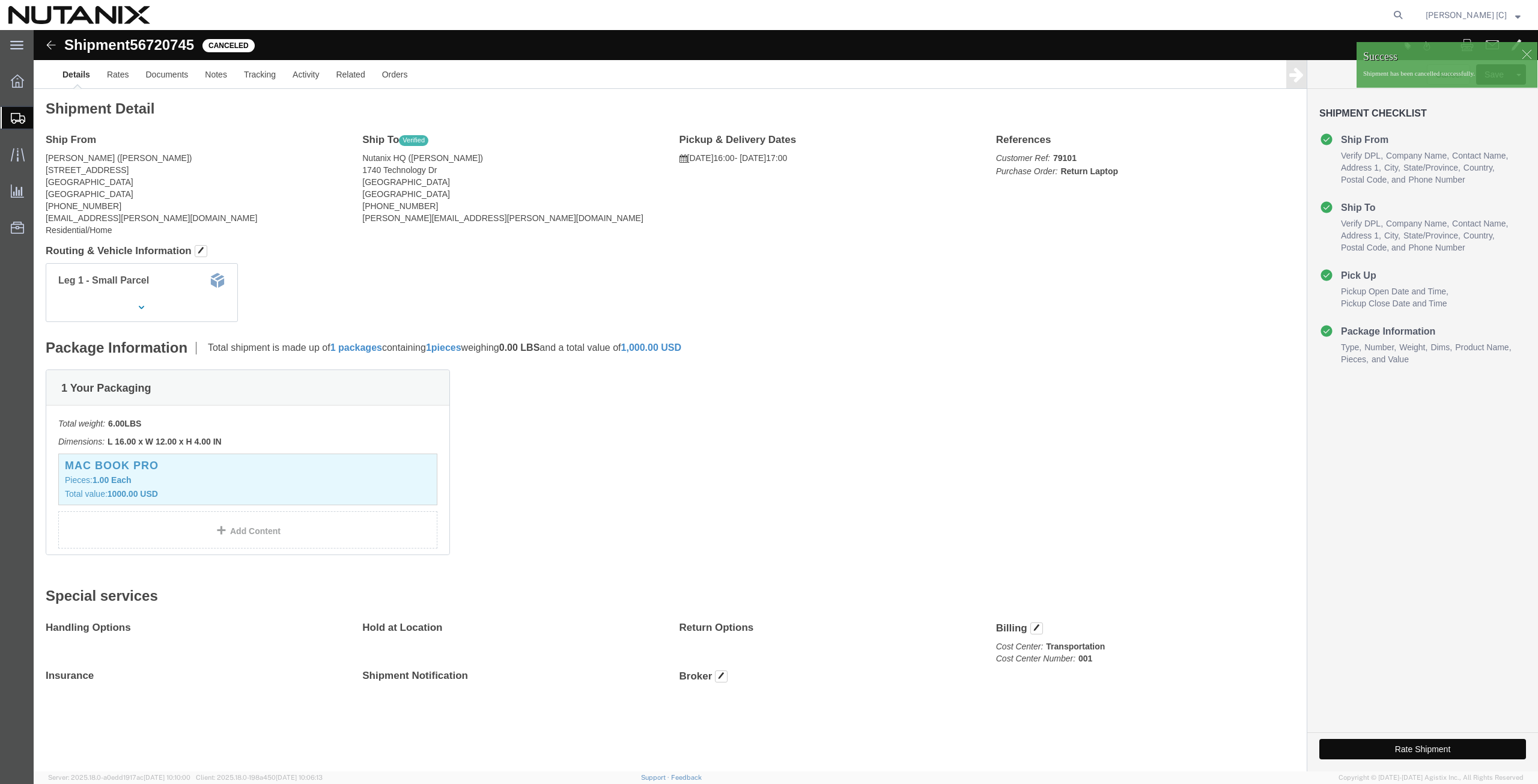
click at [0, 0] on span "Shipment Manager" at bounding box center [0, 0] width 0 height 0
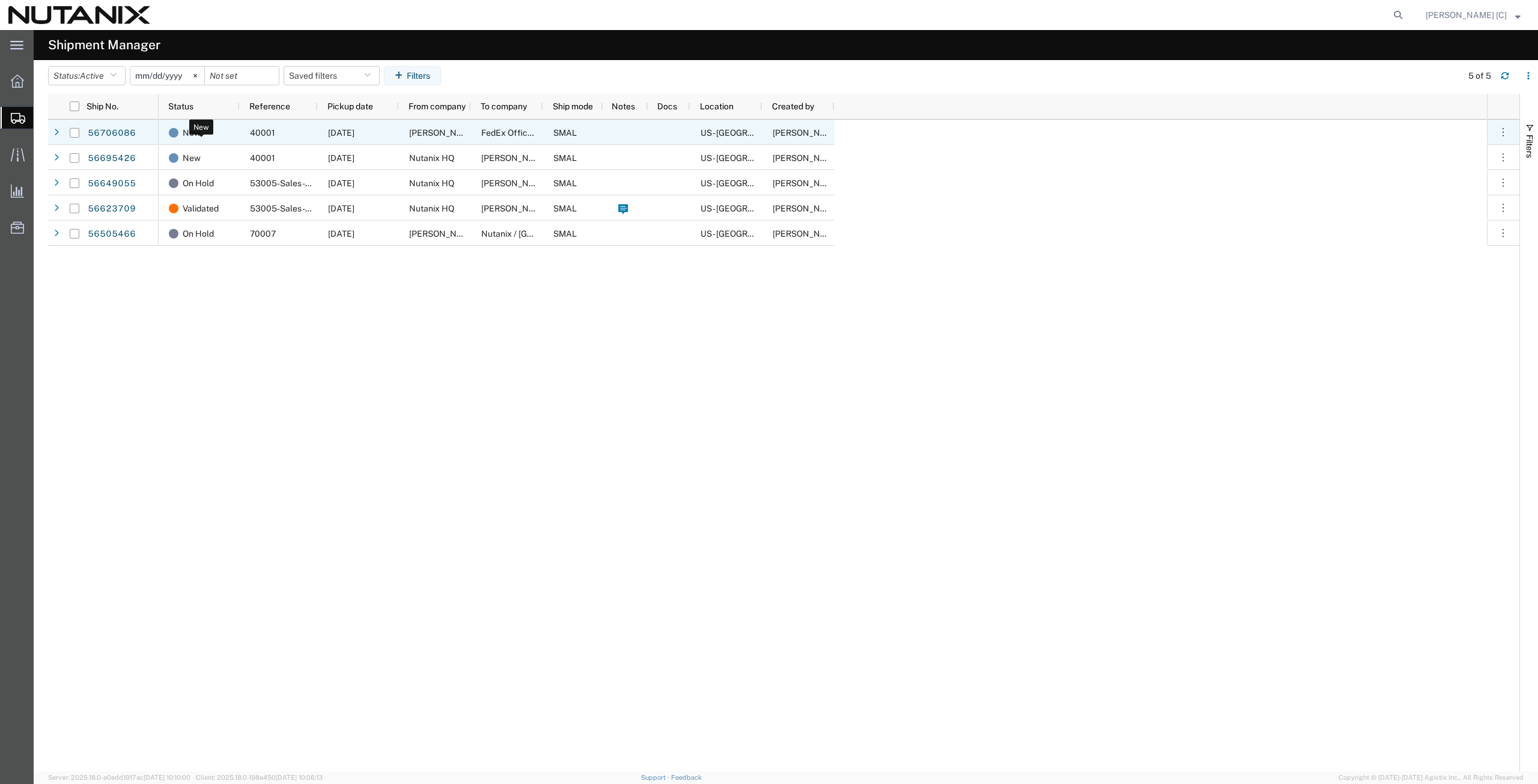
click at [194, 137] on span "New" at bounding box center [191, 132] width 18 height 25
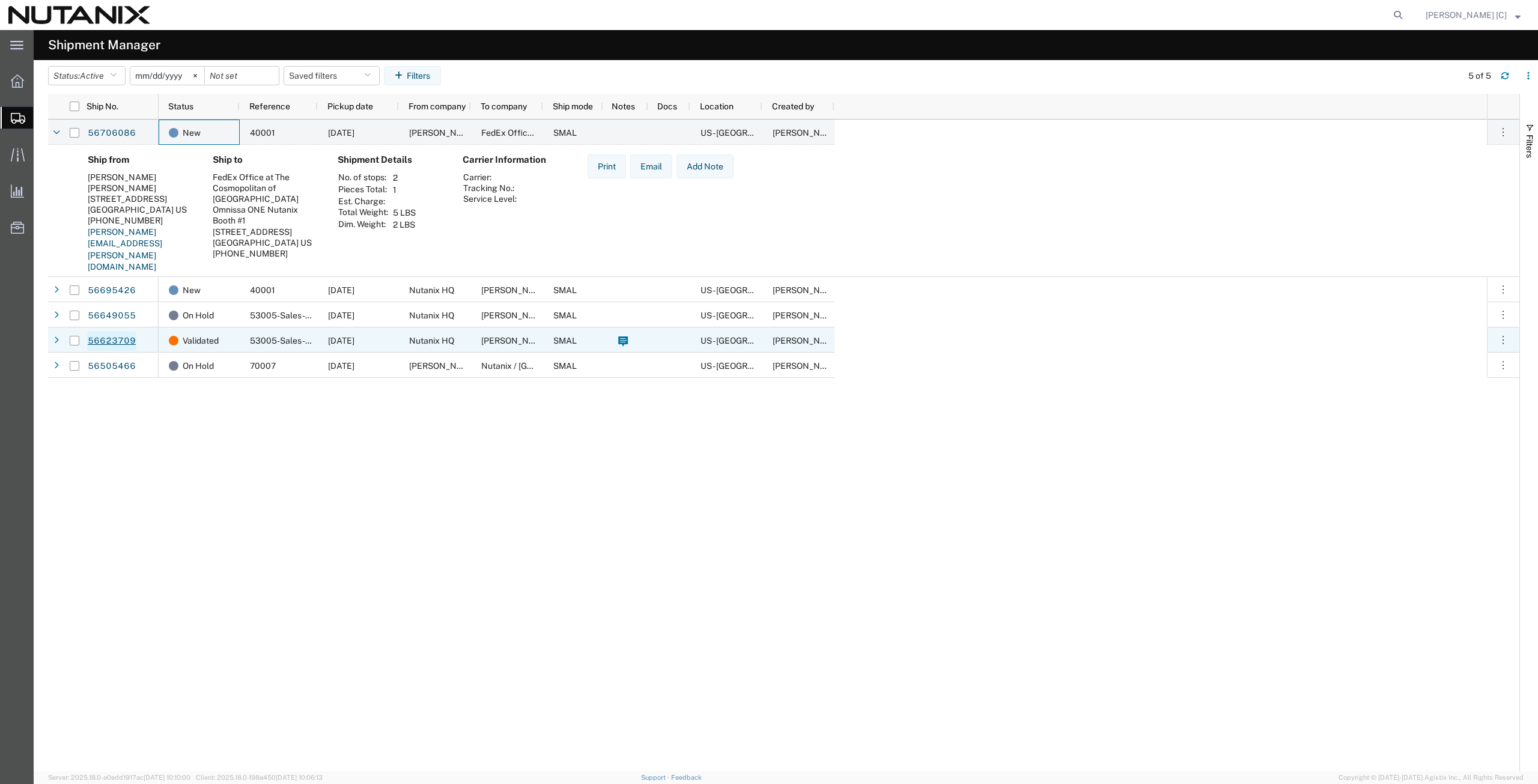
click at [110, 338] on link "56623709" at bounding box center [111, 341] width 49 height 19
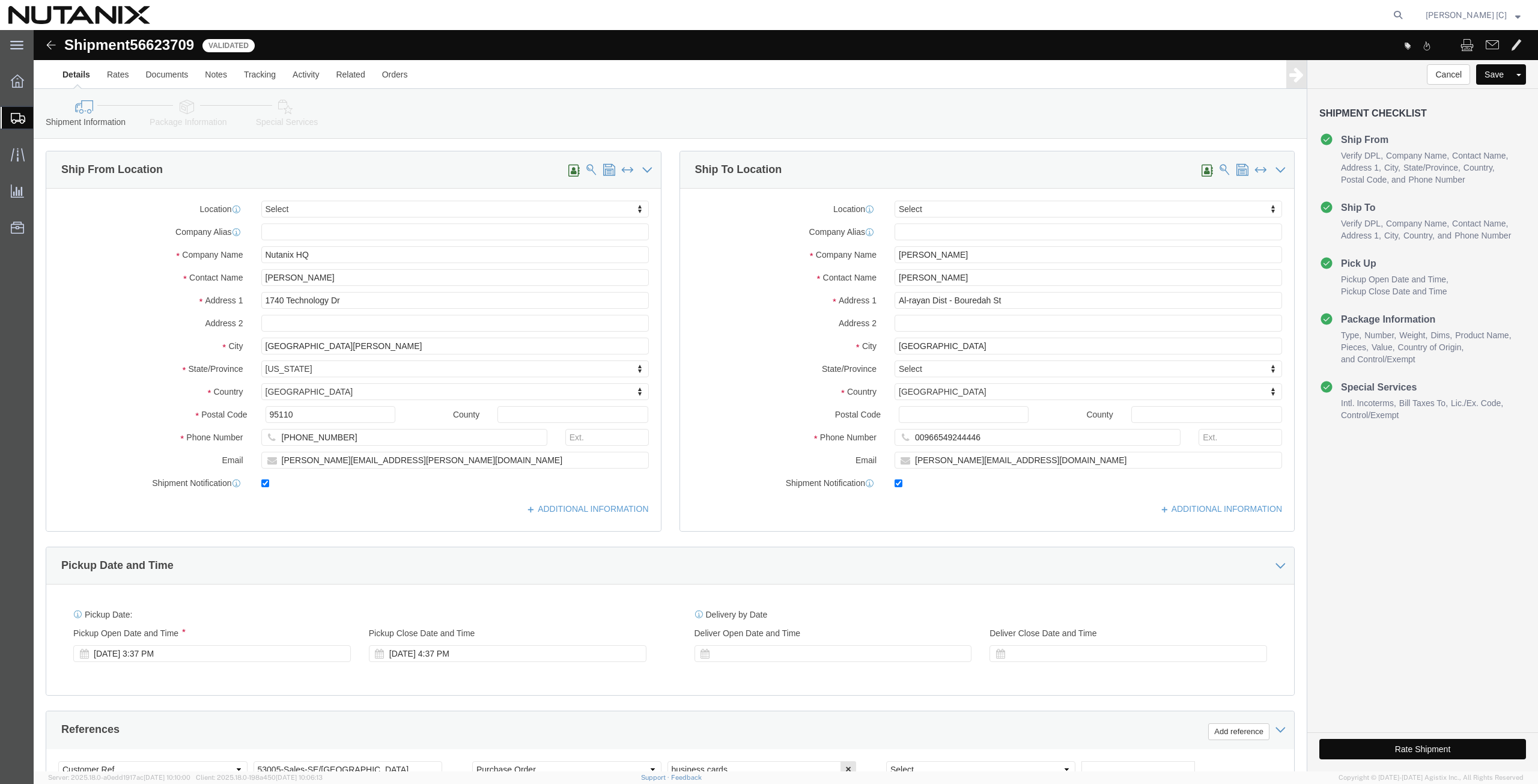
select select
click button "Cancel"
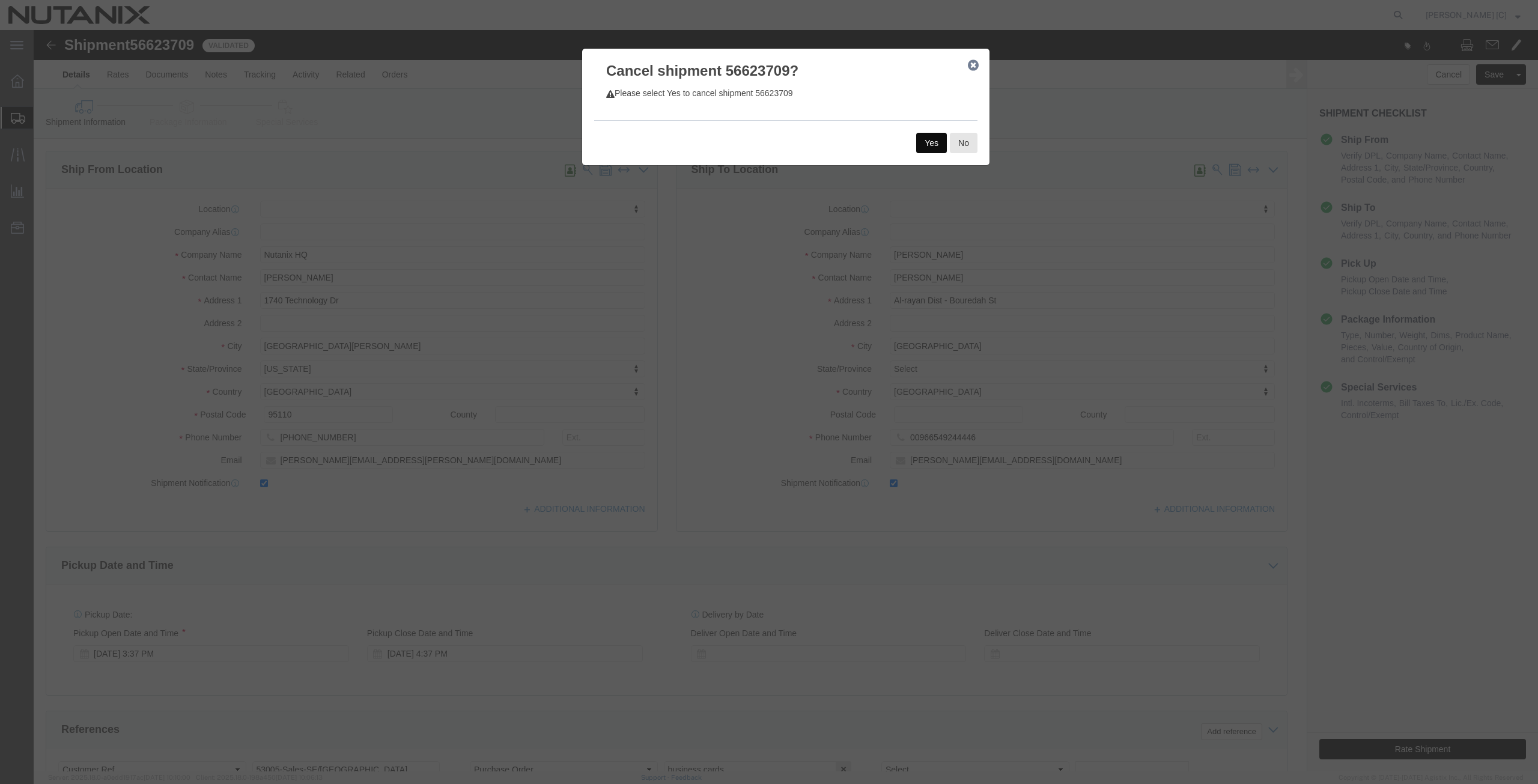
click button "Yes"
